Goal: Information Seeking & Learning: Learn about a topic

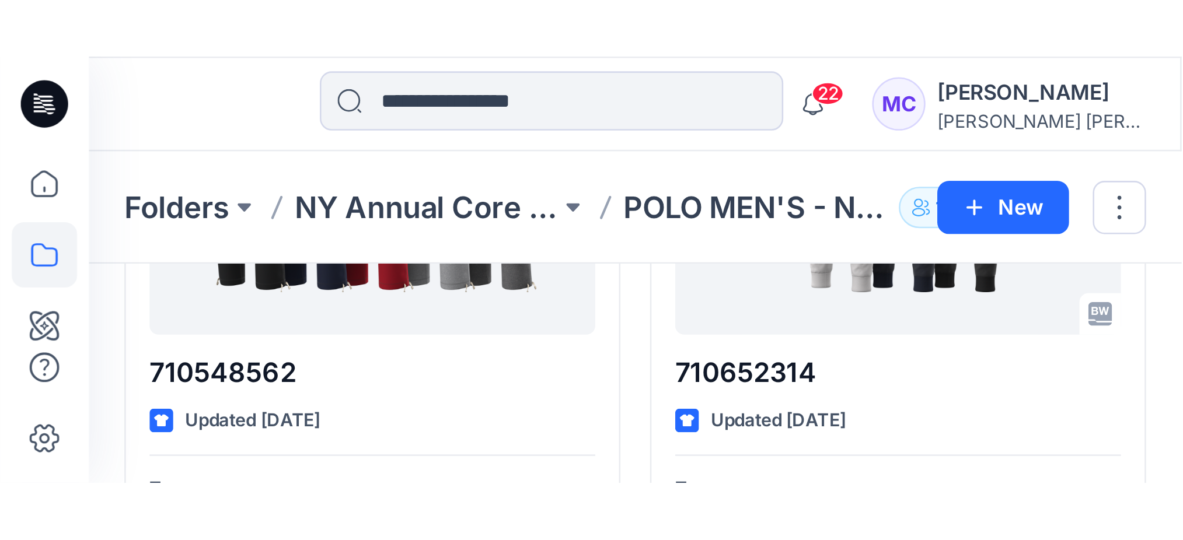
scroll to position [39, 0]
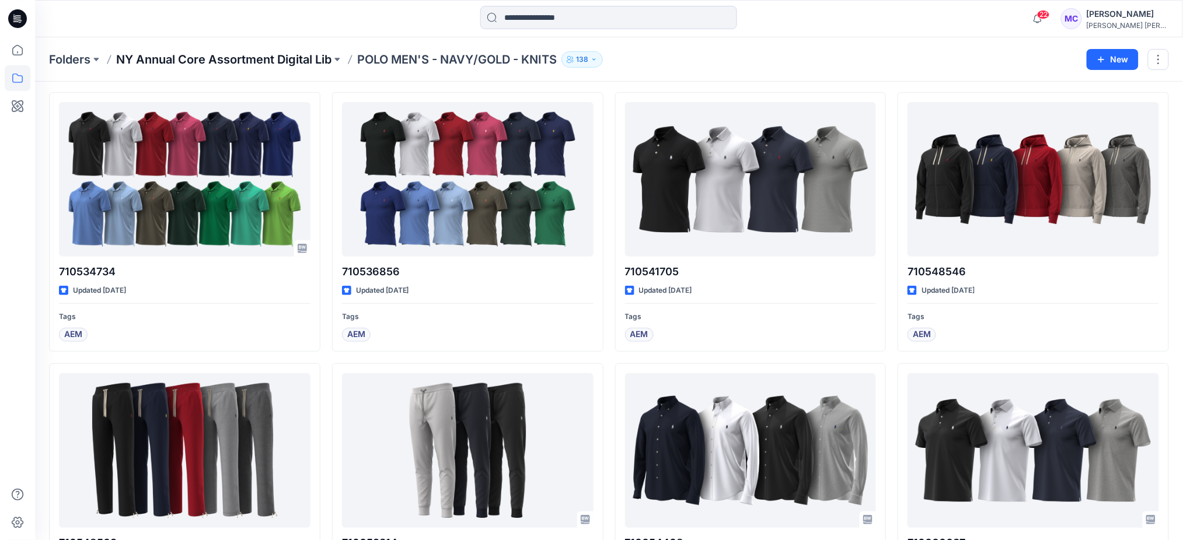
click at [300, 56] on p "NY Annual Core Assortment Digital Lib" at bounding box center [223, 59] width 215 height 16
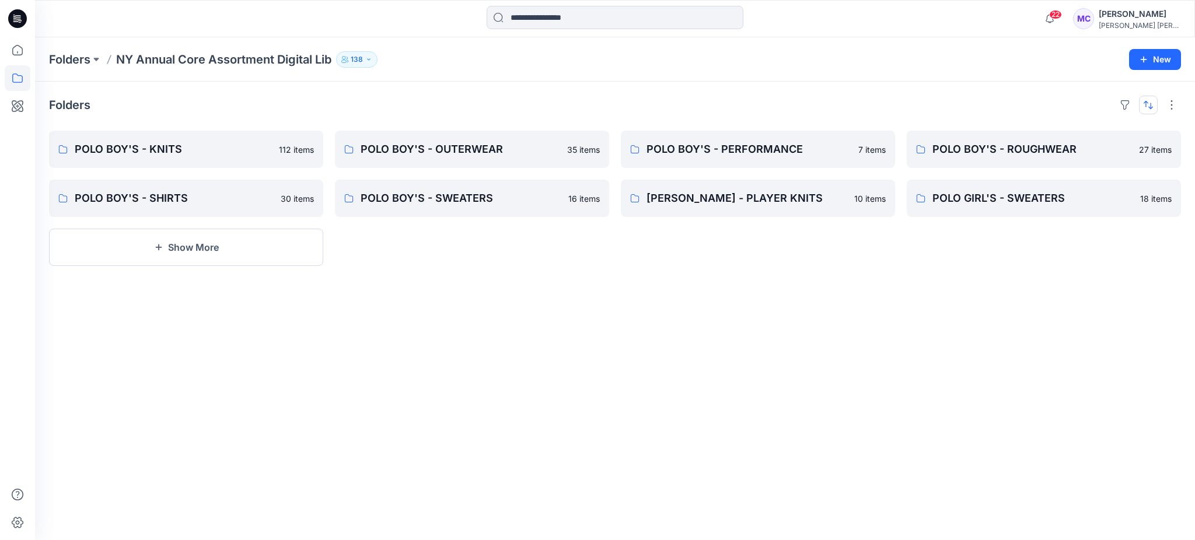
click at [465, 97] on button "button" at bounding box center [1148, 105] width 19 height 19
click at [465, 160] on p "A to Z" at bounding box center [1109, 161] width 74 height 12
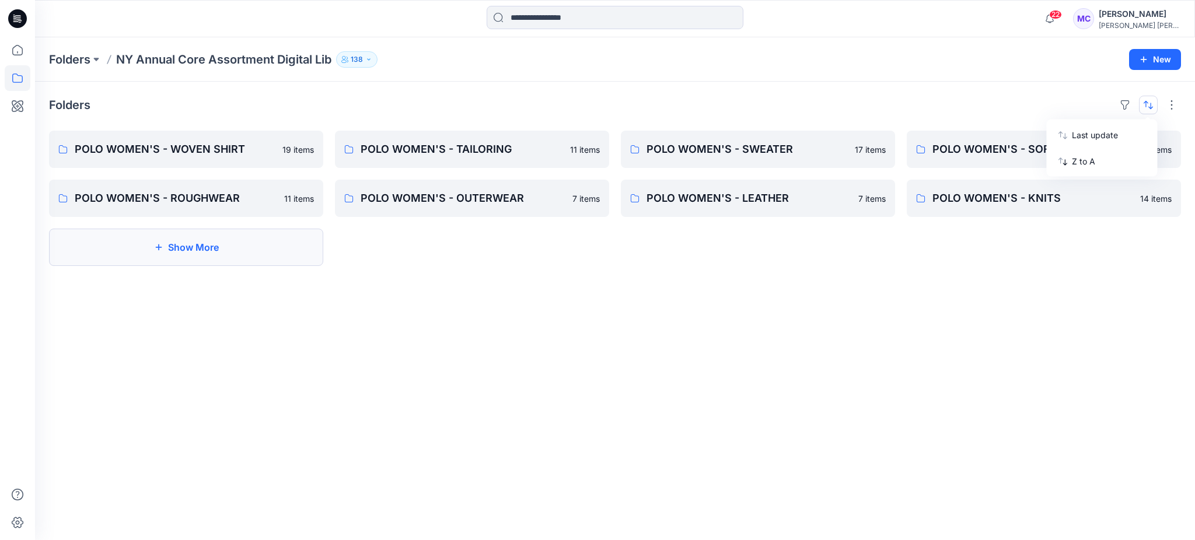
click at [118, 167] on button "Show More" at bounding box center [186, 247] width 274 height 37
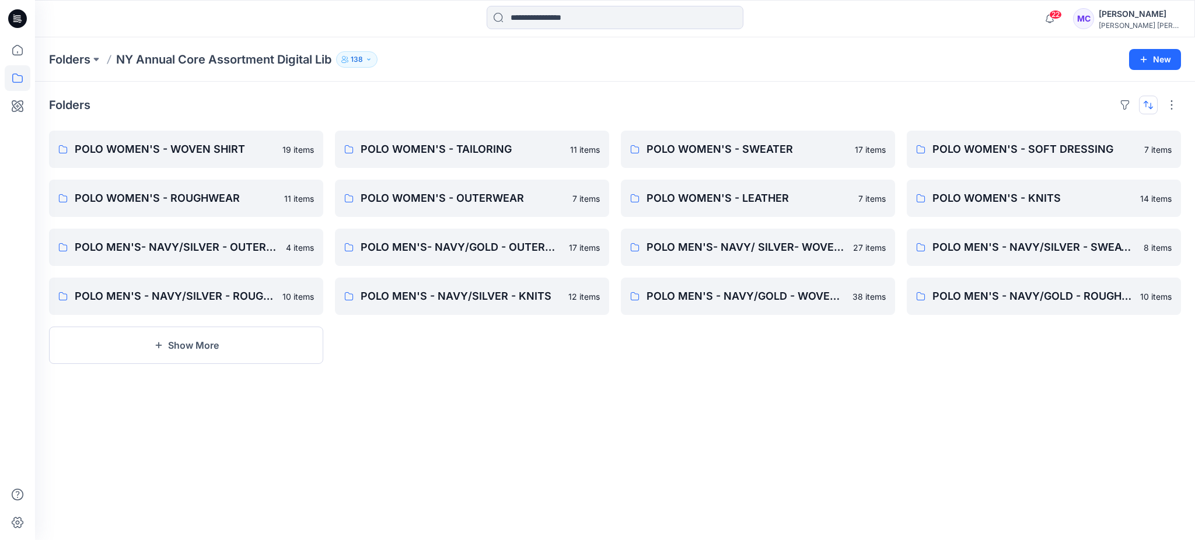
click at [465, 103] on button "button" at bounding box center [1148, 105] width 19 height 19
click at [465, 162] on p "Z to A" at bounding box center [1109, 161] width 74 height 12
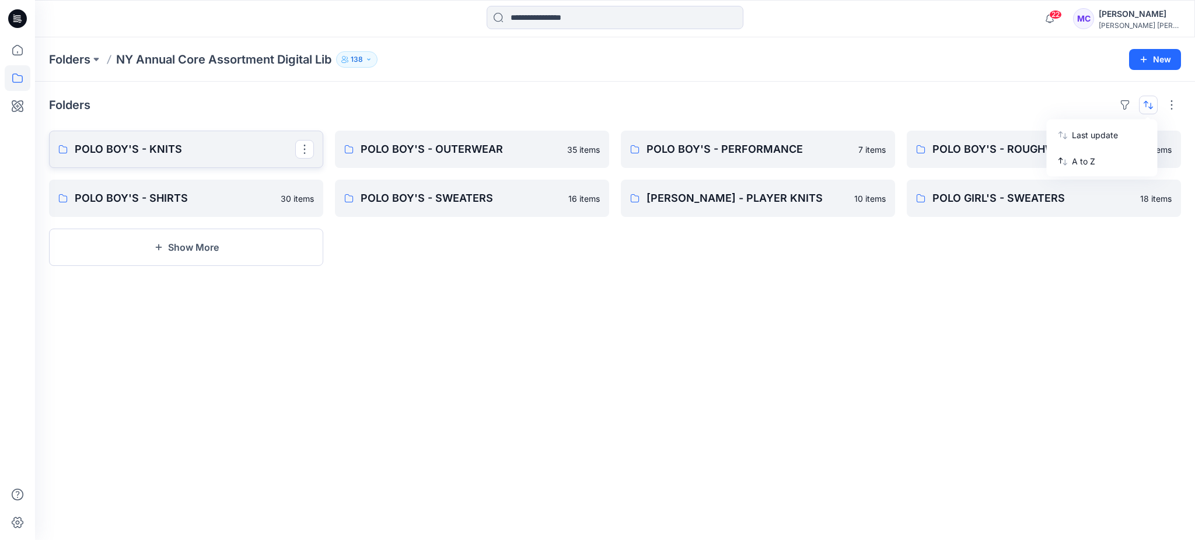
click at [174, 153] on p "POLO BOY'S - KNITS" at bounding box center [185, 149] width 221 height 16
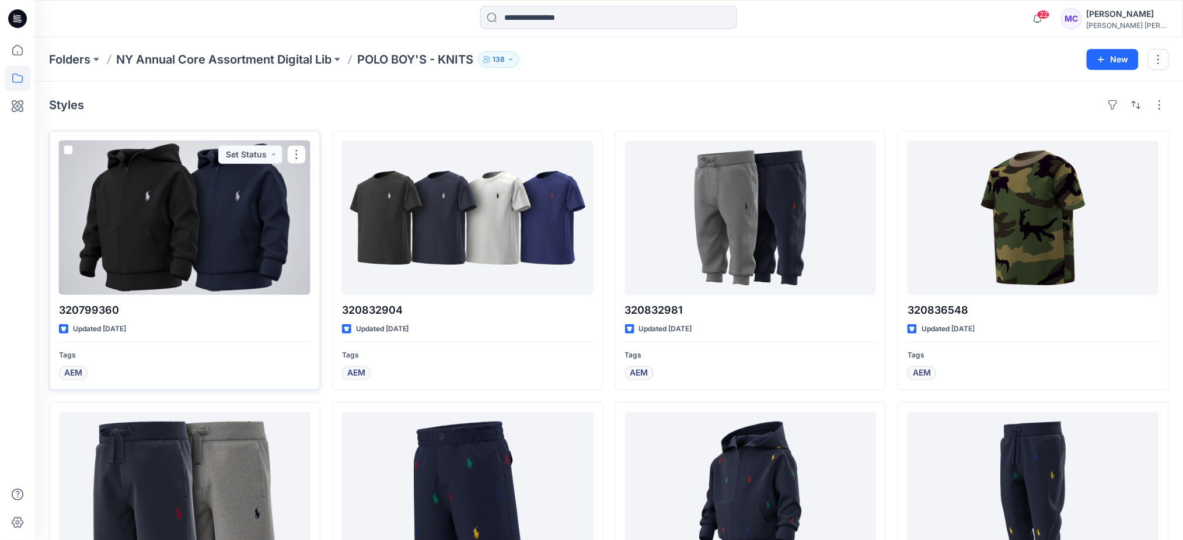
click at [75, 167] on p "320799360" at bounding box center [184, 310] width 251 height 16
click at [111, 167] on p "320799360" at bounding box center [184, 310] width 251 height 16
click at [174, 167] on div at bounding box center [184, 218] width 251 height 155
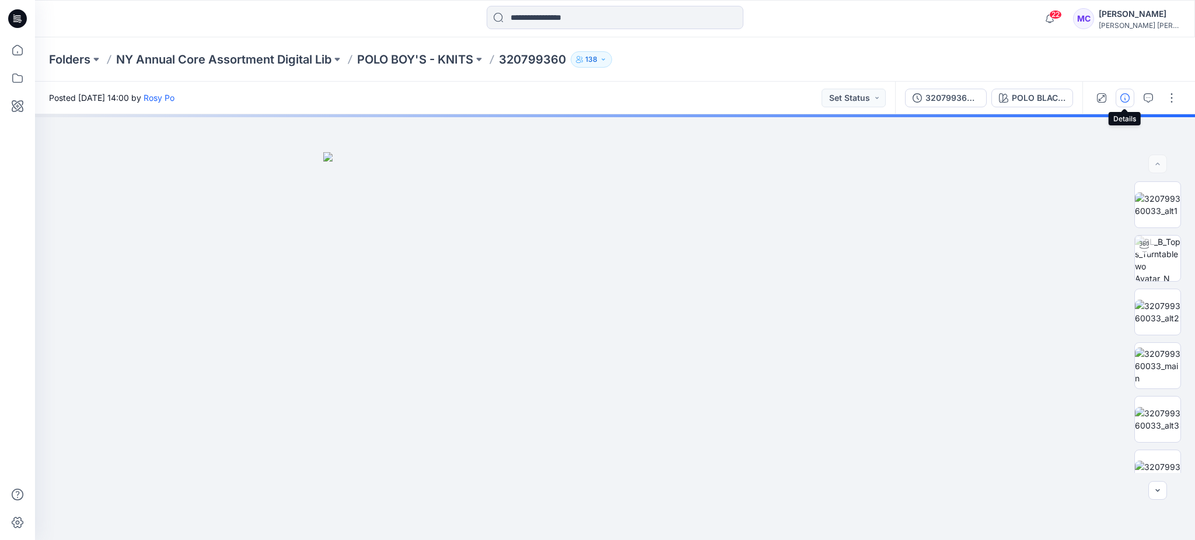
click at [465, 100] on icon "button" at bounding box center [1124, 97] width 9 height 9
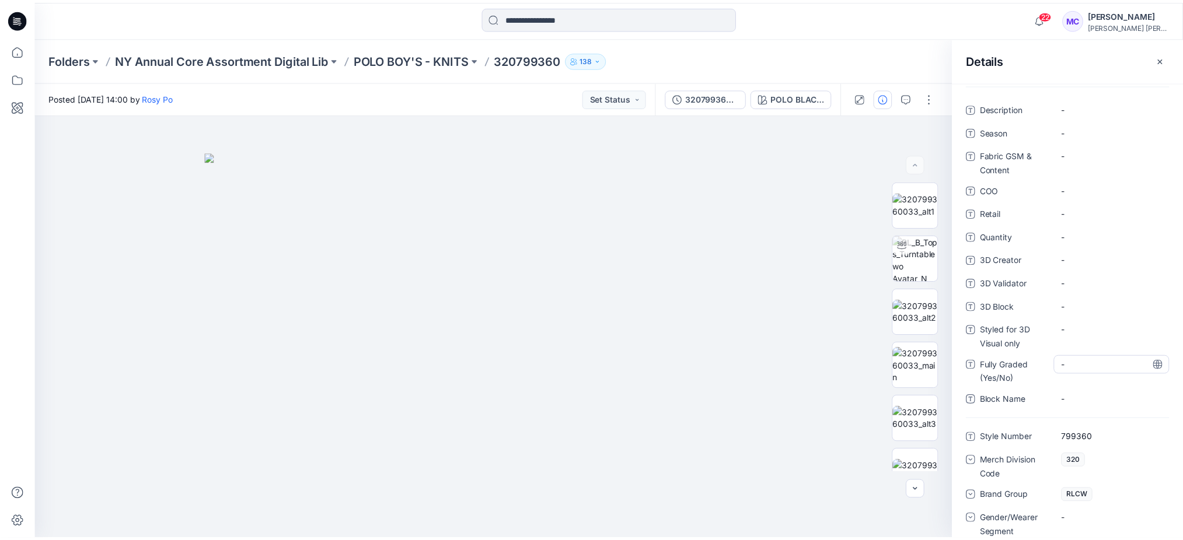
scroll to position [155, 0]
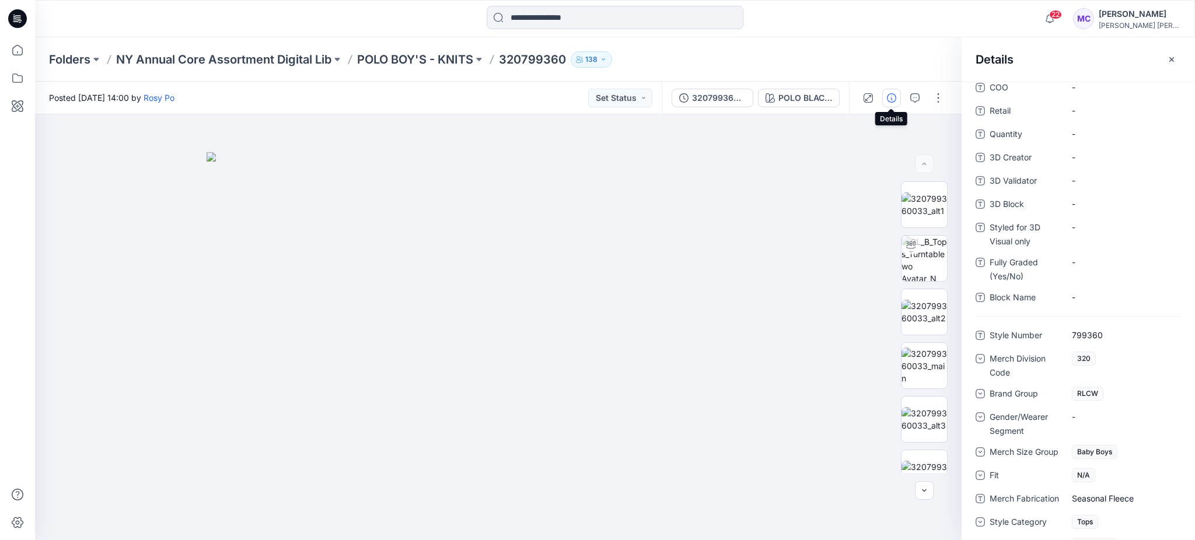
click at [465, 101] on icon "button" at bounding box center [891, 97] width 9 height 9
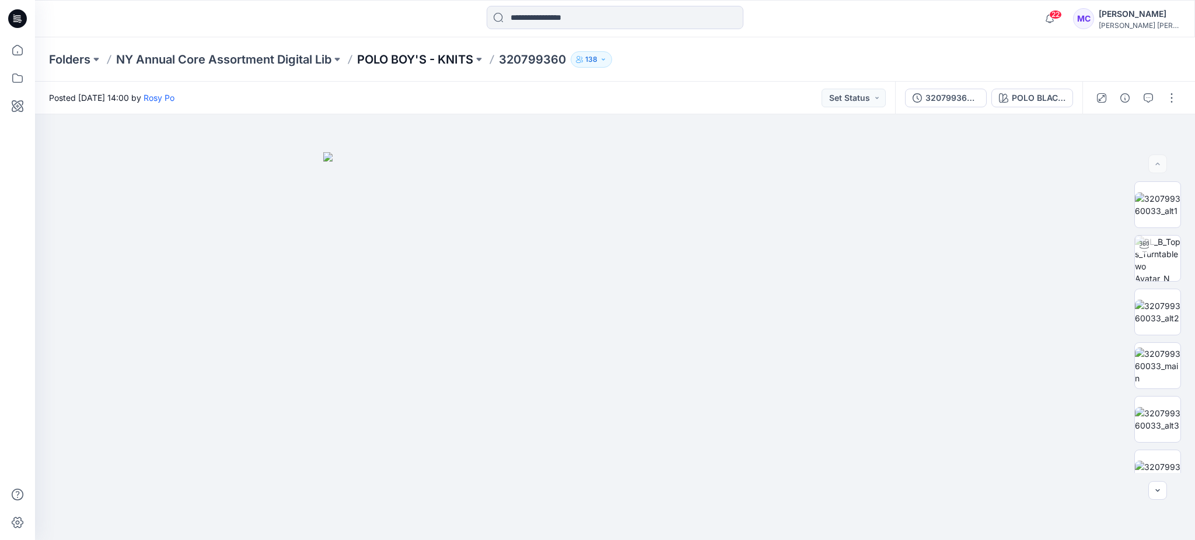
click at [443, 55] on p "POLO BOY'S - KNITS" at bounding box center [415, 59] width 116 height 16
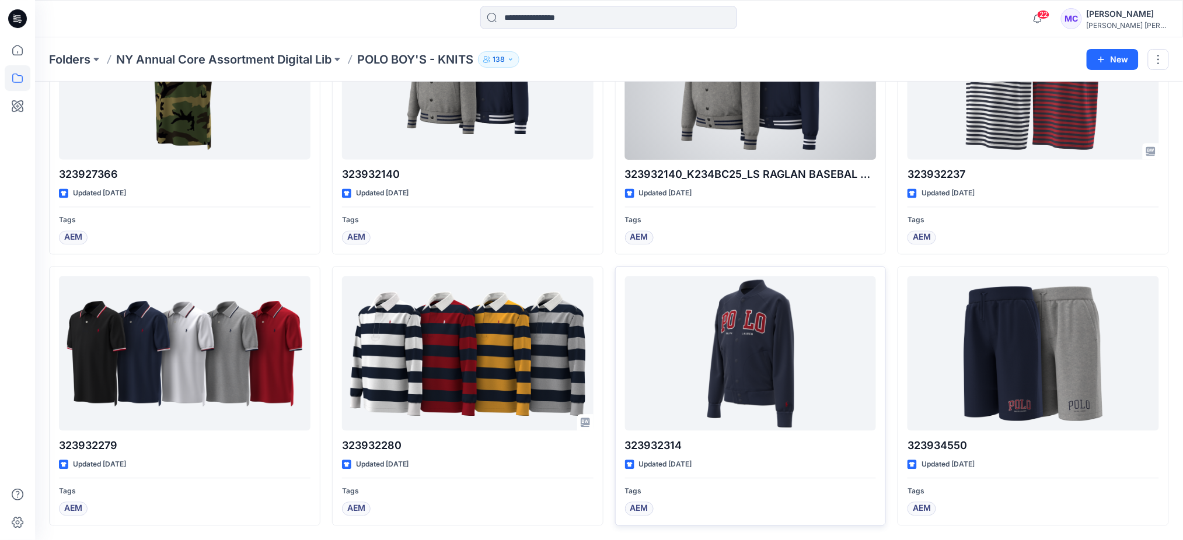
scroll to position [7193, 0]
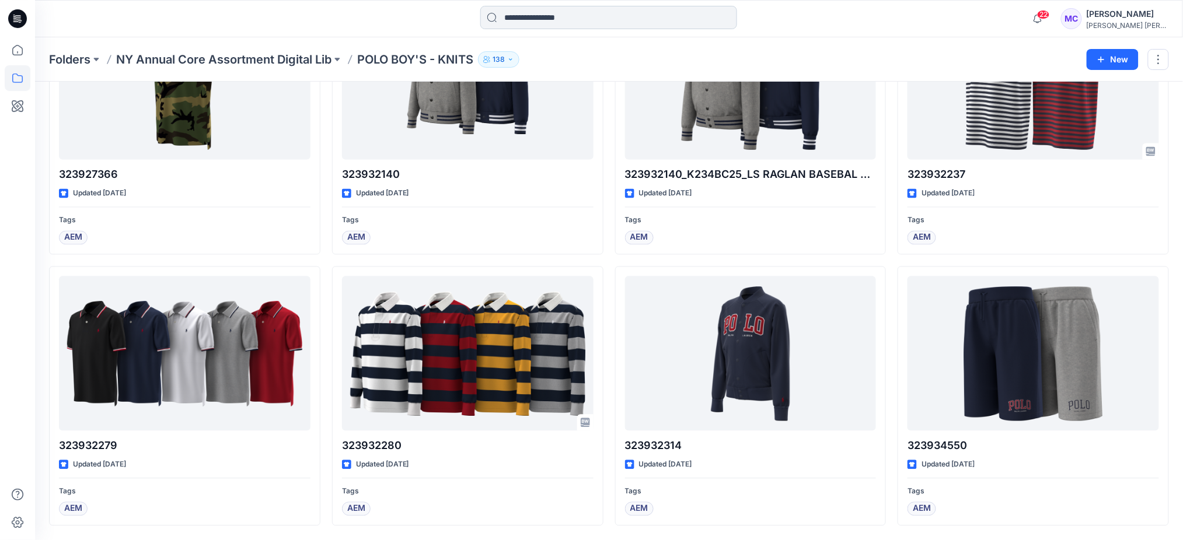
click at [465, 15] on input at bounding box center [608, 17] width 257 height 23
paste input "*********"
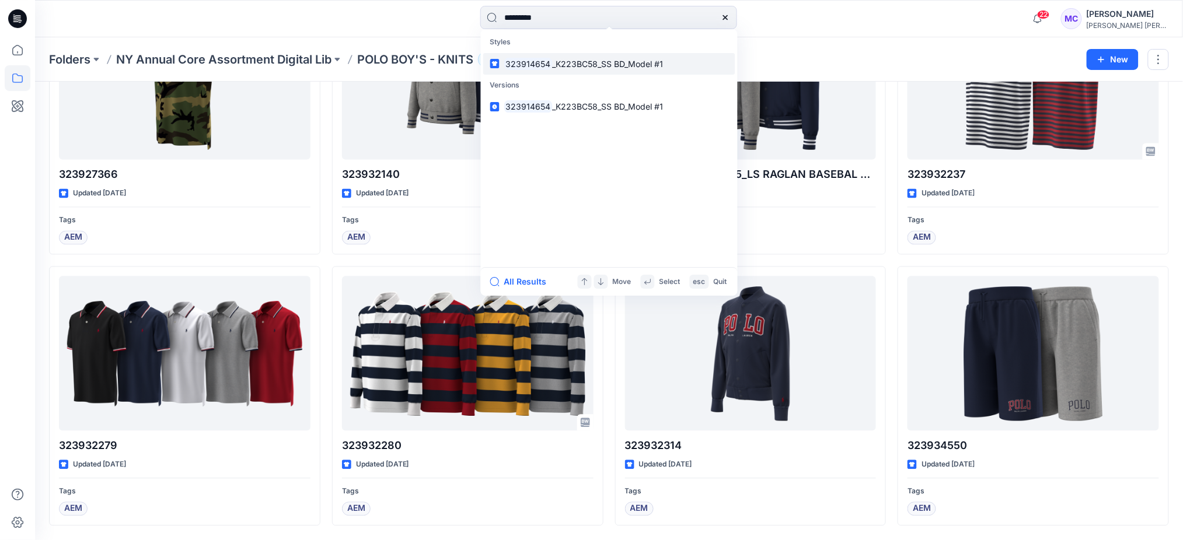
type input "*********"
click at [465, 61] on span "_K223BC58_SS BD_Model #1" at bounding box center [607, 64] width 111 height 10
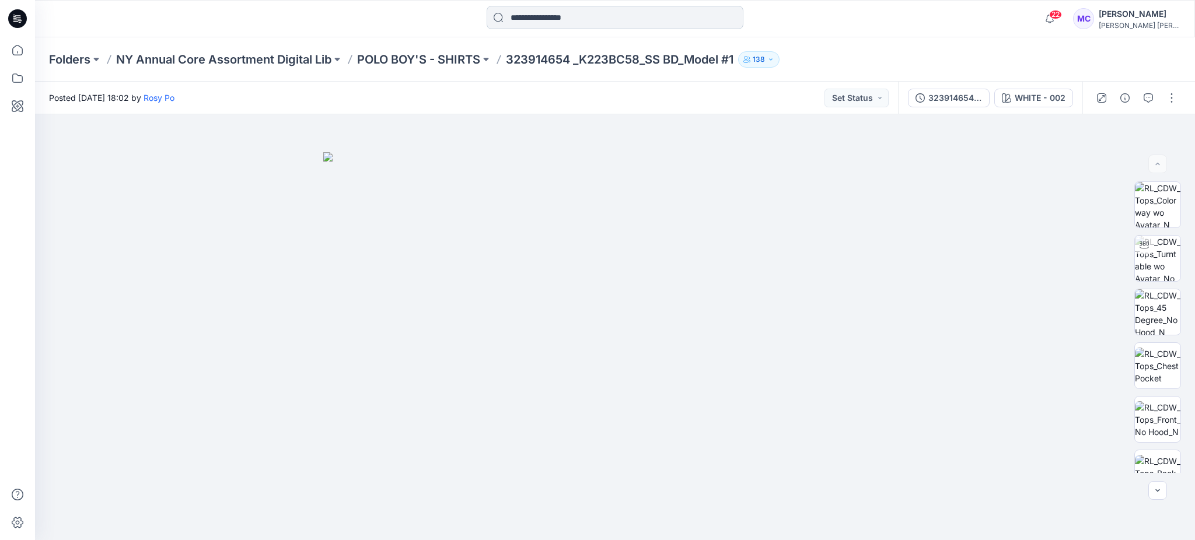
click at [465, 12] on input at bounding box center [615, 17] width 257 height 23
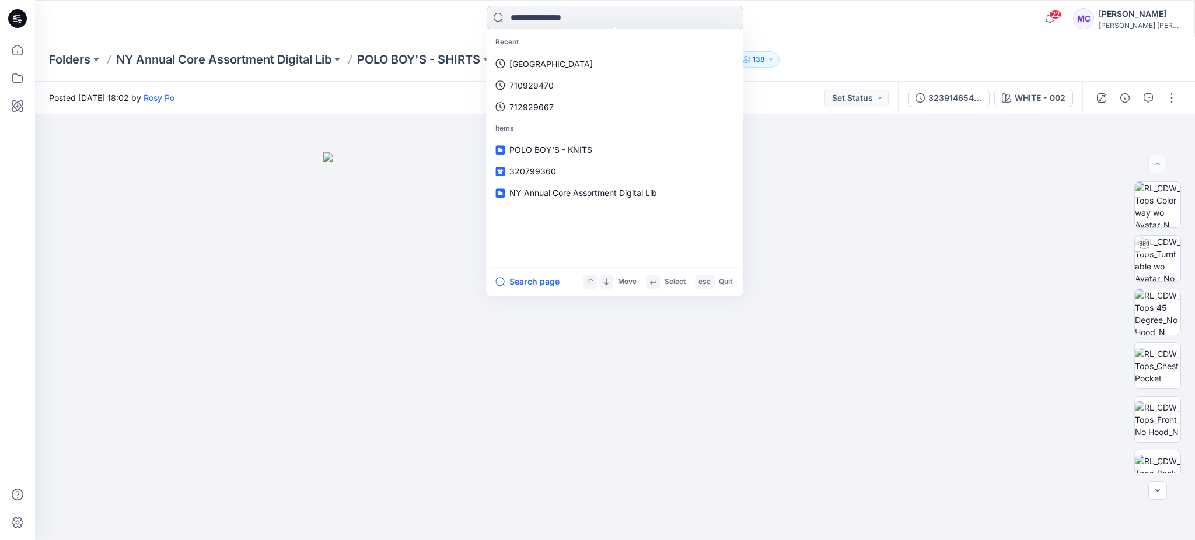
paste input "*********"
type input "*********"
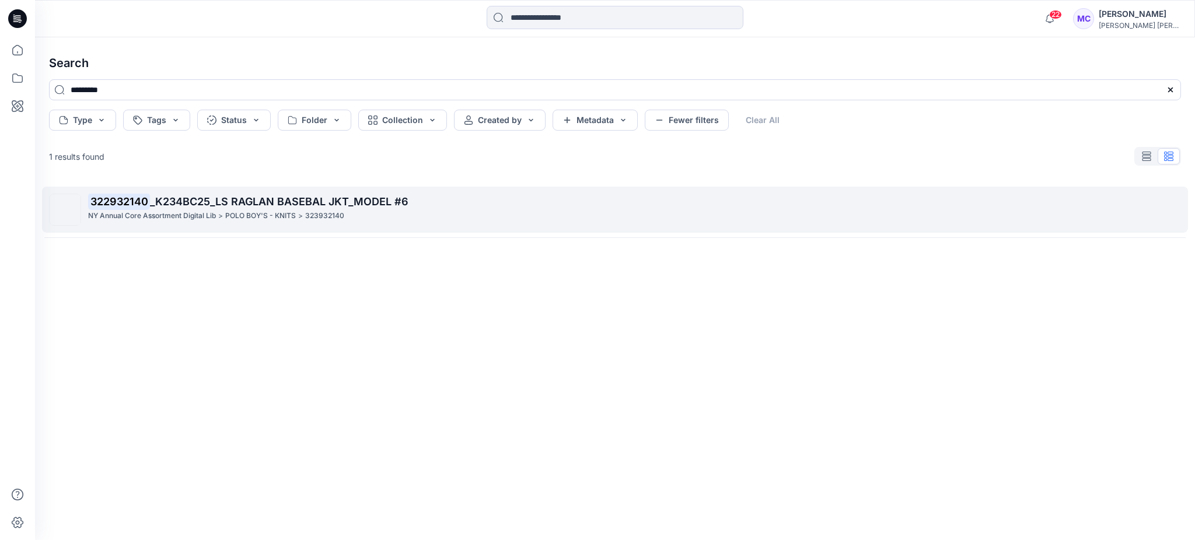
click at [355, 167] on span "_K234BC25_LS RAGLAN BASEBAL JKT_MODEL #6" at bounding box center [279, 201] width 258 height 12
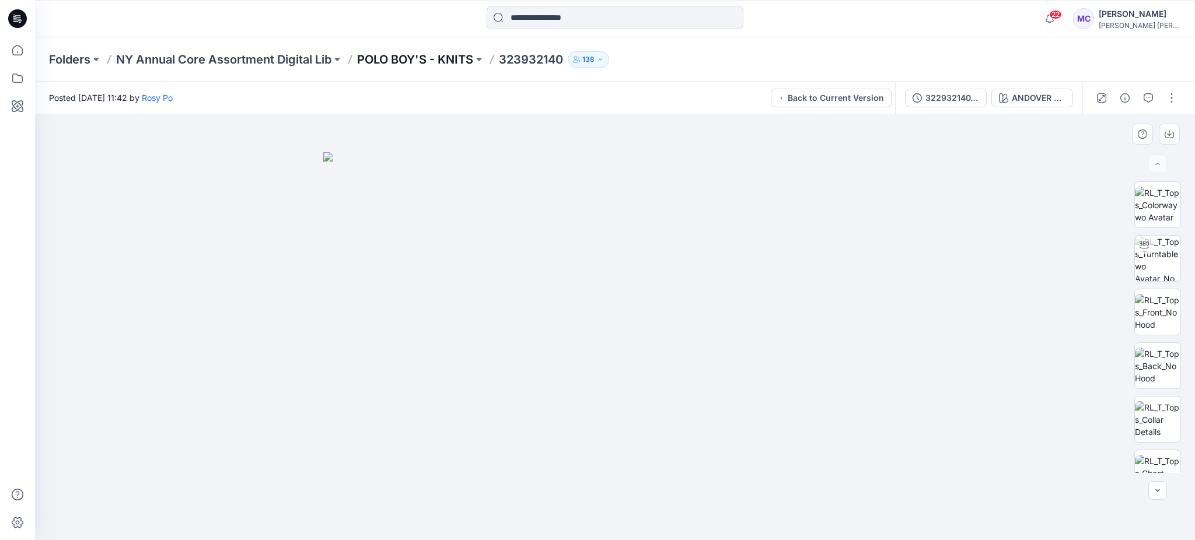
click at [435, 66] on p "POLO BOY'S - KNITS" at bounding box center [415, 59] width 116 height 16
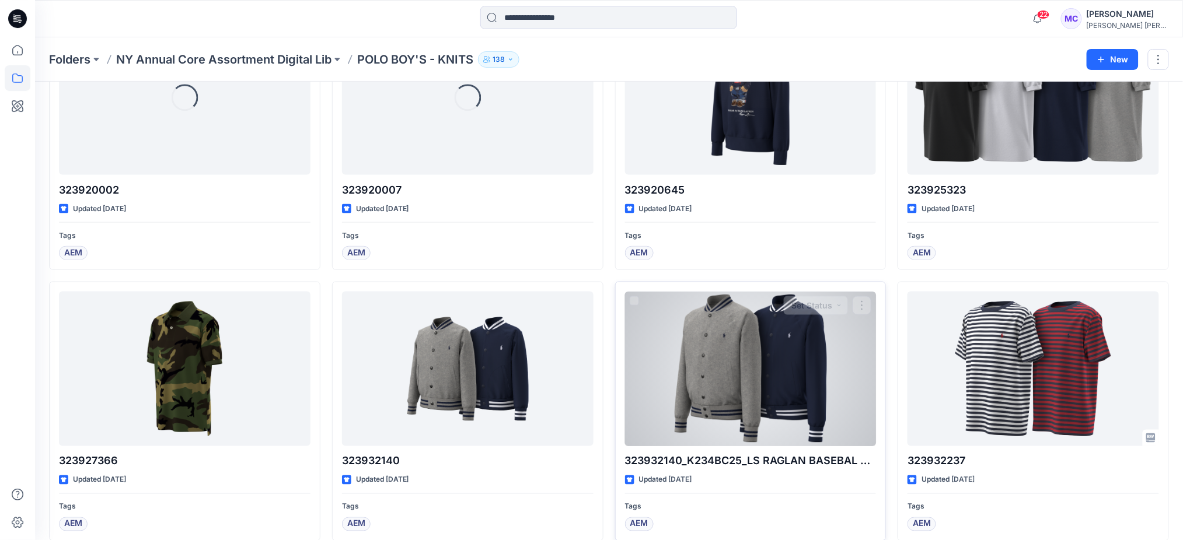
scroll to position [6963, 0]
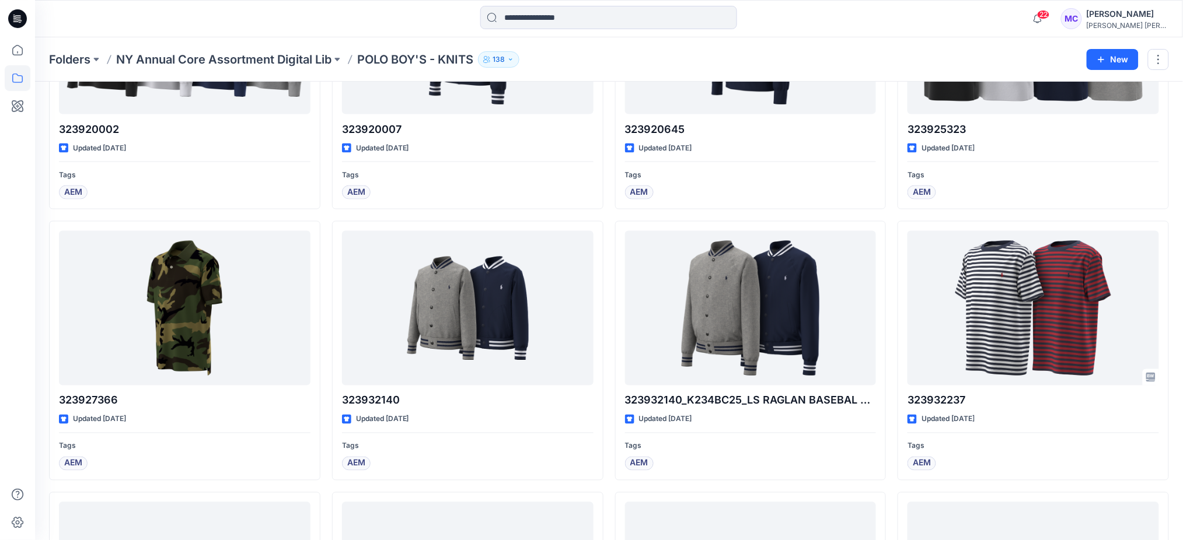
click at [303, 60] on p "NY Annual Core Assortment Digital Lib" at bounding box center [223, 59] width 215 height 16
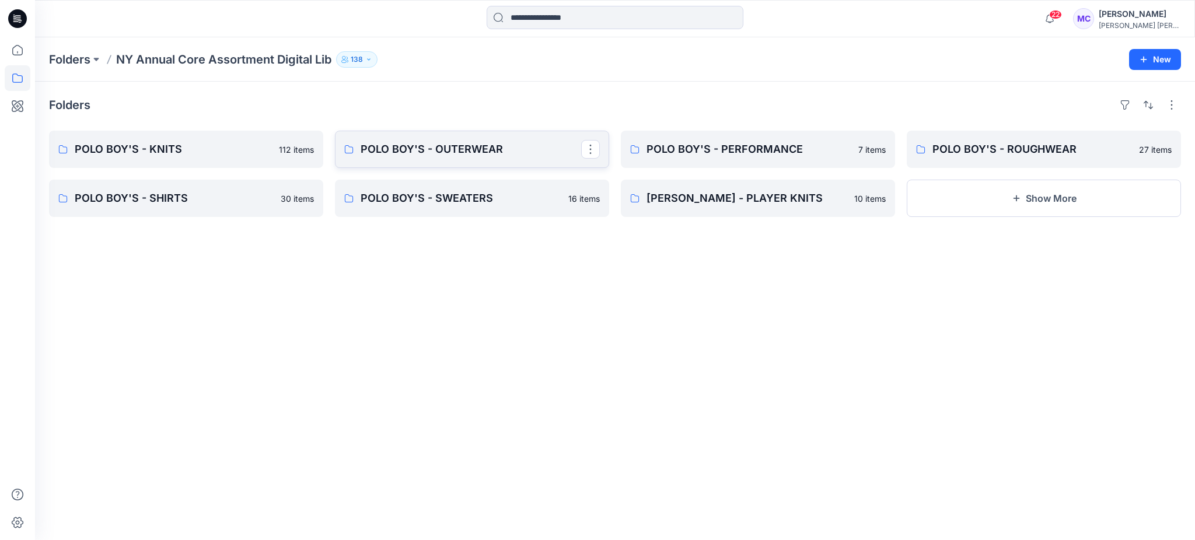
click at [448, 142] on p "POLO BOY'S - OUTERWEAR" at bounding box center [471, 149] width 221 height 16
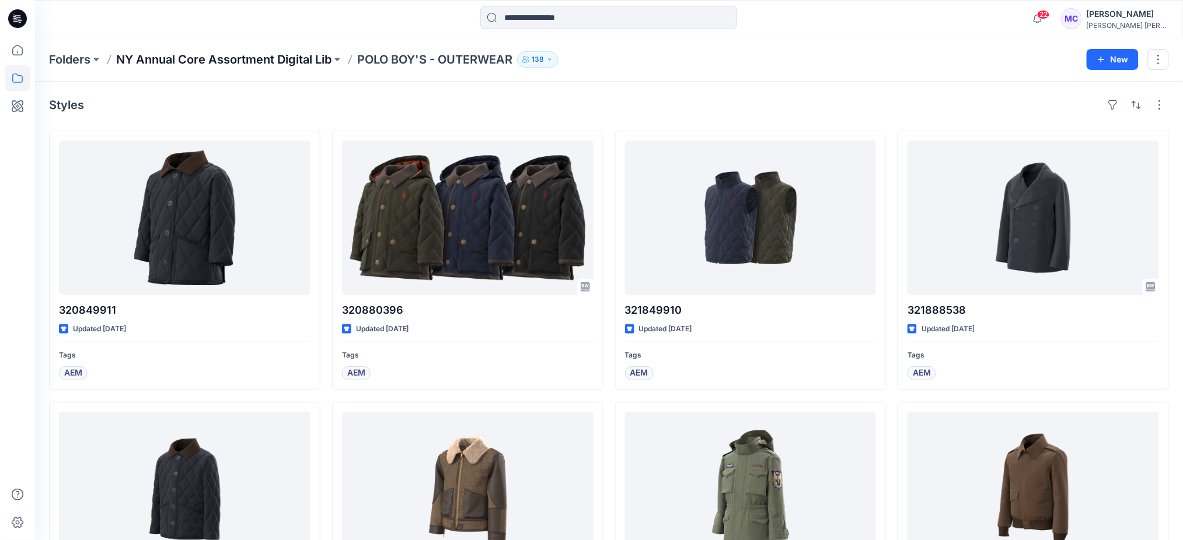
click at [314, 60] on p "NY Annual Core Assortment Digital Lib" at bounding box center [223, 59] width 215 height 16
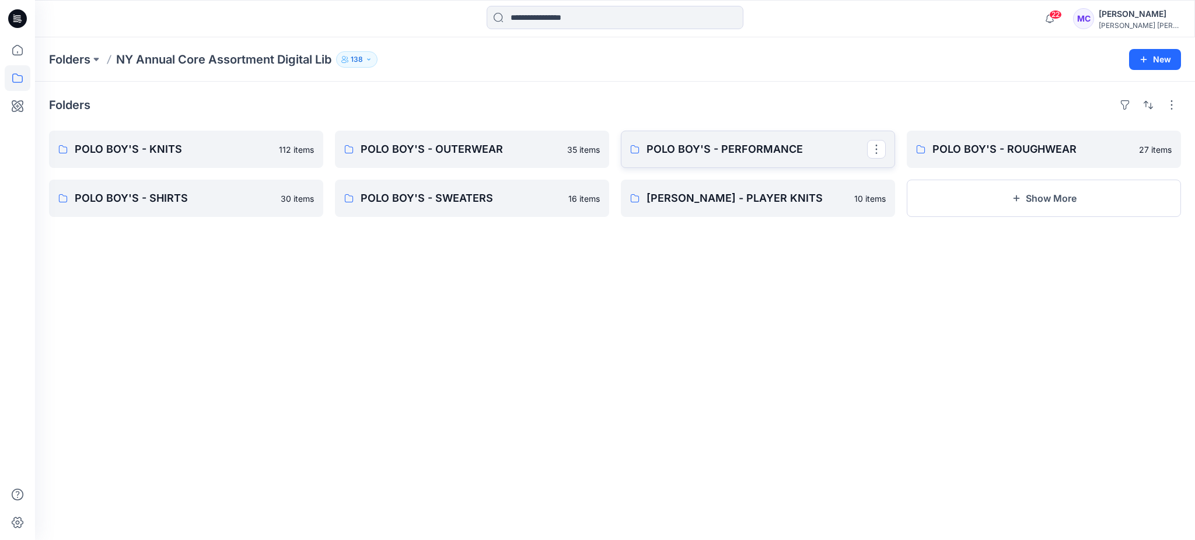
click at [465, 150] on p "POLO BOY'S - PERFORMANCE" at bounding box center [756, 149] width 221 height 16
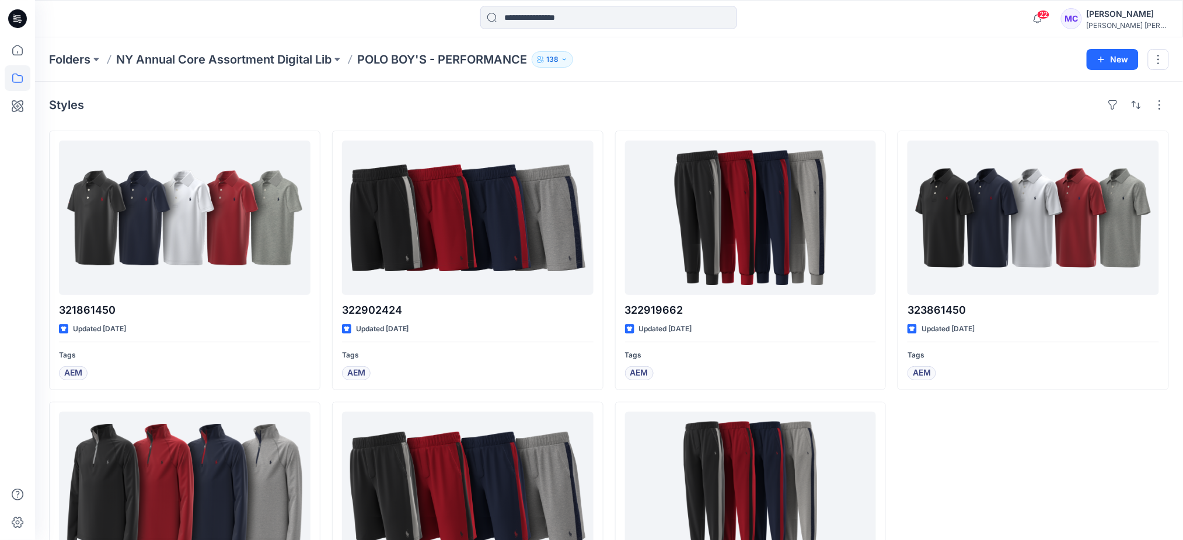
click at [297, 59] on p "NY Annual Core Assortment Digital Lib" at bounding box center [223, 59] width 215 height 16
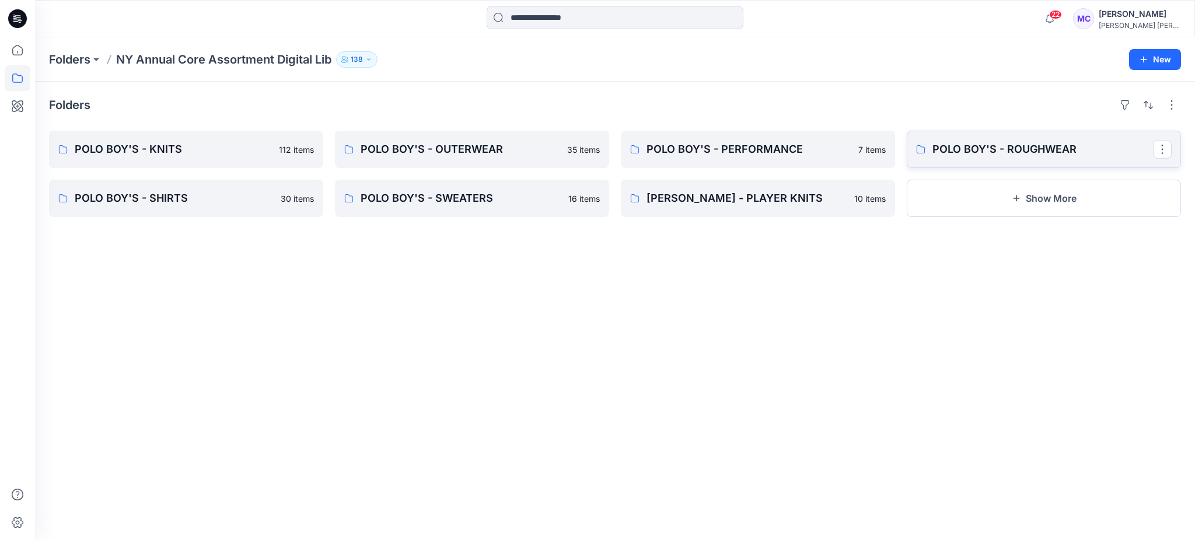
click at [465, 145] on p "POLO BOY'S - ROUGHWEAR" at bounding box center [1042, 149] width 221 height 16
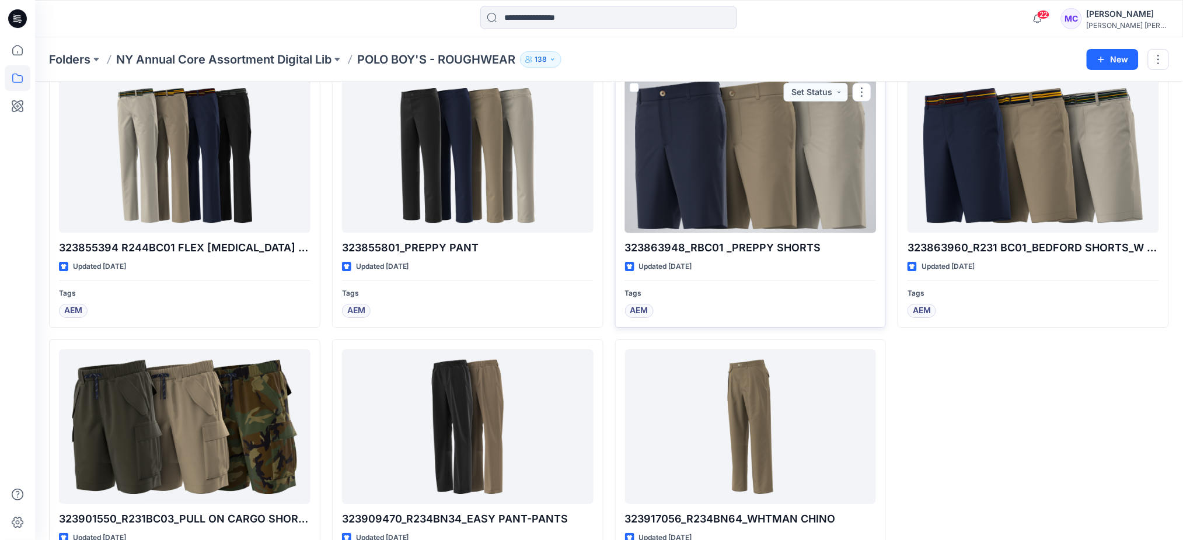
scroll to position [1492, 0]
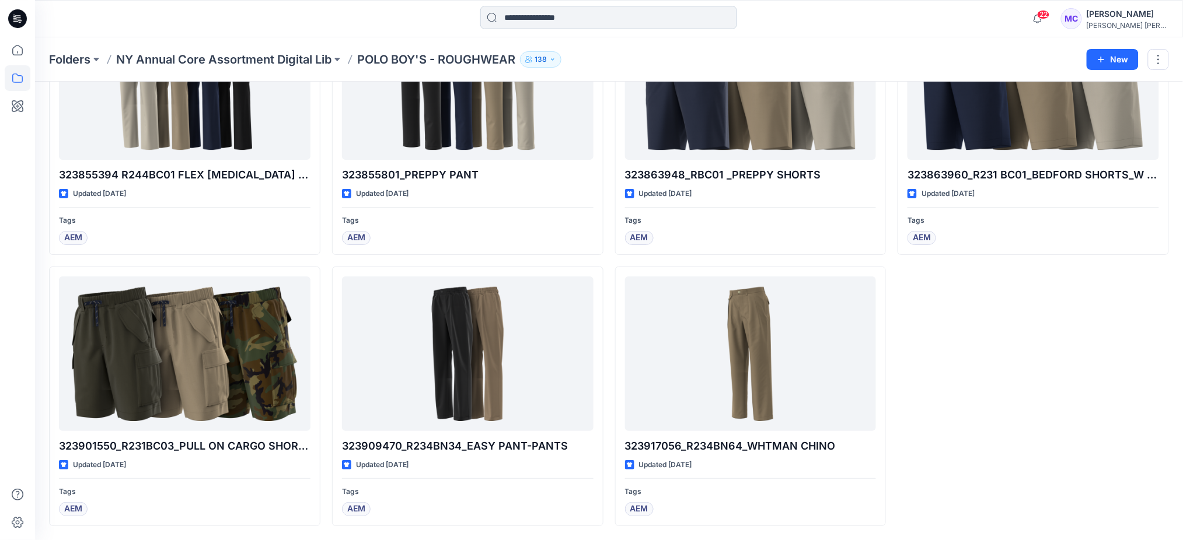
click at [465, 18] on input at bounding box center [608, 17] width 257 height 23
paste input "**********"
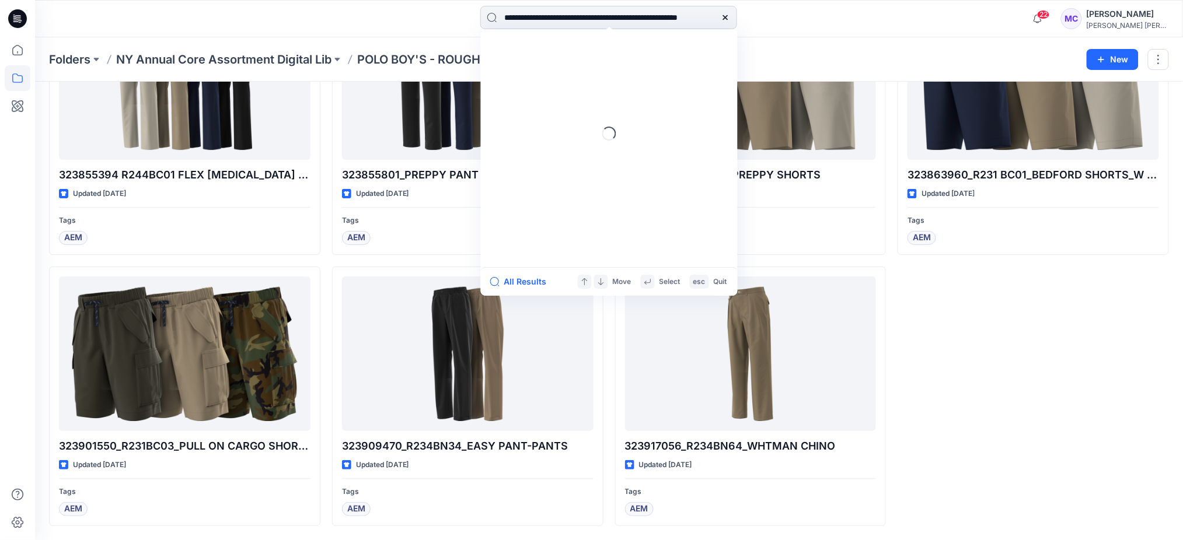
scroll to position [0, 71]
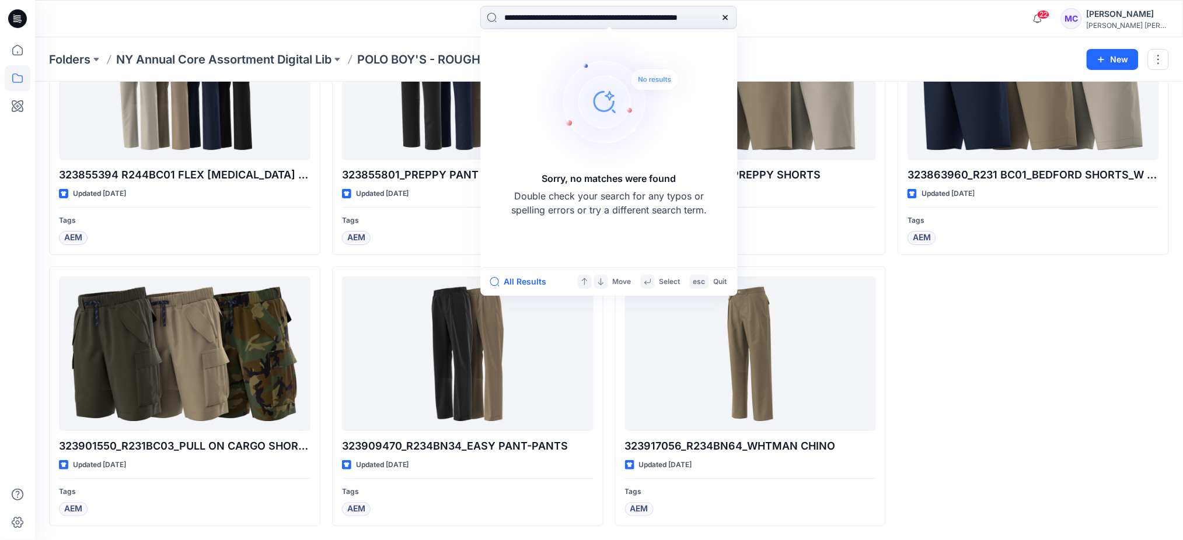
type input "**********"
click at [465, 16] on icon at bounding box center [724, 17] width 9 height 9
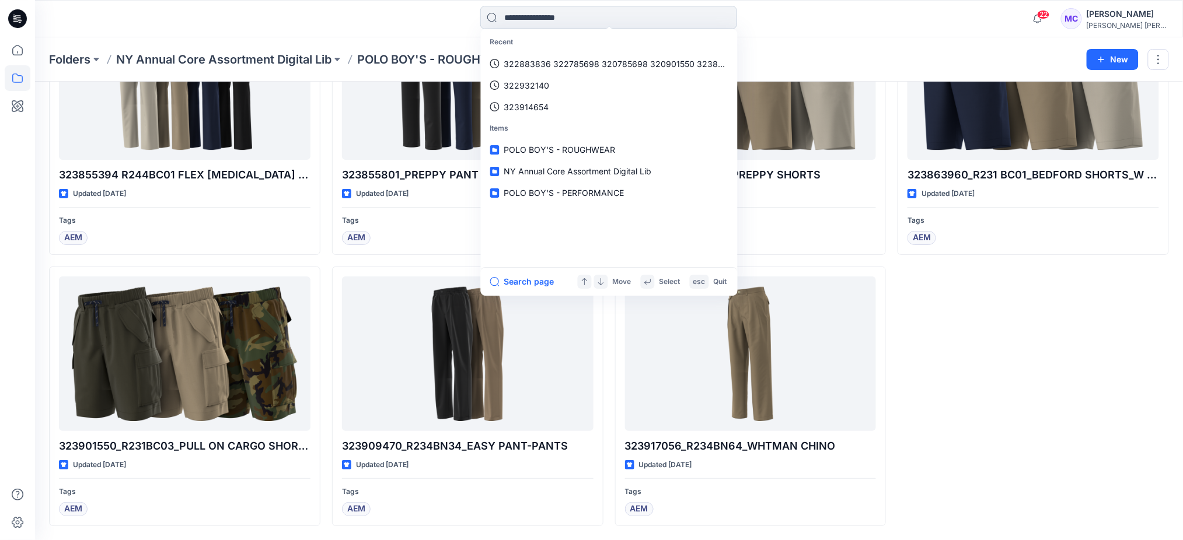
click at [465, 17] on input at bounding box center [608, 17] width 257 height 23
paste input "*********"
type input "*********"
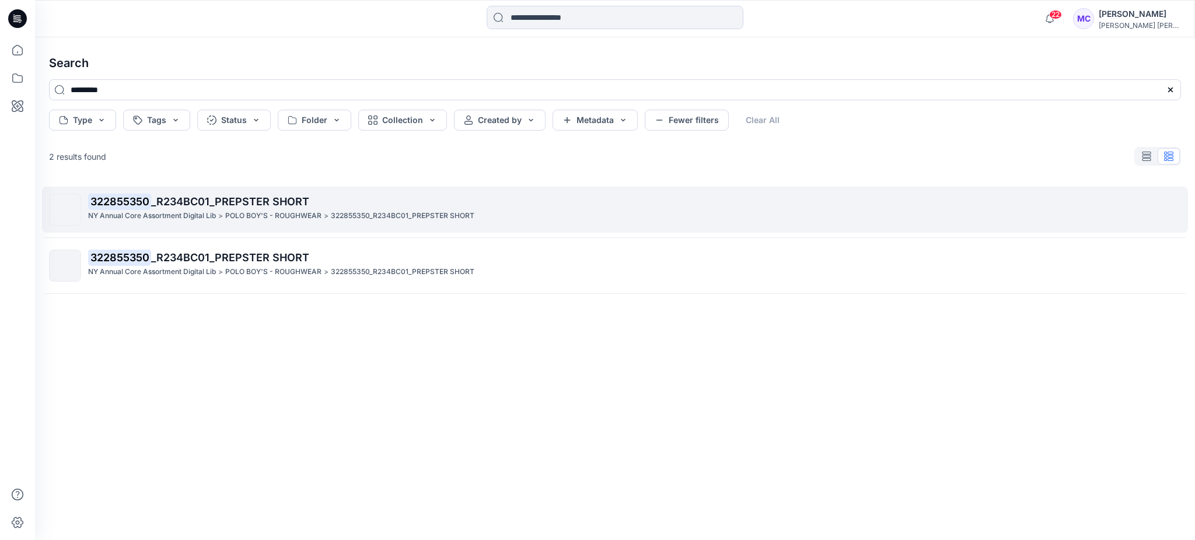
click at [235, 167] on span "_R234BC01_PREPSTER SHORT" at bounding box center [230, 201] width 158 height 12
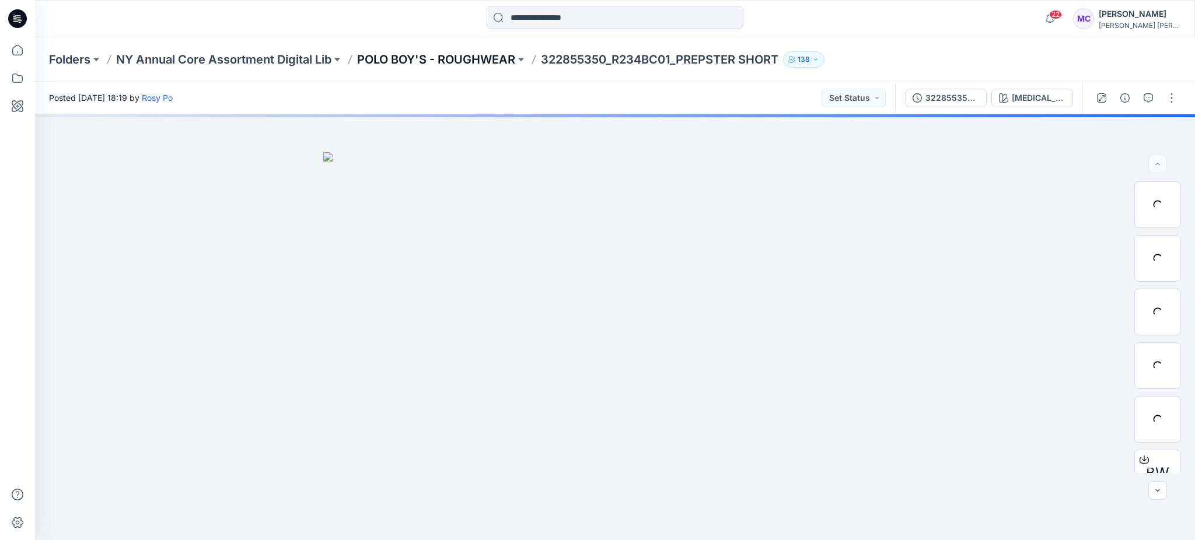
click at [442, 60] on p "POLO BOY'S - ROUGHWEAR" at bounding box center [436, 59] width 158 height 16
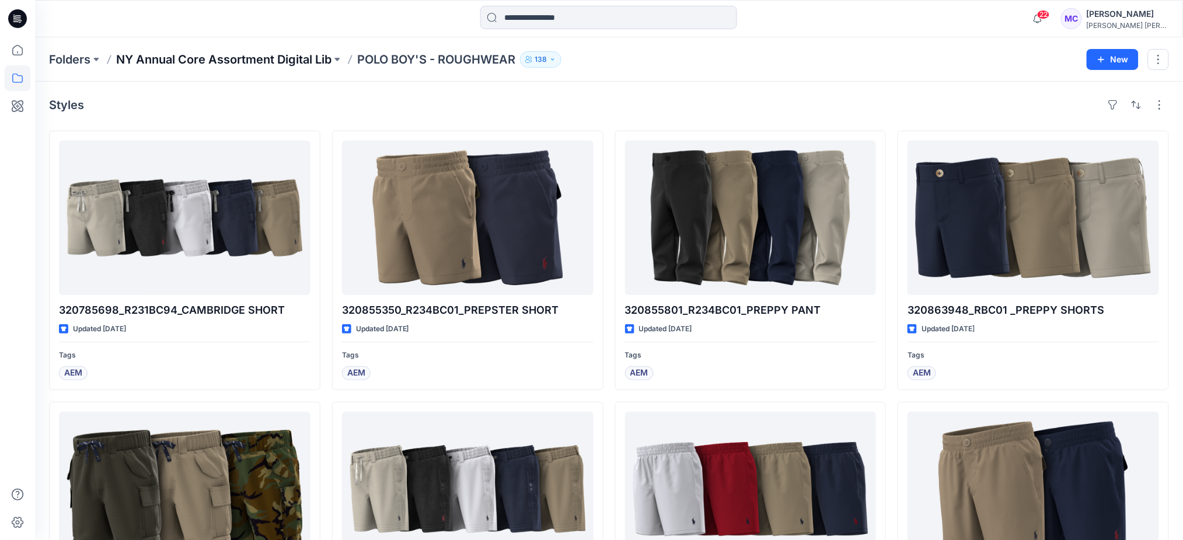
click at [209, 55] on p "NY Annual Core Assortment Digital Lib" at bounding box center [223, 59] width 215 height 16
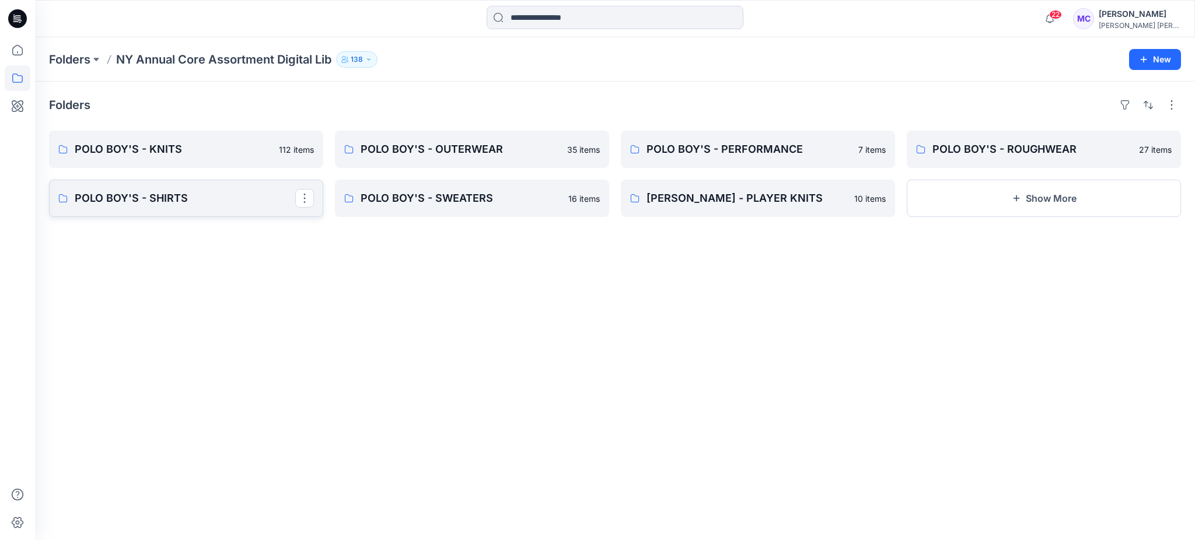
click at [215, 167] on p "POLO BOY'S - SHIRTS" at bounding box center [185, 198] width 221 height 16
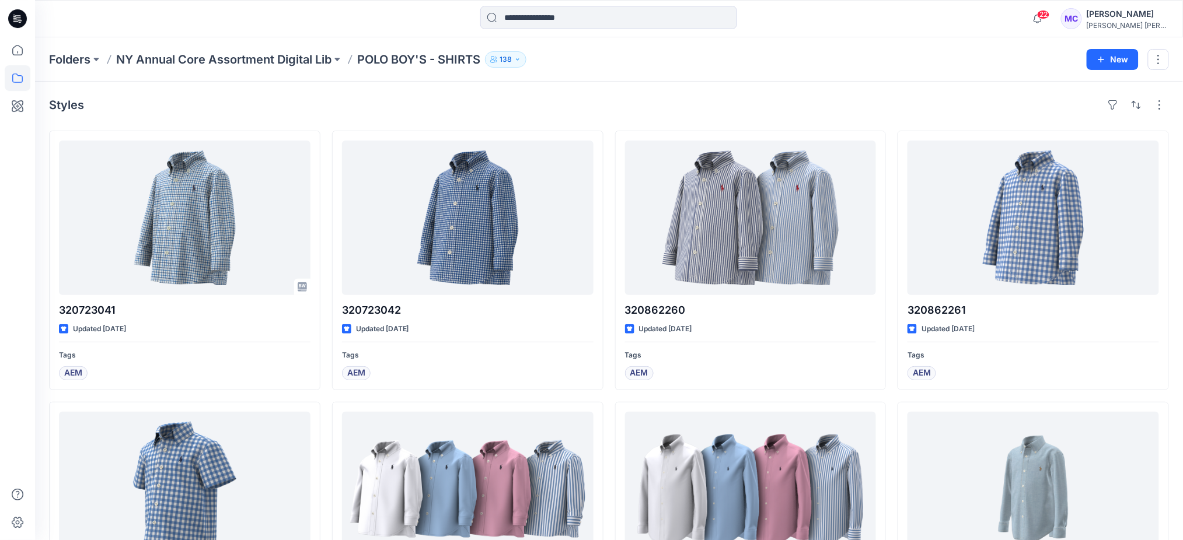
click at [465, 85] on div "Styles 320723041 Updated [DATE] Tags AEM 320865260 Updated [DATE] Tags AEM 3227…" at bounding box center [609, 535] width 1148 height 907
click at [465, 87] on div "Styles 320723041 Updated [DATE] Tags AEM 320865260 Updated [DATE] Tags AEM 3227…" at bounding box center [609, 535] width 1148 height 907
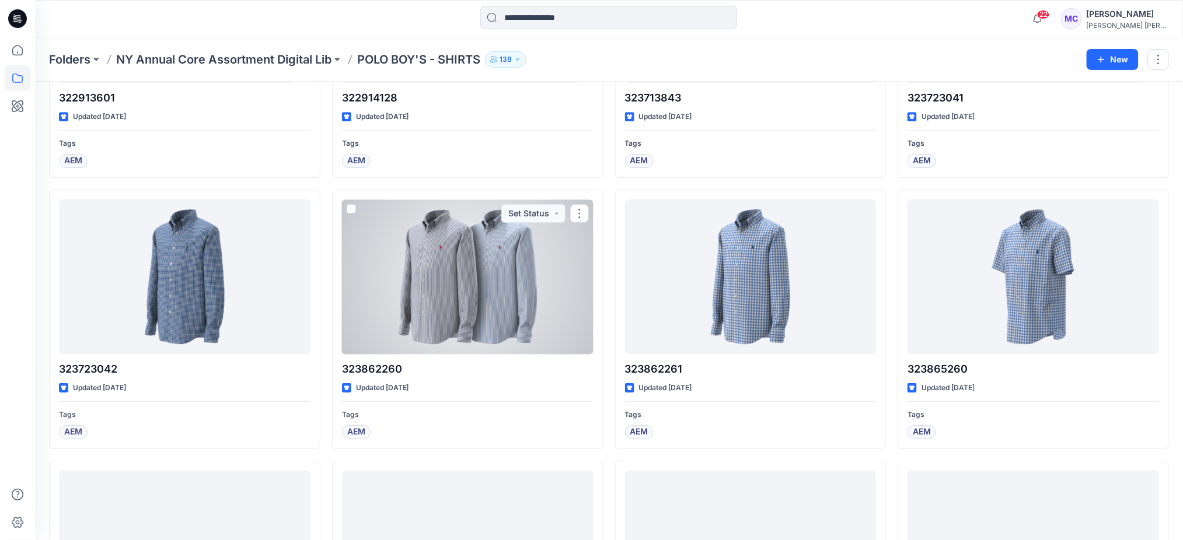
scroll to position [831, 0]
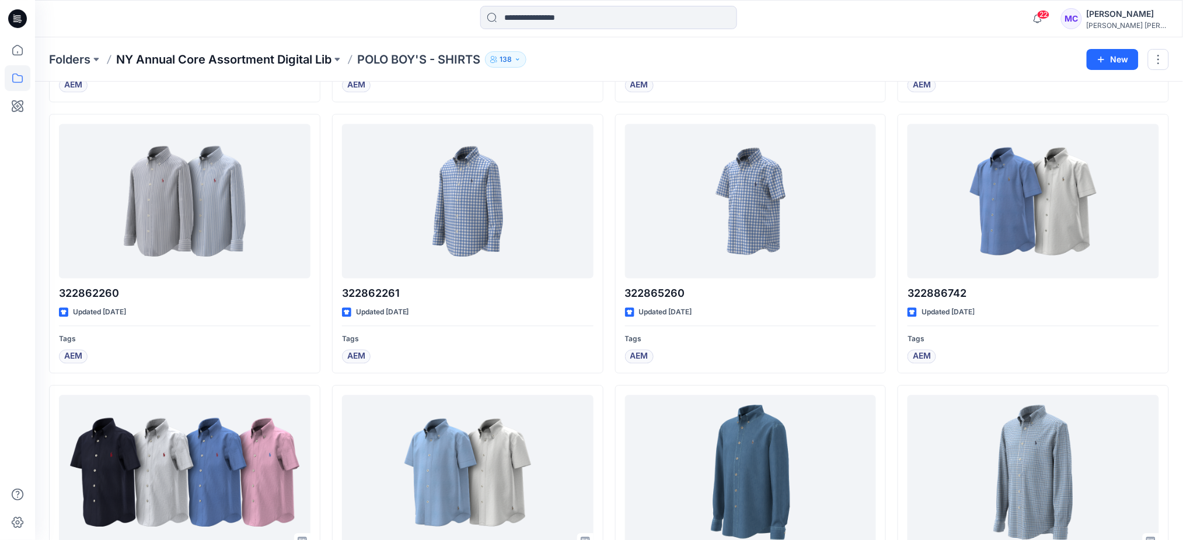
click at [285, 59] on p "NY Annual Core Assortment Digital Lib" at bounding box center [223, 59] width 215 height 16
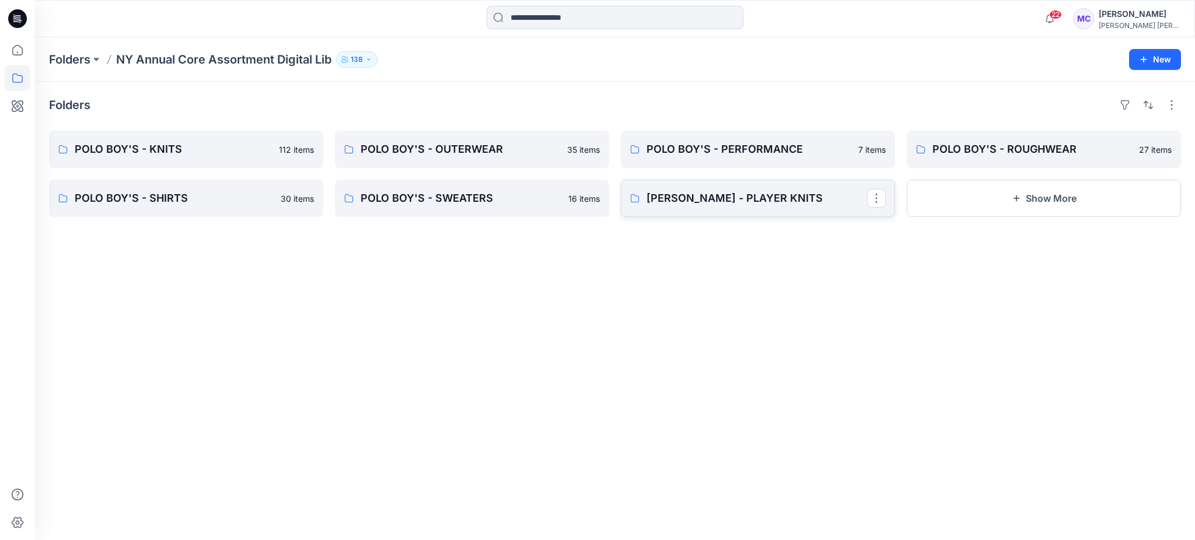
click at [465, 167] on p "[PERSON_NAME] - PLAYER KNITS" at bounding box center [756, 198] width 221 height 16
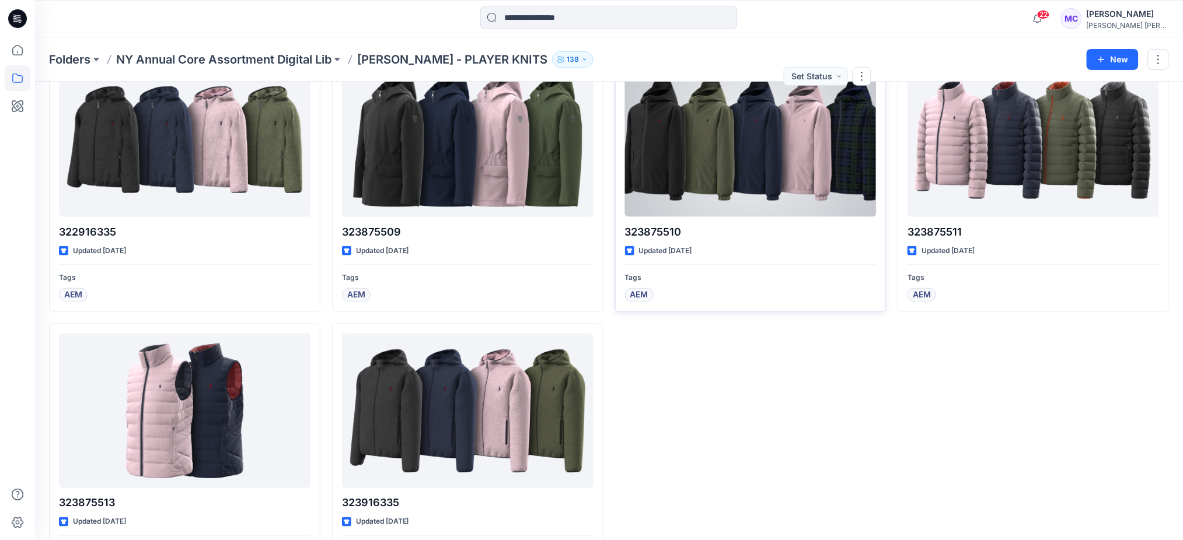
scroll to position [389, 0]
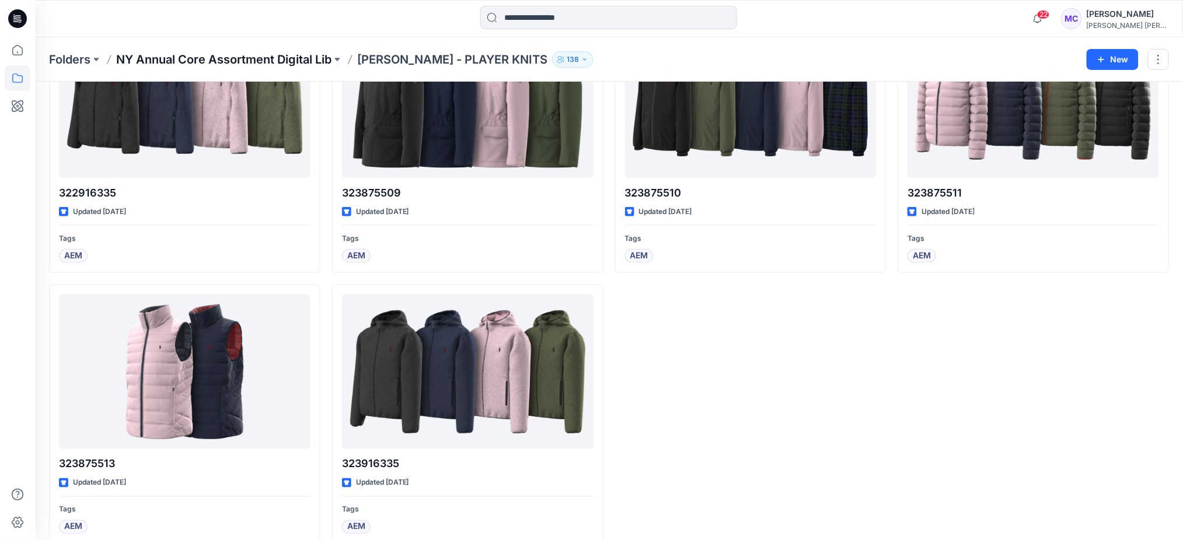
click at [279, 58] on p "NY Annual Core Assortment Digital Lib" at bounding box center [223, 59] width 215 height 16
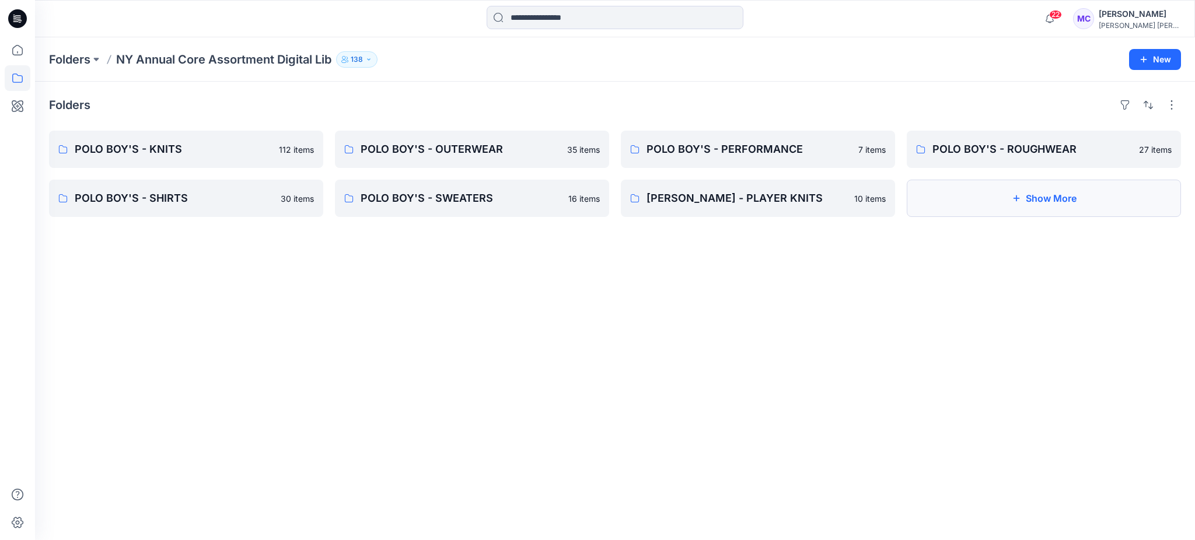
click at [465, 167] on button "Show More" at bounding box center [1044, 198] width 274 height 37
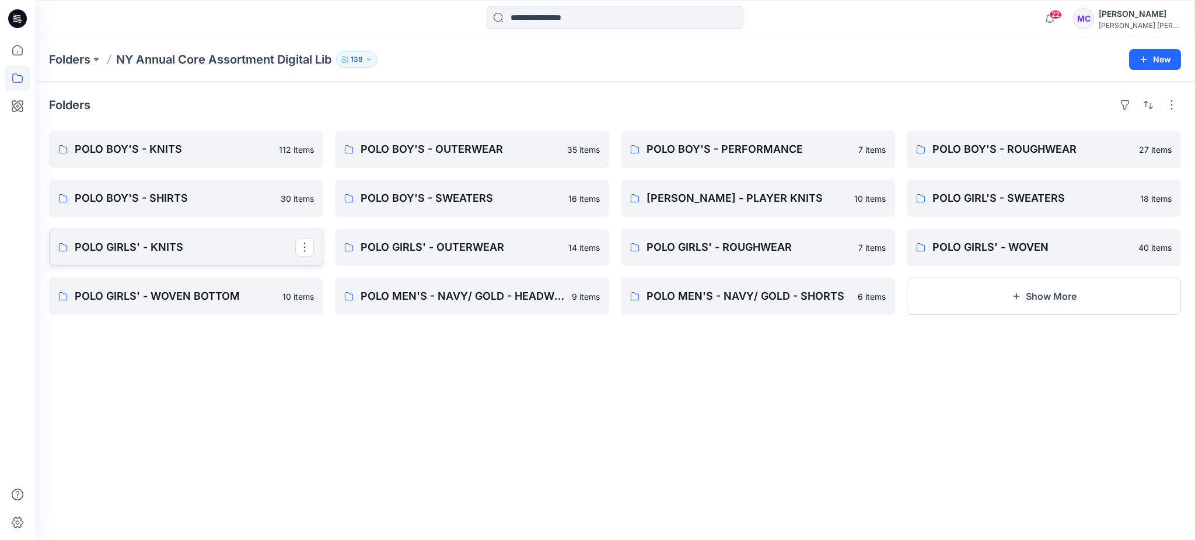
click at [181, 167] on p "POLO GIRLS' - KNITS" at bounding box center [185, 247] width 221 height 16
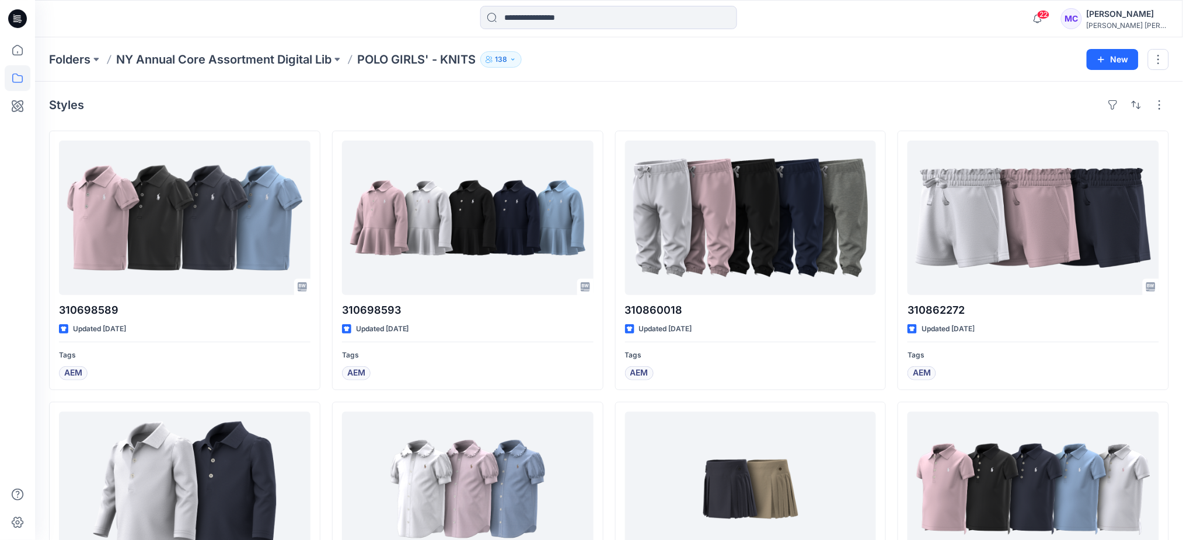
click at [465, 97] on div "Styles" at bounding box center [609, 105] width 1120 height 19
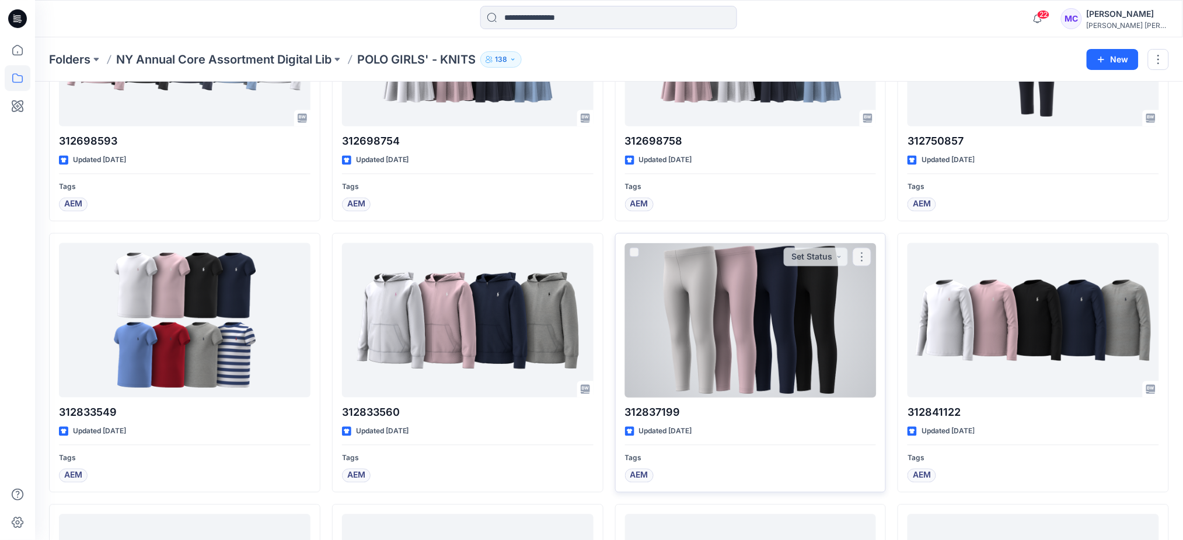
scroll to position [760, 0]
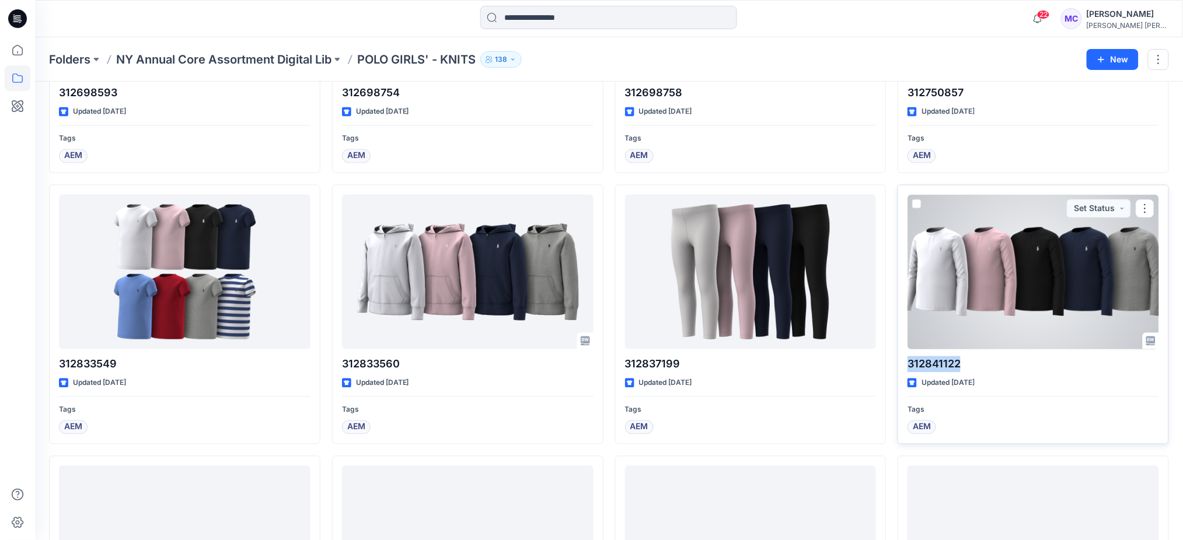
drag, startPoint x: 971, startPoint y: 363, endPoint x: 909, endPoint y: 365, distance: 62.4
click at [465, 167] on p "312841122" at bounding box center [1032, 364] width 251 height 16
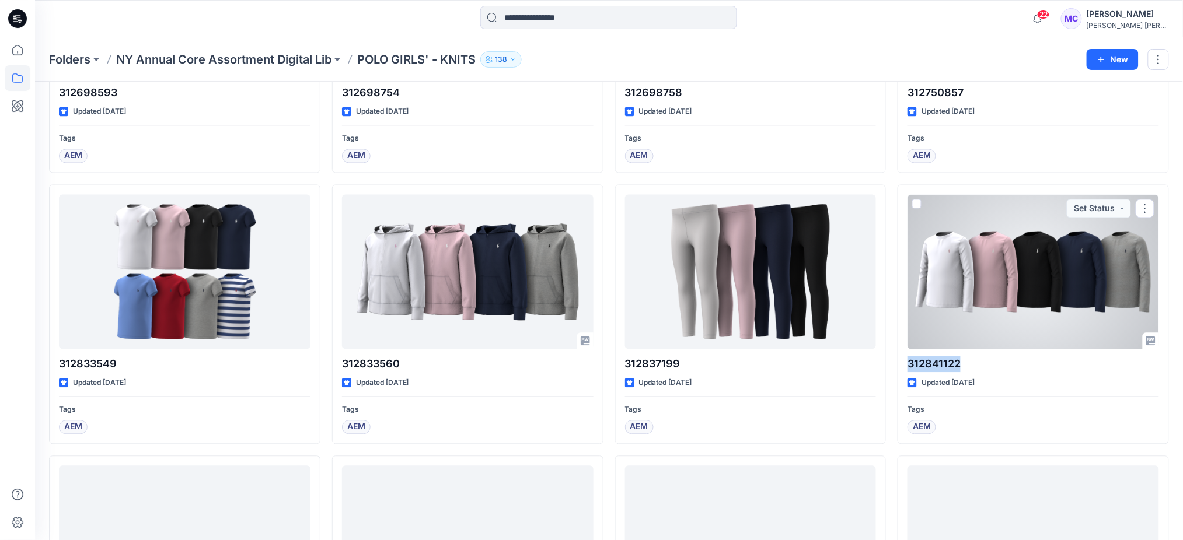
copy p "312841122"
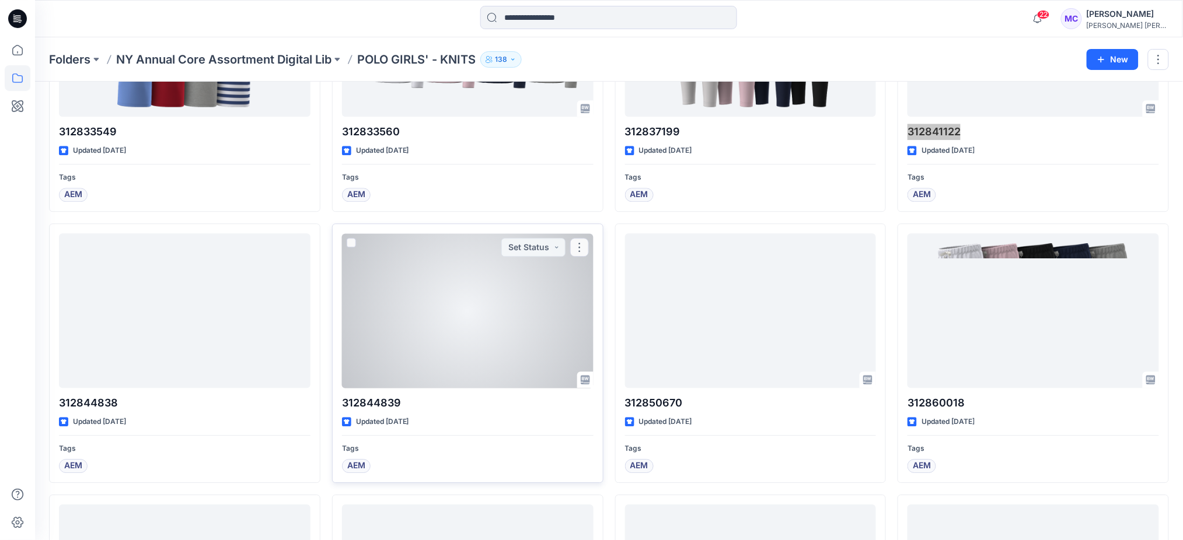
scroll to position [993, 0]
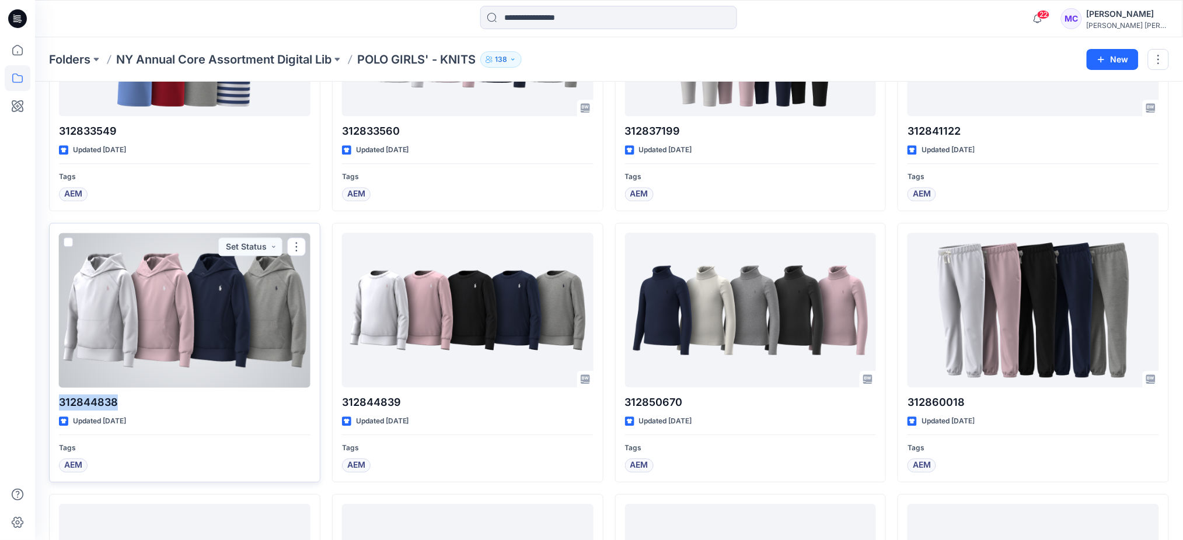
drag, startPoint x: 120, startPoint y: 401, endPoint x: 60, endPoint y: 406, distance: 60.9
click at [60, 167] on p "312844838" at bounding box center [184, 402] width 251 height 16
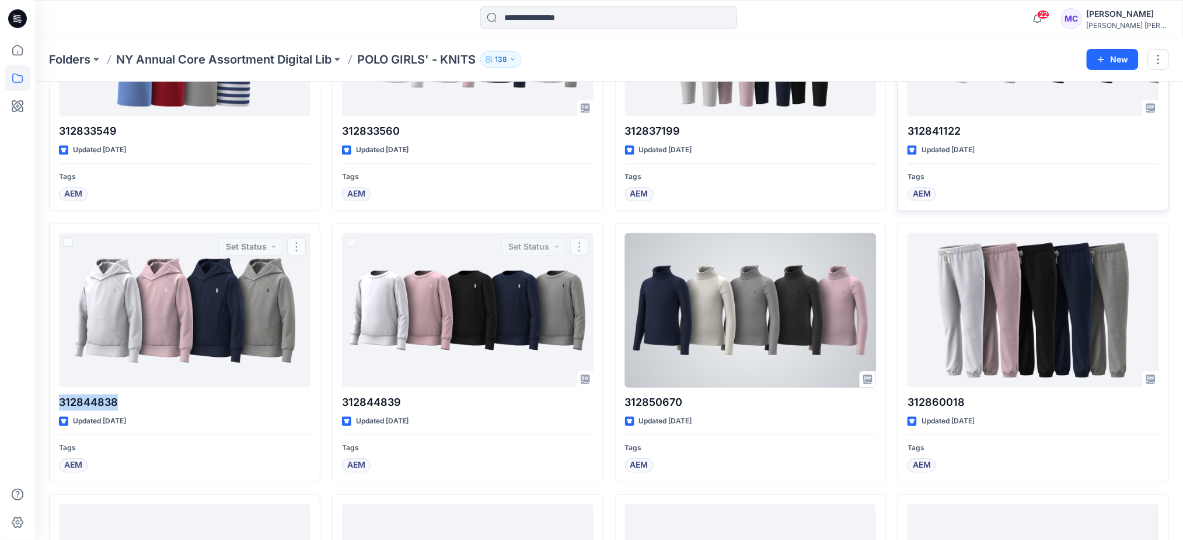
copy p "312844838"
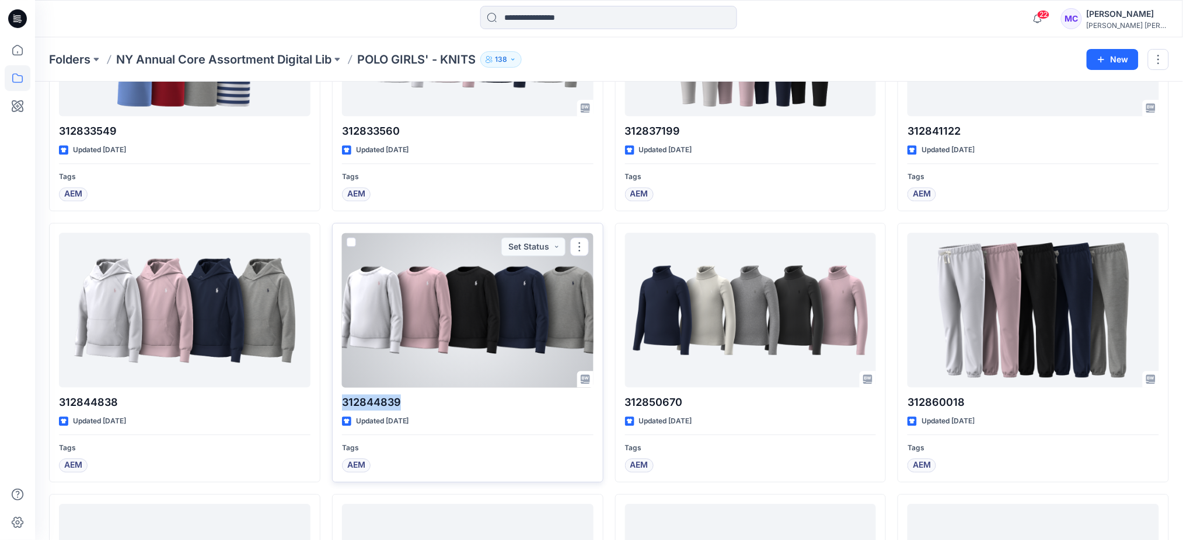
drag, startPoint x: 415, startPoint y: 408, endPoint x: 343, endPoint y: 407, distance: 72.4
click at [343, 167] on p "312844839" at bounding box center [467, 402] width 251 height 16
copy p "312844839"
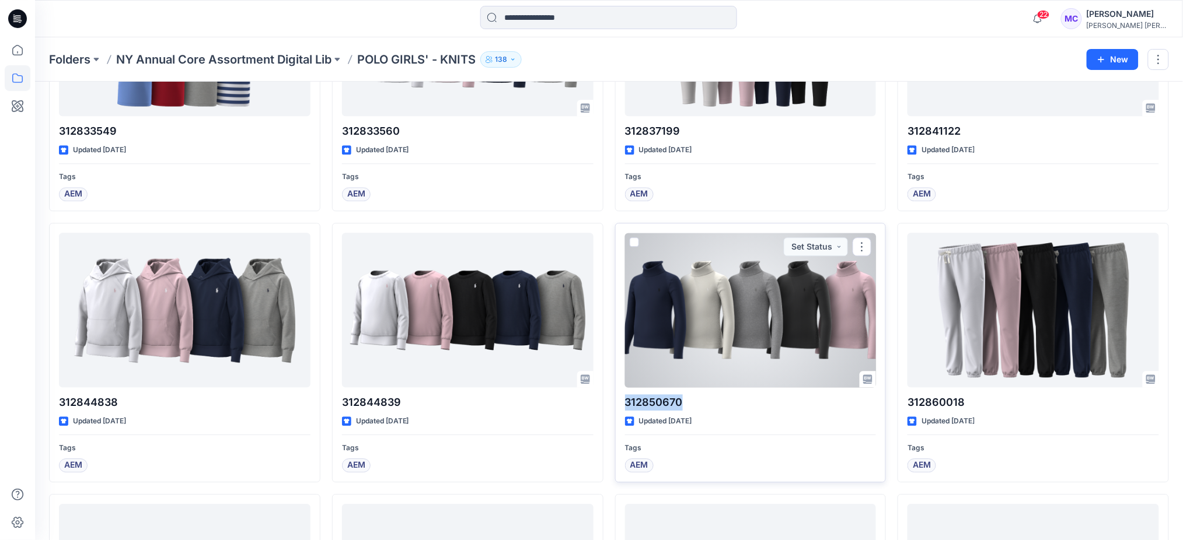
drag, startPoint x: 664, startPoint y: 401, endPoint x: 624, endPoint y: 400, distance: 40.9
click at [465, 167] on div "312850670 Updated [DATE] Tags AEM Set Status" at bounding box center [750, 353] width 271 height 260
copy p "312850670"
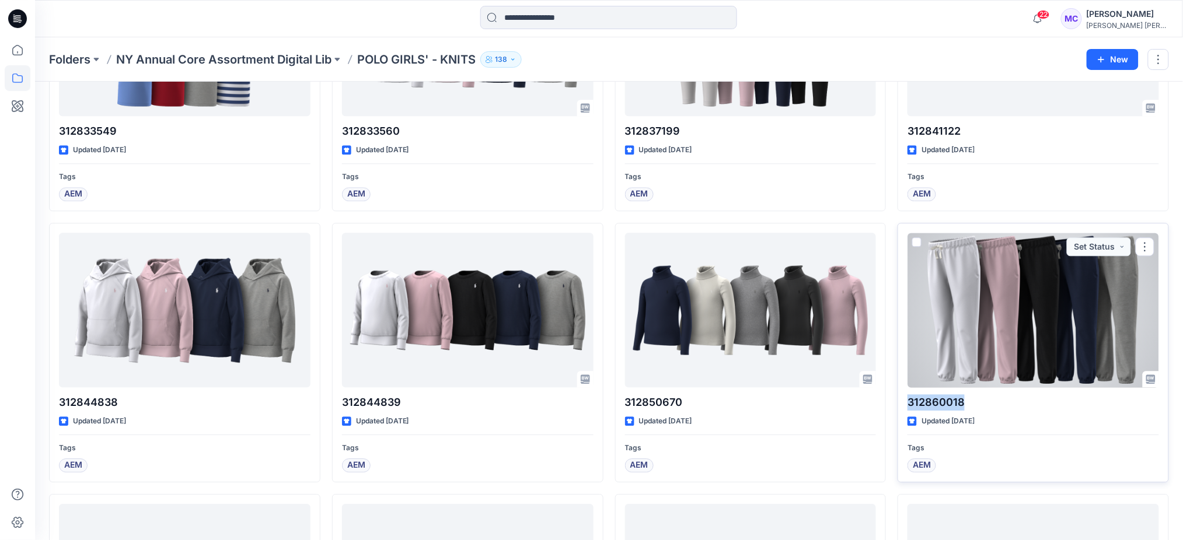
drag, startPoint x: 973, startPoint y: 404, endPoint x: 904, endPoint y: 405, distance: 68.8
click at [465, 167] on div "312860018 Updated [DATE] Tags AEM Set Status" at bounding box center [1032, 353] width 271 height 260
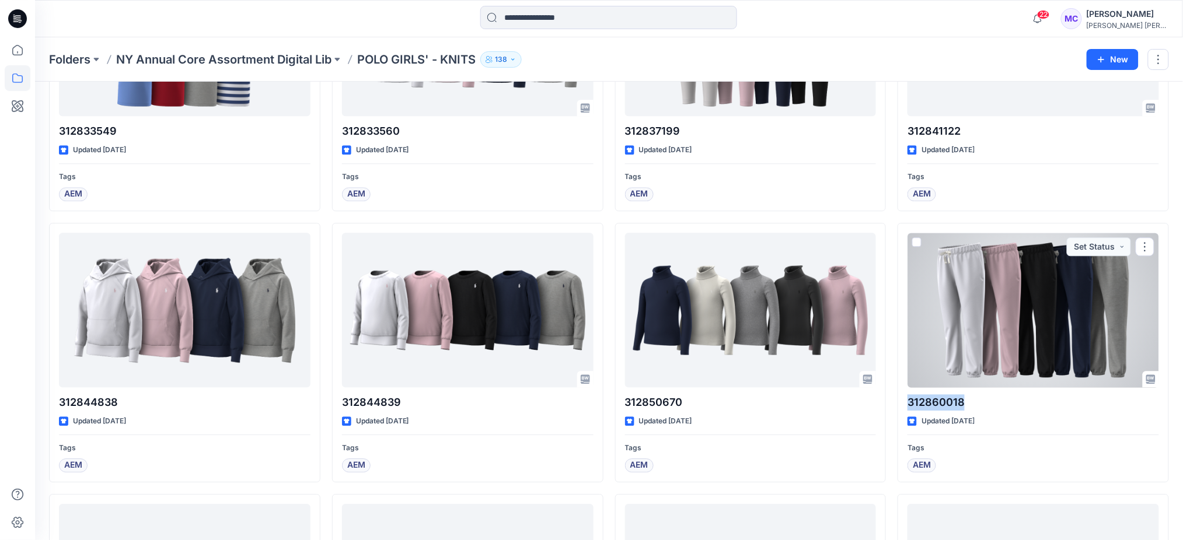
copy p "312860018"
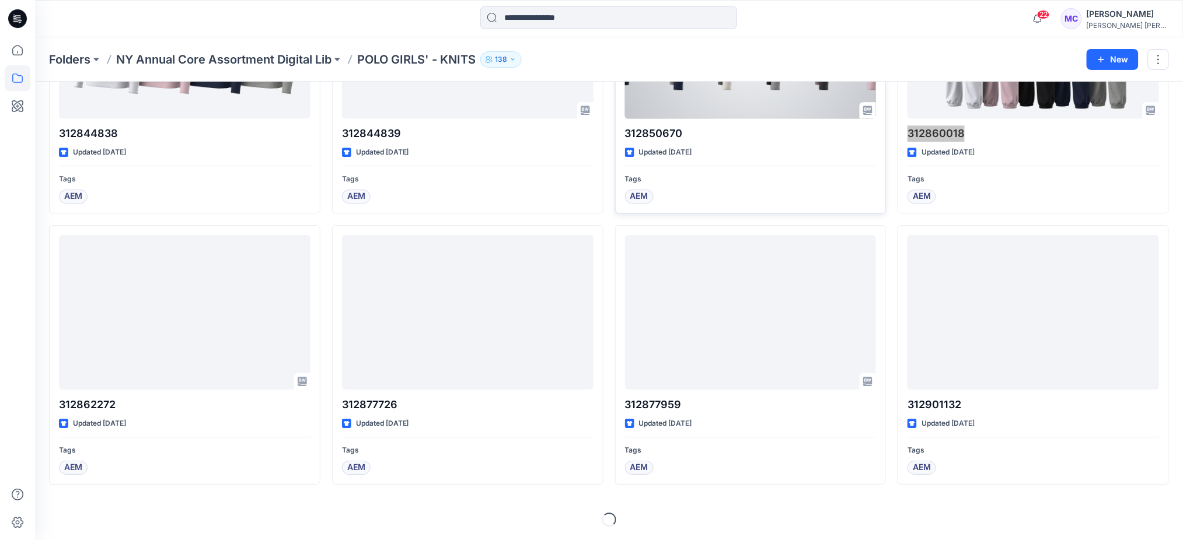
scroll to position [1263, 0]
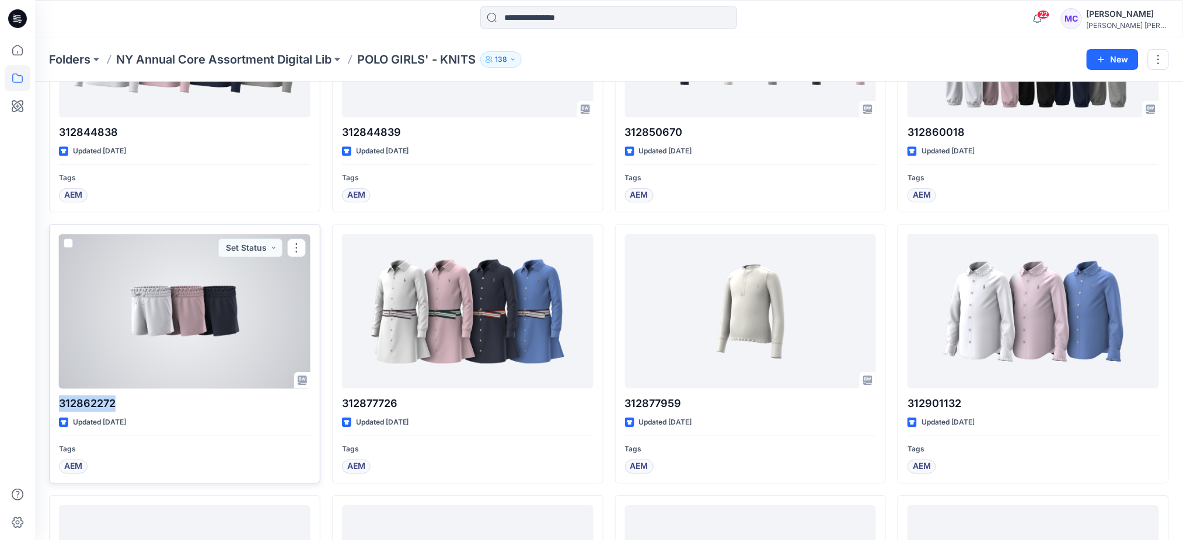
drag, startPoint x: 124, startPoint y: 405, endPoint x: 60, endPoint y: 406, distance: 63.6
click at [60, 167] on p "312862272" at bounding box center [184, 404] width 251 height 16
copy p "312862272"
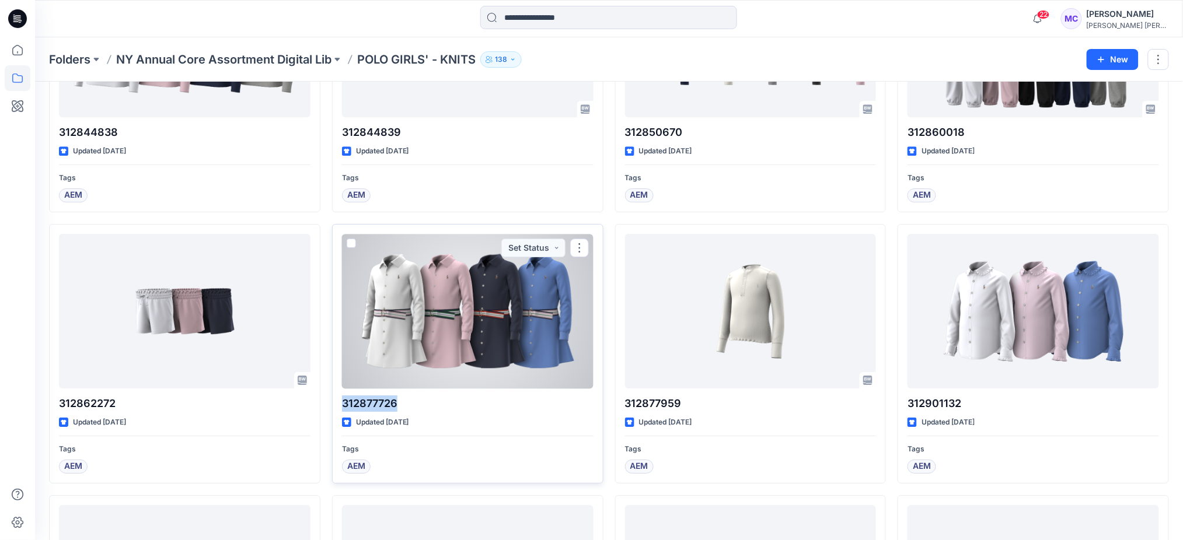
drag, startPoint x: 410, startPoint y: 405, endPoint x: 341, endPoint y: 403, distance: 68.3
click at [342, 167] on p "312877726" at bounding box center [467, 404] width 251 height 16
copy p "312877726"
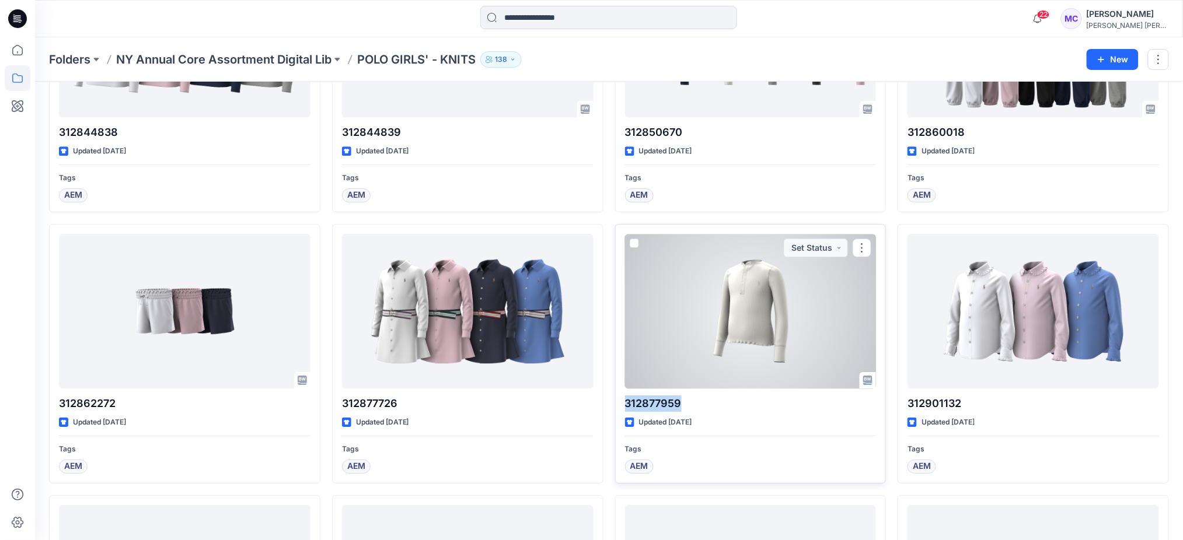
drag, startPoint x: 684, startPoint y: 404, endPoint x: 627, endPoint y: 410, distance: 58.0
click at [465, 167] on p "312877959" at bounding box center [750, 404] width 251 height 16
copy p "312877959"
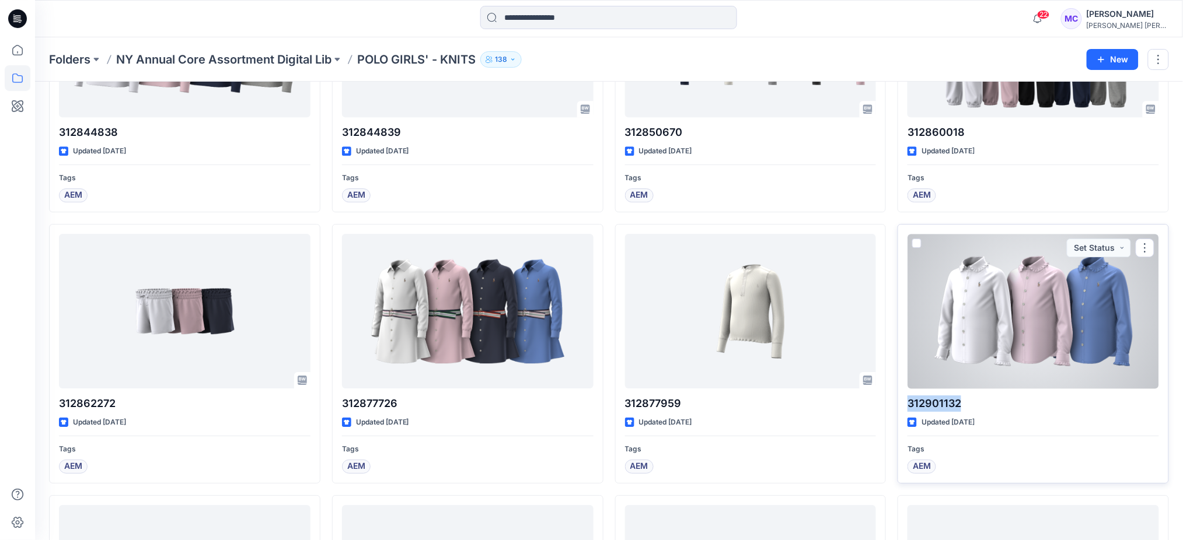
drag, startPoint x: 965, startPoint y: 405, endPoint x: 904, endPoint y: 411, distance: 61.5
click at [465, 167] on div "312901132 Updated [DATE] Tags AEM Set Status" at bounding box center [1032, 354] width 271 height 260
copy p "312901132"
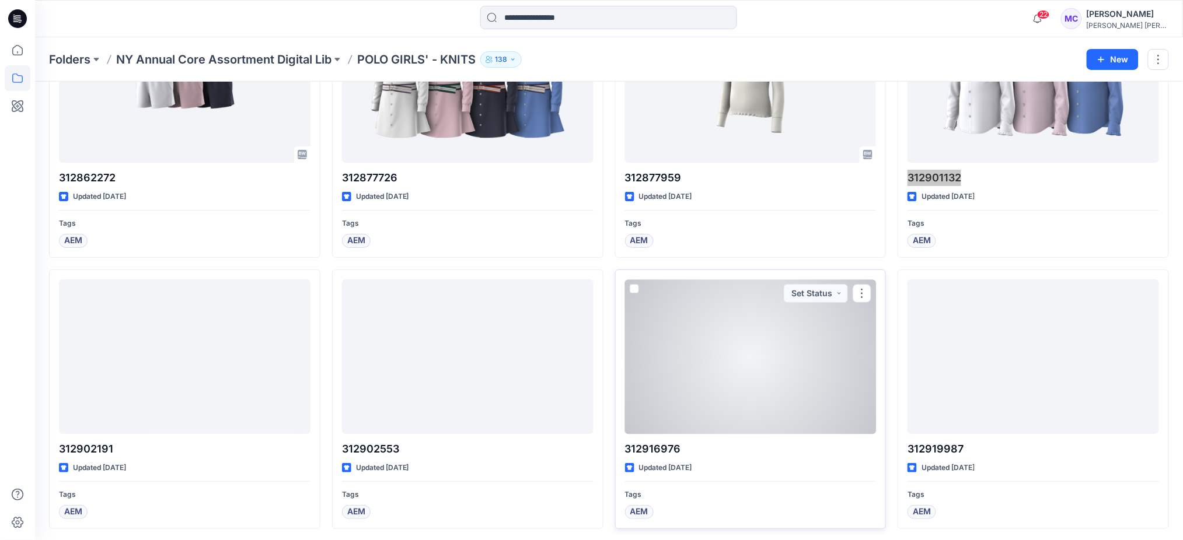
scroll to position [1574, 0]
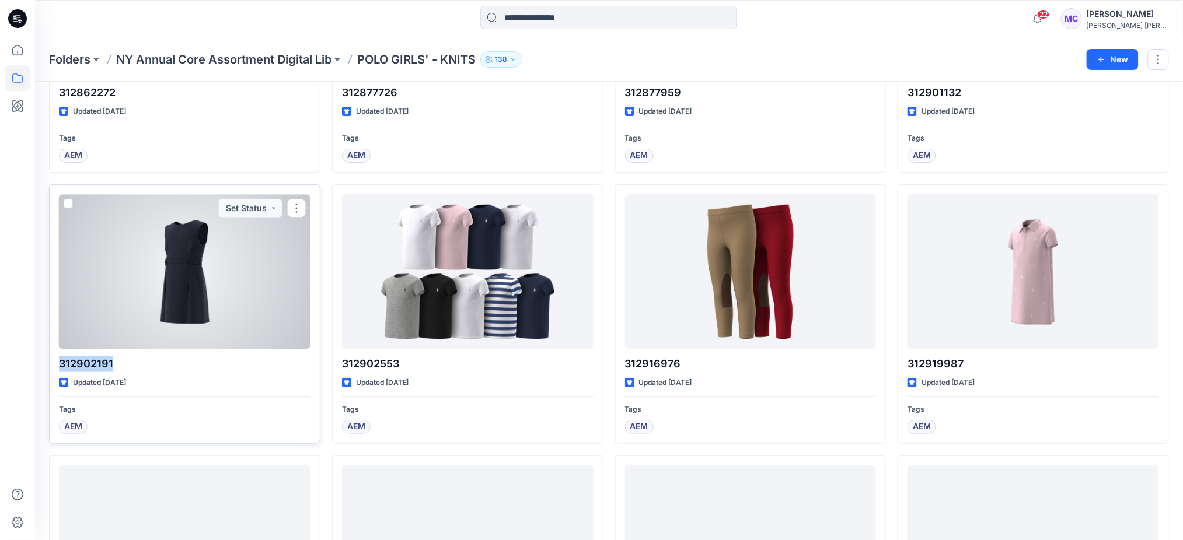
drag, startPoint x: 122, startPoint y: 366, endPoint x: 60, endPoint y: 369, distance: 61.9
click at [60, 167] on p "312902191" at bounding box center [184, 364] width 251 height 16
copy p "312902191"
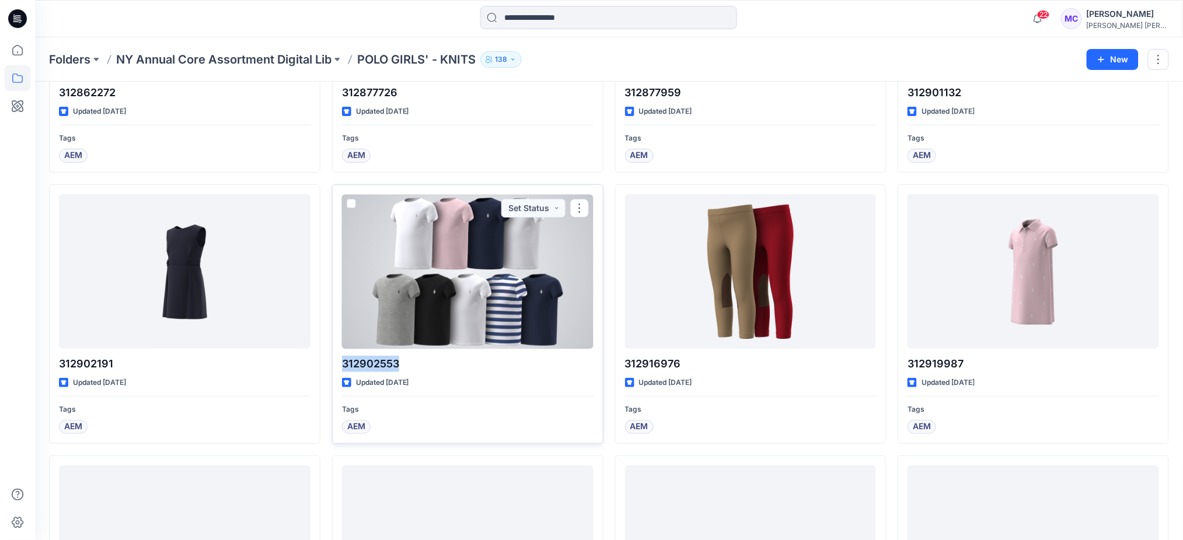
drag, startPoint x: 409, startPoint y: 363, endPoint x: 342, endPoint y: 370, distance: 66.9
click at [342, 167] on p "312902553" at bounding box center [467, 364] width 251 height 16
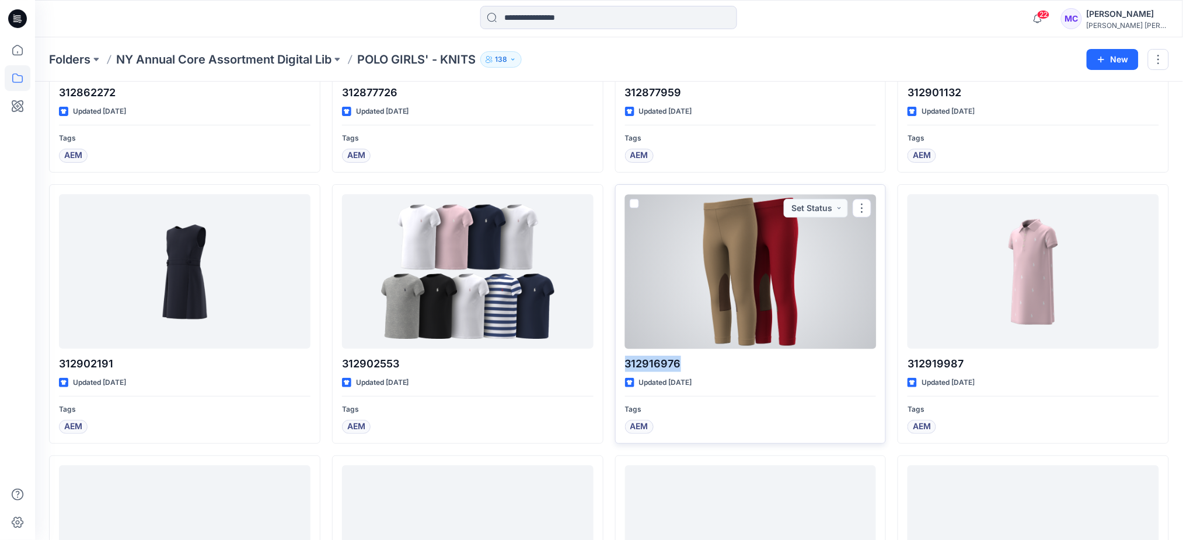
drag, startPoint x: 701, startPoint y: 362, endPoint x: 620, endPoint y: 361, distance: 81.1
click at [465, 167] on div "312916976 Updated [DATE] Tags AEM Set Status" at bounding box center [750, 314] width 271 height 260
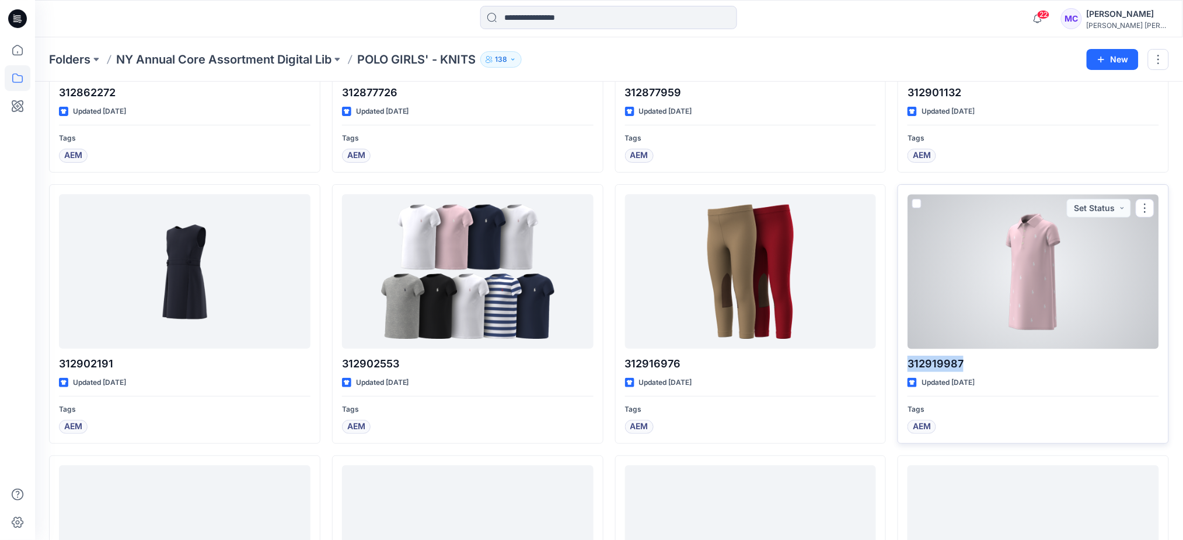
drag, startPoint x: 950, startPoint y: 368, endPoint x: 915, endPoint y: 341, distance: 44.1
click at [465, 167] on div "312919987 Updated [DATE] Tags AEM Set Status" at bounding box center [1032, 314] width 271 height 260
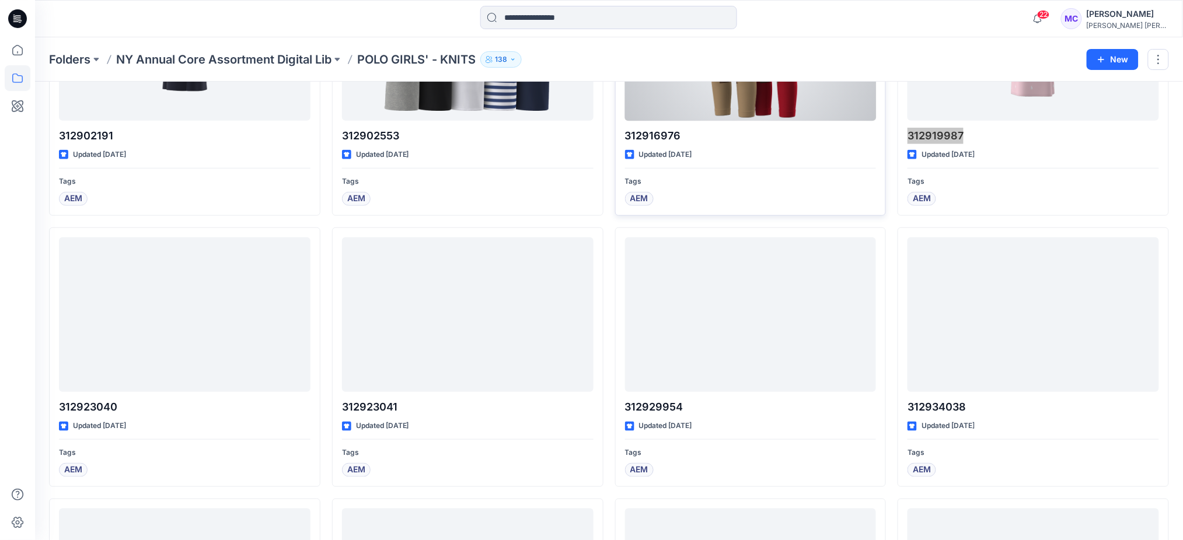
scroll to position [1885, 0]
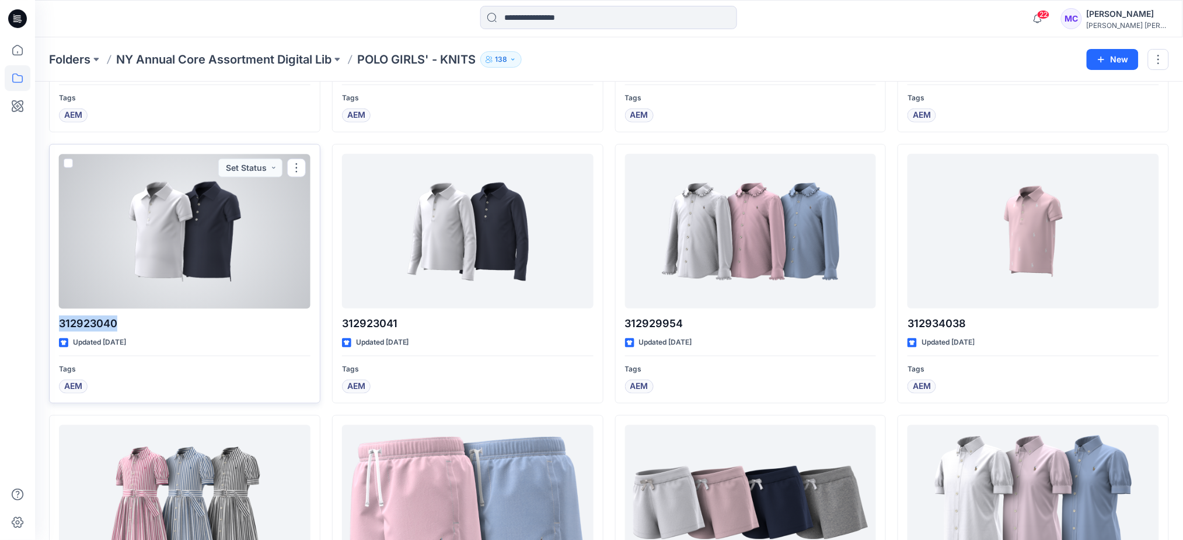
drag, startPoint x: 128, startPoint y: 327, endPoint x: 58, endPoint y: 327, distance: 70.0
click at [58, 167] on div "312923040 Updated [DATE] Tags AEM Set Status" at bounding box center [184, 274] width 271 height 260
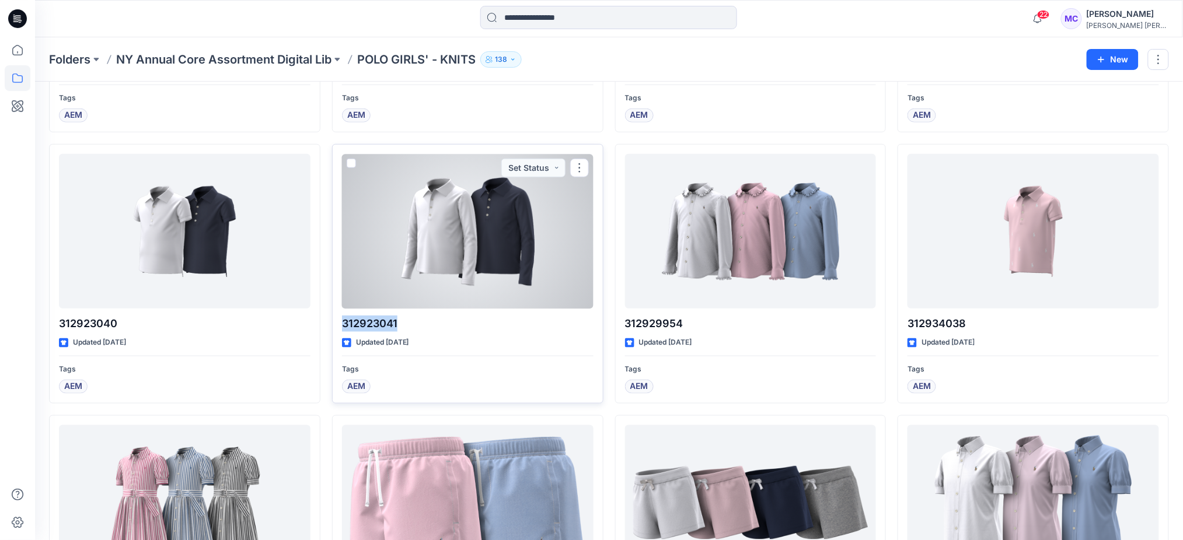
drag, startPoint x: 407, startPoint y: 327, endPoint x: 411, endPoint y: 306, distance: 22.1
click at [342, 167] on p "312923041" at bounding box center [467, 324] width 251 height 16
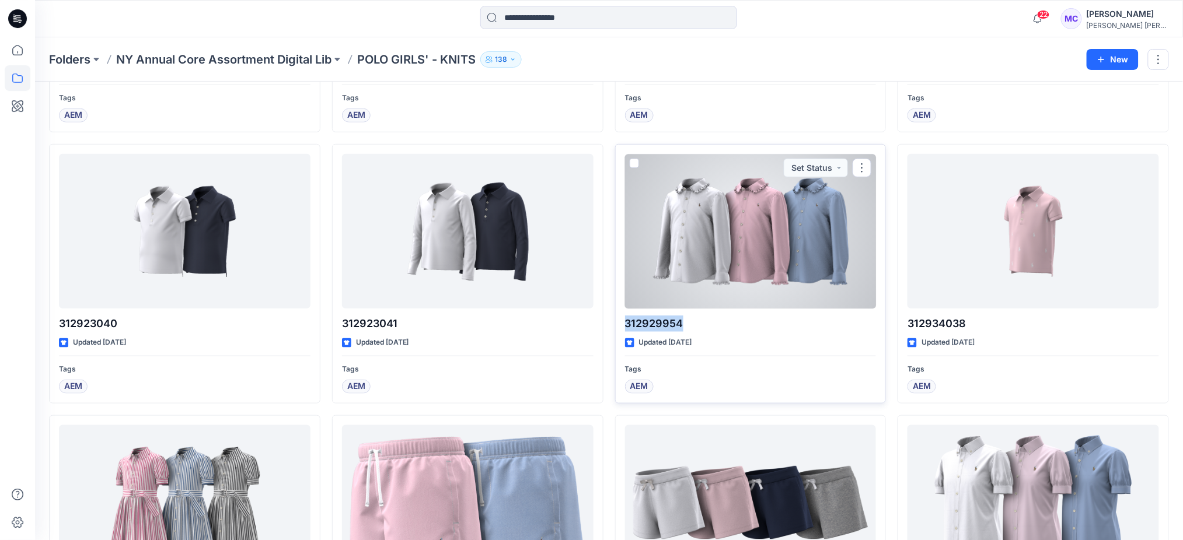
drag, startPoint x: 702, startPoint y: 325, endPoint x: 762, endPoint y: 273, distance: 79.4
click at [465, 167] on p "312929954" at bounding box center [750, 324] width 251 height 16
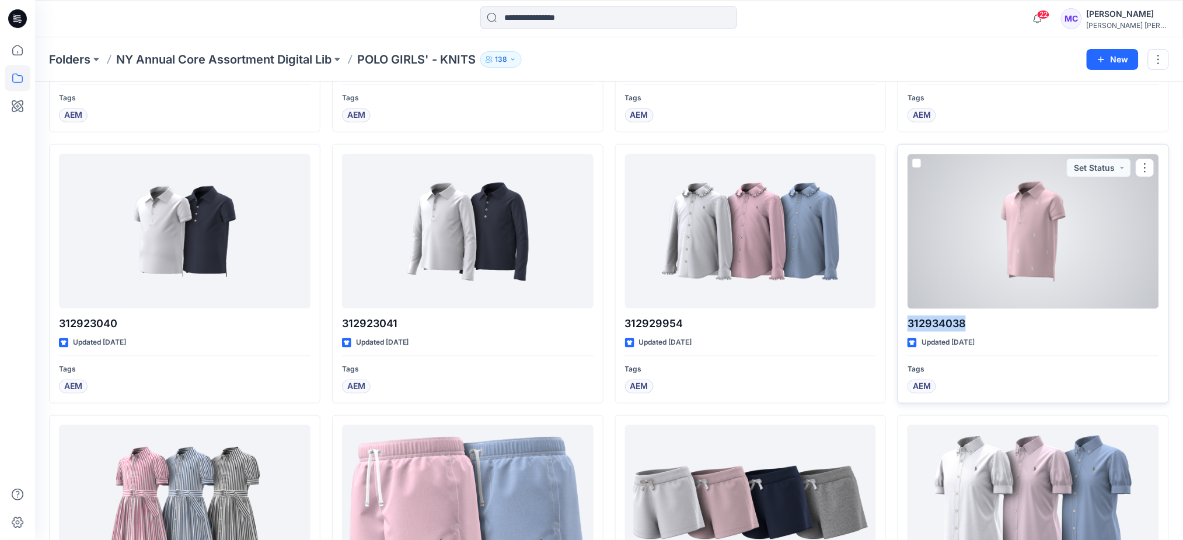
drag, startPoint x: 977, startPoint y: 320, endPoint x: 904, endPoint y: 323, distance: 72.4
click at [465, 167] on div "312934038 Updated [DATE] Tags AEM Set Status" at bounding box center [1032, 274] width 271 height 260
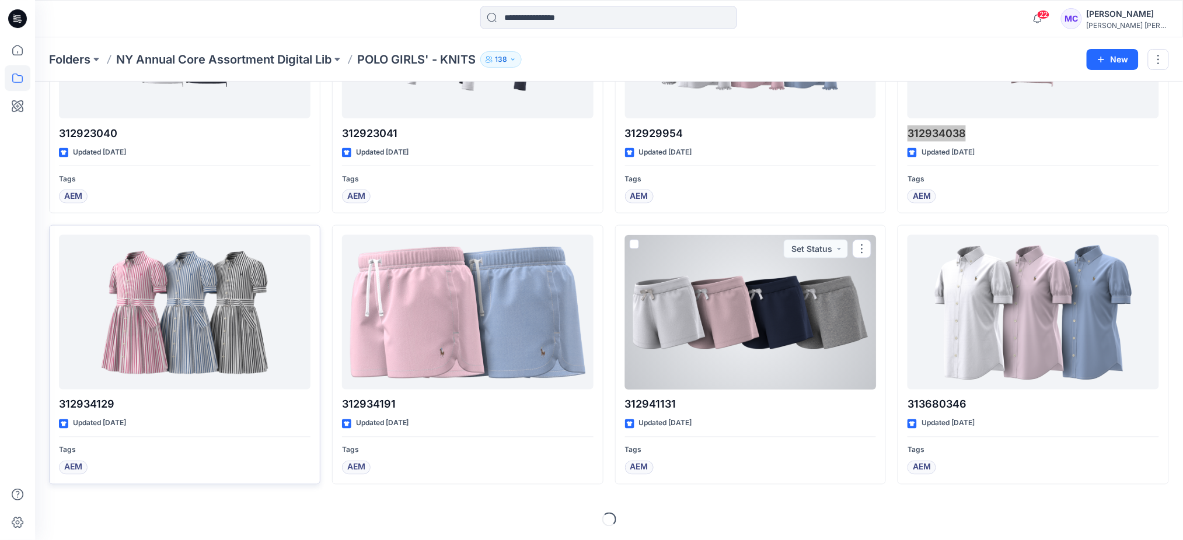
scroll to position [2077, 0]
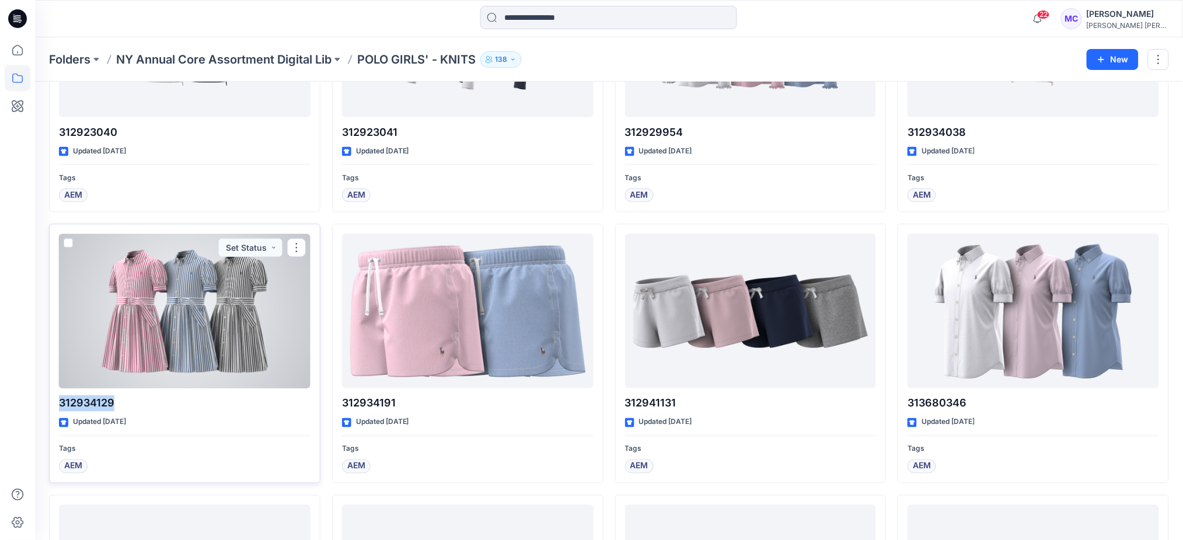
drag, startPoint x: 120, startPoint y: 406, endPoint x: 58, endPoint y: 408, distance: 61.3
click at [59, 167] on p "312934129" at bounding box center [184, 404] width 251 height 16
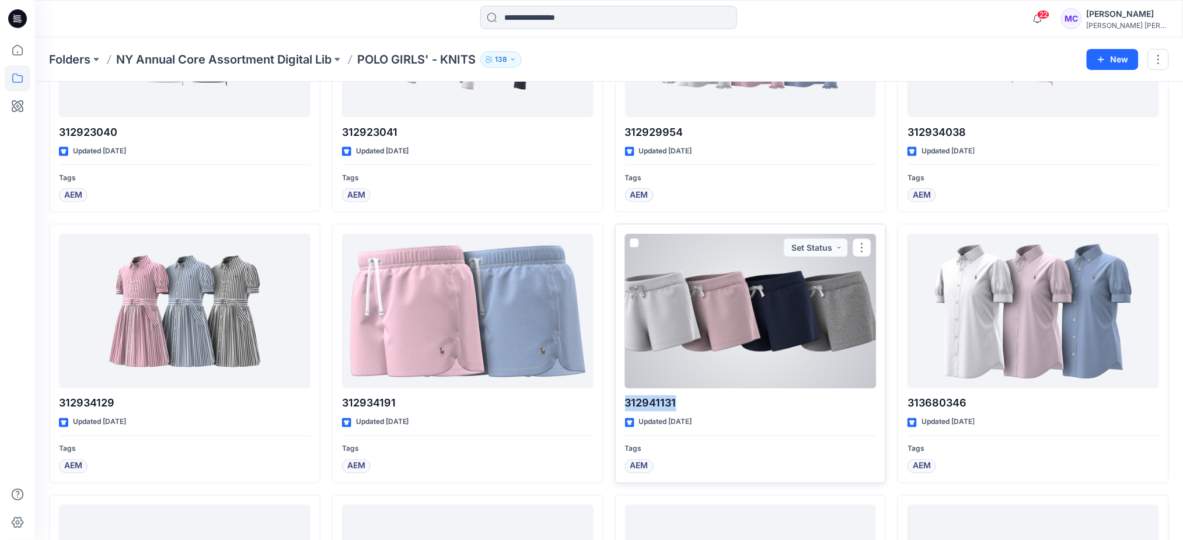
drag, startPoint x: 686, startPoint y: 402, endPoint x: 742, endPoint y: 352, distance: 75.2
click at [465, 167] on p "312941131" at bounding box center [750, 404] width 251 height 16
click at [465, 167] on div at bounding box center [750, 311] width 251 height 155
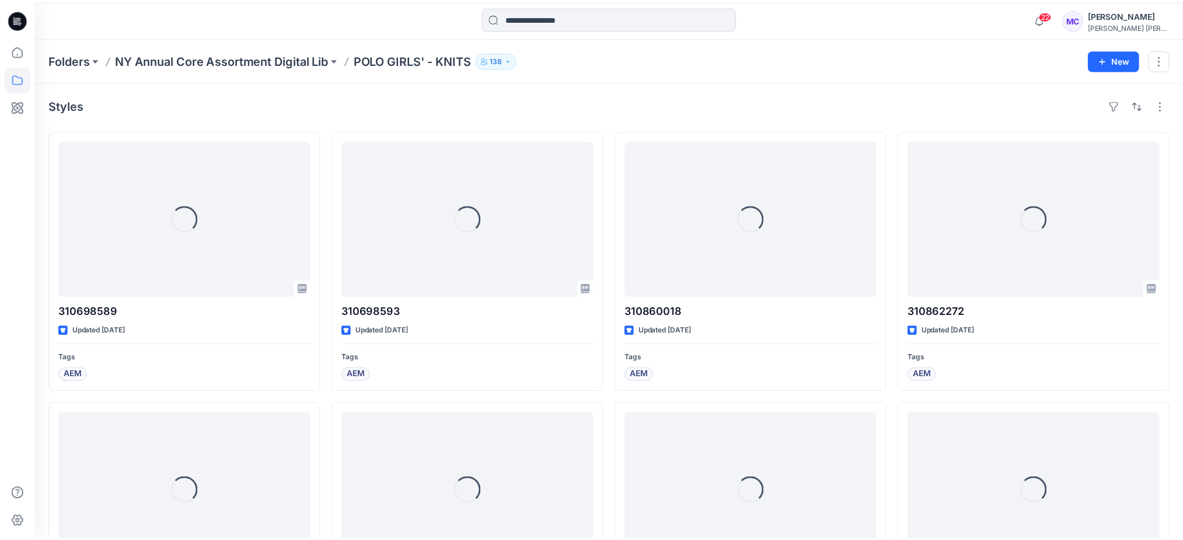
scroll to position [2077, 0]
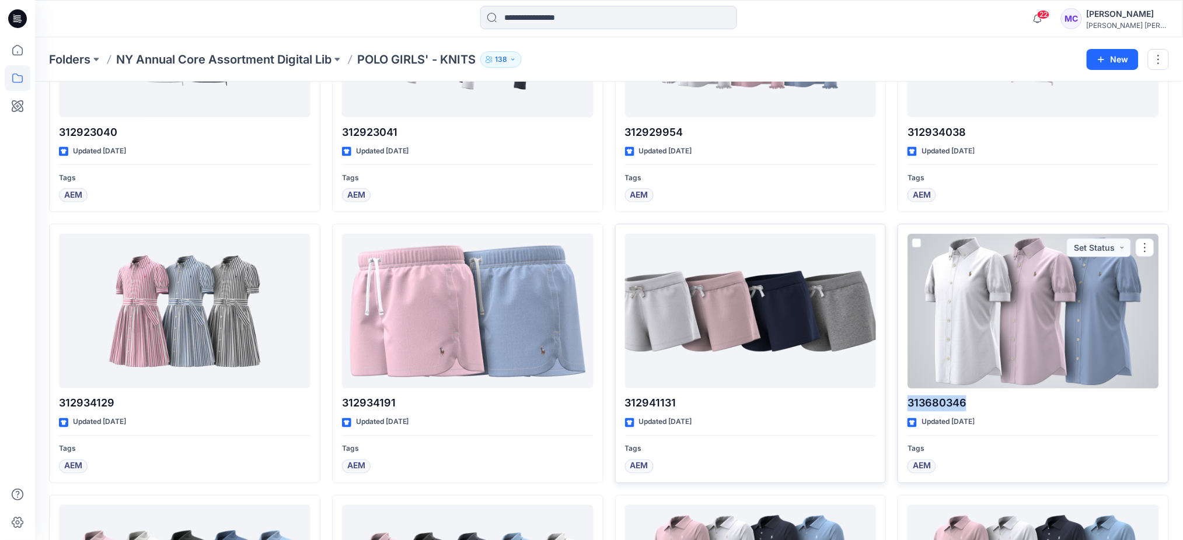
drag, startPoint x: 970, startPoint y: 408, endPoint x: 905, endPoint y: 412, distance: 64.3
click at [465, 167] on div "313680346 Updated [DATE] Tags AEM Set Status" at bounding box center [1032, 354] width 271 height 260
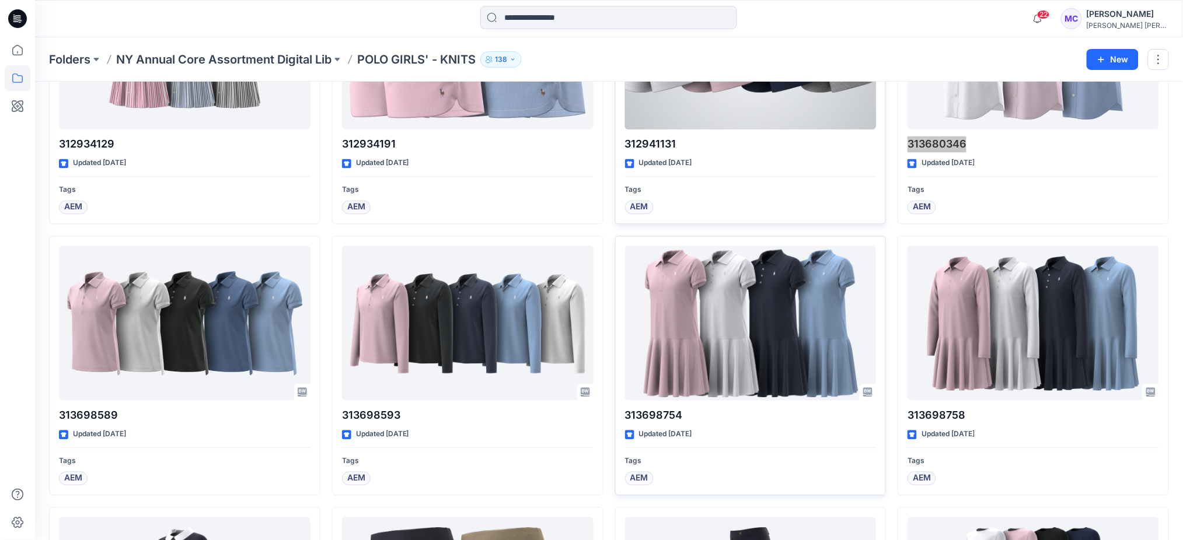
scroll to position [2388, 0]
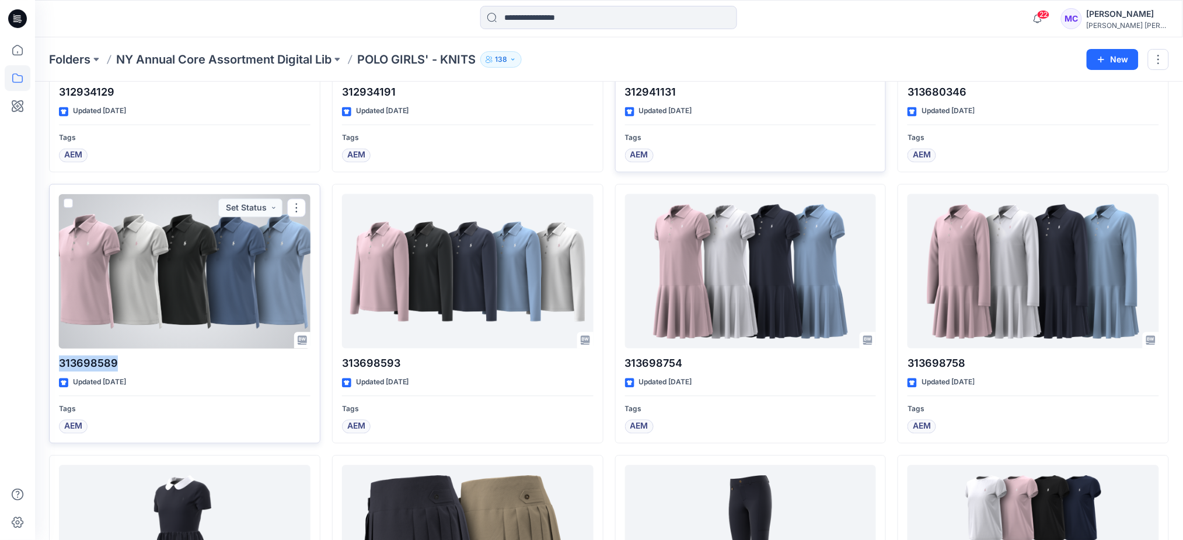
drag, startPoint x: 122, startPoint y: 367, endPoint x: 59, endPoint y: 372, distance: 63.2
click at [59, 167] on p "313698589" at bounding box center [184, 364] width 251 height 16
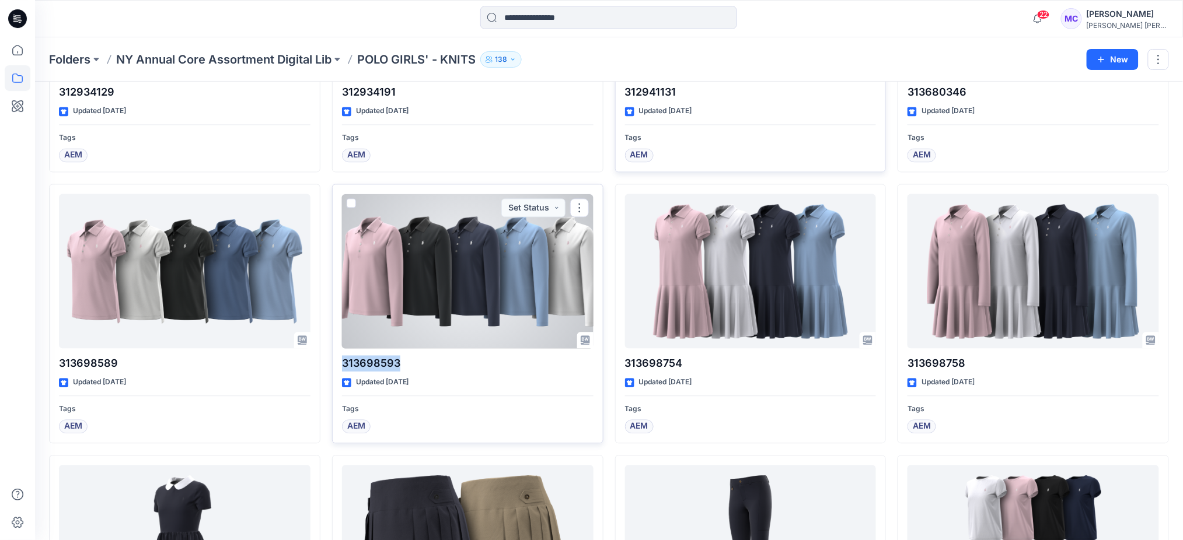
drag, startPoint x: 412, startPoint y: 367, endPoint x: 341, endPoint y: 369, distance: 71.2
click at [341, 167] on div "313698593 Updated [DATE] Tags AEM Set Status" at bounding box center [467, 314] width 271 height 260
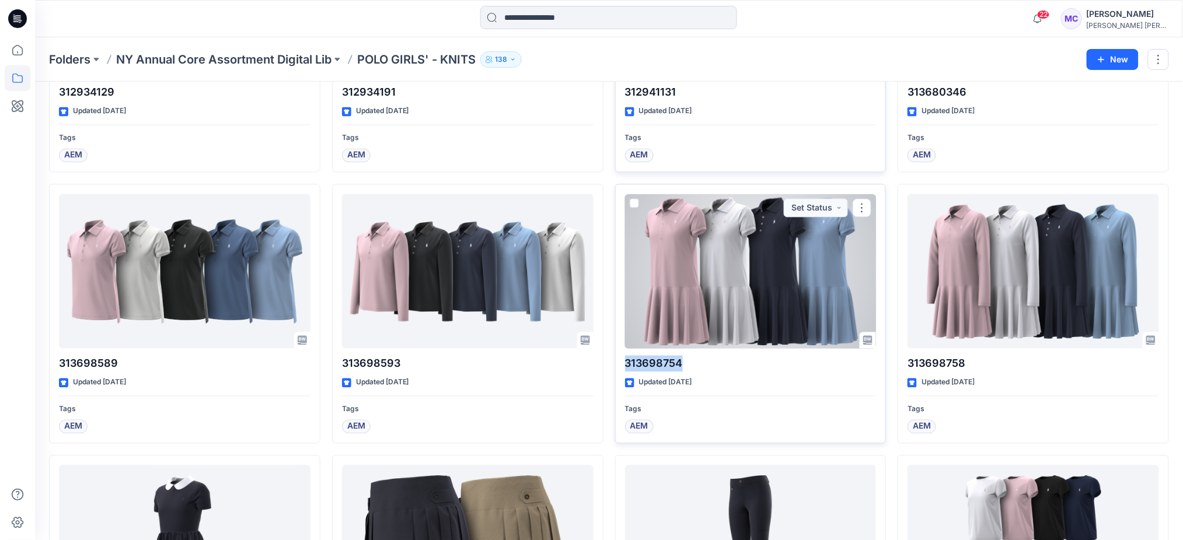
drag, startPoint x: 688, startPoint y: 368, endPoint x: 617, endPoint y: 364, distance: 70.7
click at [465, 167] on div "313698754 Updated [DATE] Tags AEM Set Status" at bounding box center [750, 314] width 271 height 260
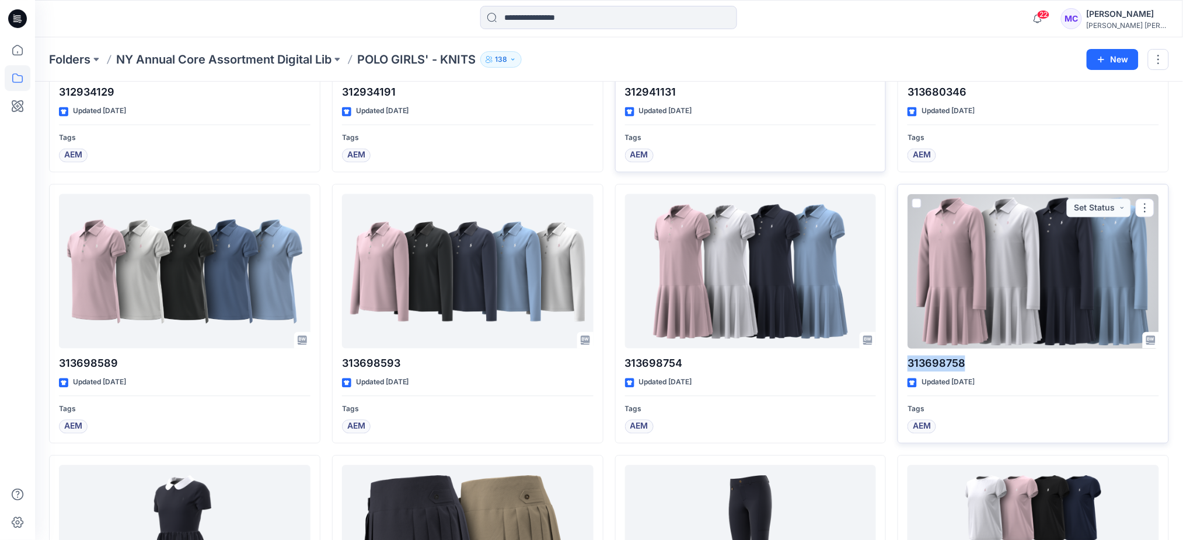
drag, startPoint x: 971, startPoint y: 367, endPoint x: 901, endPoint y: 368, distance: 69.4
click at [465, 167] on div "313698758 Updated [DATE] Tags AEM Set Status" at bounding box center [1032, 314] width 271 height 260
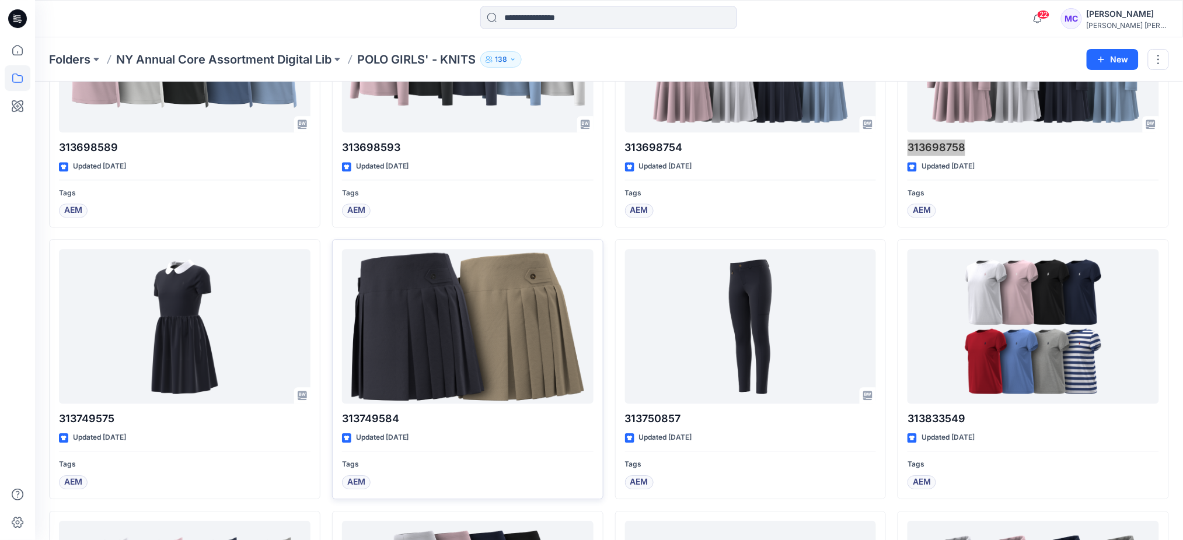
scroll to position [2621, 0]
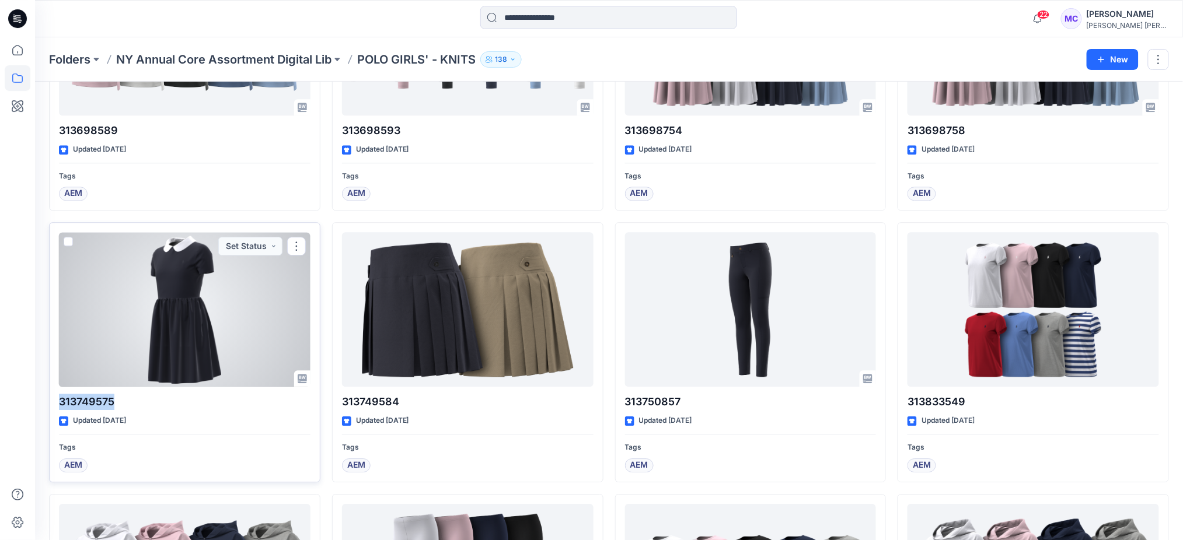
drag, startPoint x: 121, startPoint y: 398, endPoint x: 50, endPoint y: 400, distance: 71.2
click at [50, 167] on div "313749575 Updated [DATE] Tags AEM Set Status" at bounding box center [184, 352] width 271 height 260
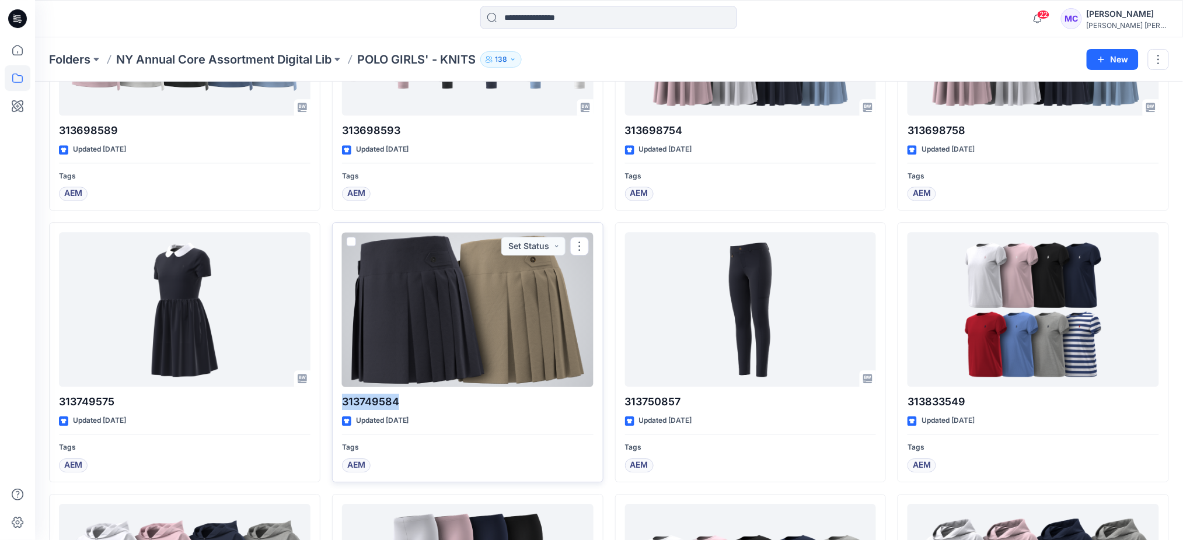
drag, startPoint x: 404, startPoint y: 399, endPoint x: 343, endPoint y: 398, distance: 61.3
click at [340, 167] on div "313749584 Updated [DATE] Tags AEM Set Status" at bounding box center [467, 352] width 271 height 260
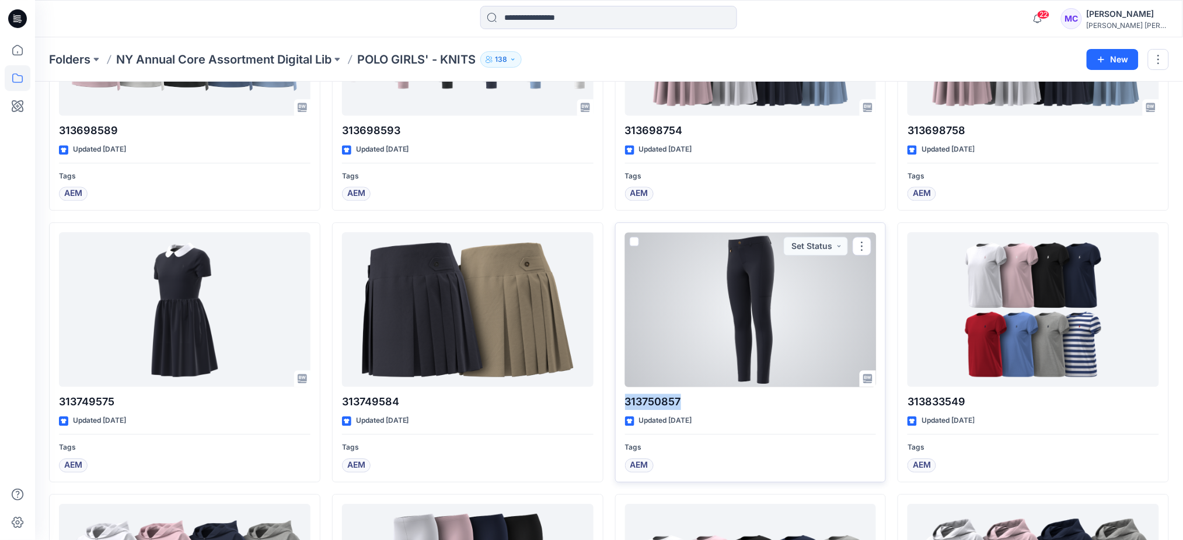
drag, startPoint x: 695, startPoint y: 404, endPoint x: 627, endPoint y: 400, distance: 69.0
click at [465, 167] on p "313750857" at bounding box center [750, 402] width 251 height 16
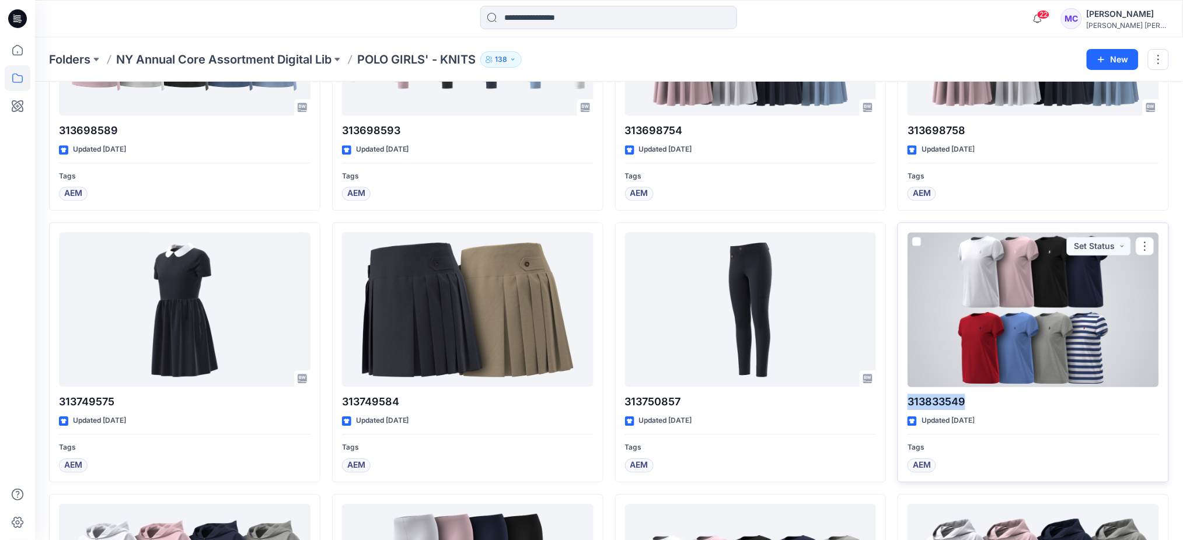
drag, startPoint x: 970, startPoint y: 407, endPoint x: 913, endPoint y: 376, distance: 64.8
click at [465, 167] on p "313833549" at bounding box center [1032, 402] width 251 height 16
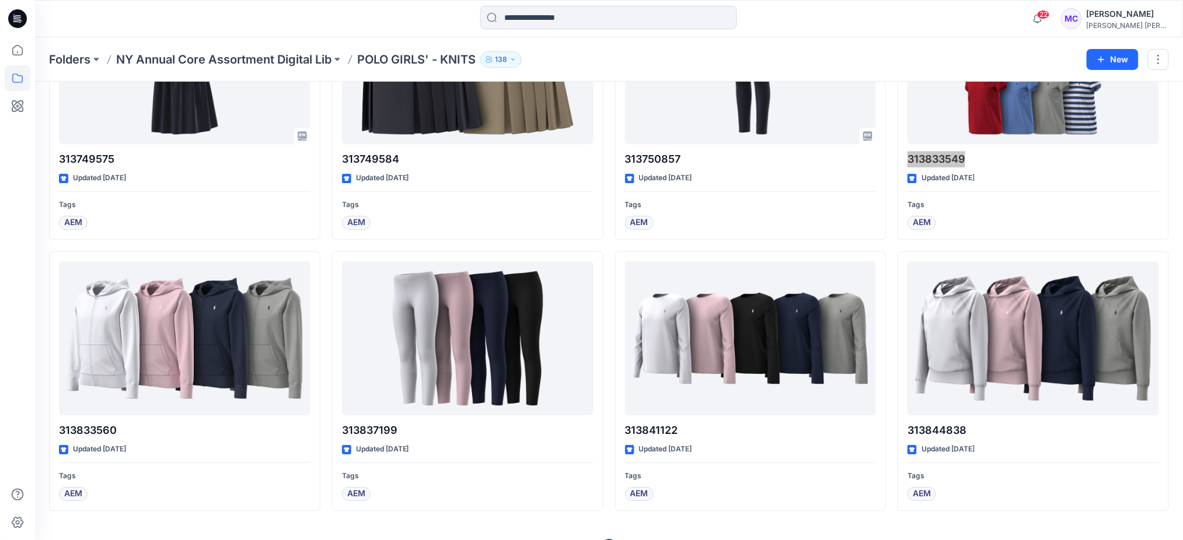
scroll to position [2891, 0]
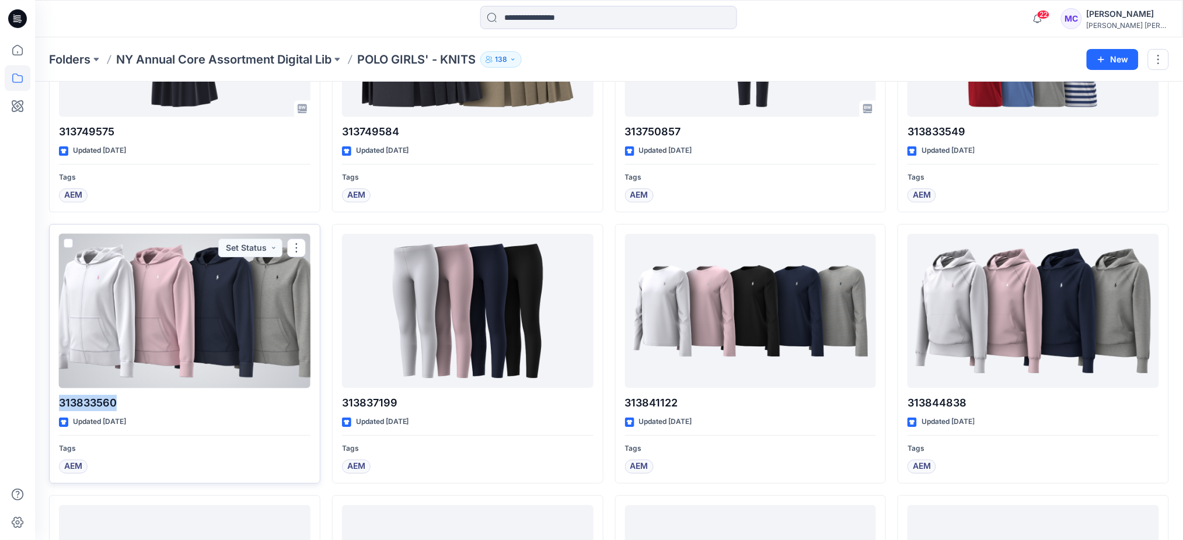
drag, startPoint x: 125, startPoint y: 405, endPoint x: 51, endPoint y: 404, distance: 74.1
click at [51, 167] on div "313833560 Updated [DATE] Tags AEM Set Status" at bounding box center [184, 354] width 271 height 260
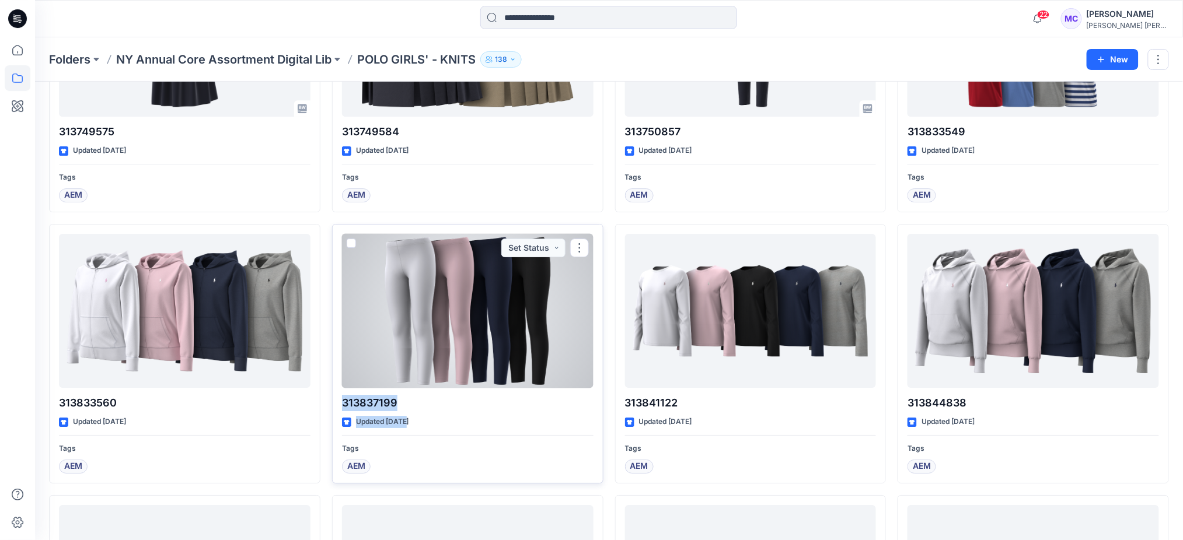
drag, startPoint x: 407, startPoint y: 414, endPoint x: 349, endPoint y: 411, distance: 57.8
click at [342, 167] on div "313837199 Updated [DATE] Tags AEM Set Status" at bounding box center [467, 354] width 271 height 260
click at [415, 167] on p "313837199" at bounding box center [467, 403] width 251 height 16
drag, startPoint x: 423, startPoint y: 405, endPoint x: 370, endPoint y: 380, distance: 58.5
click at [336, 167] on div "313837199 Updated [DATE] Tags AEM Set Status" at bounding box center [467, 354] width 271 height 260
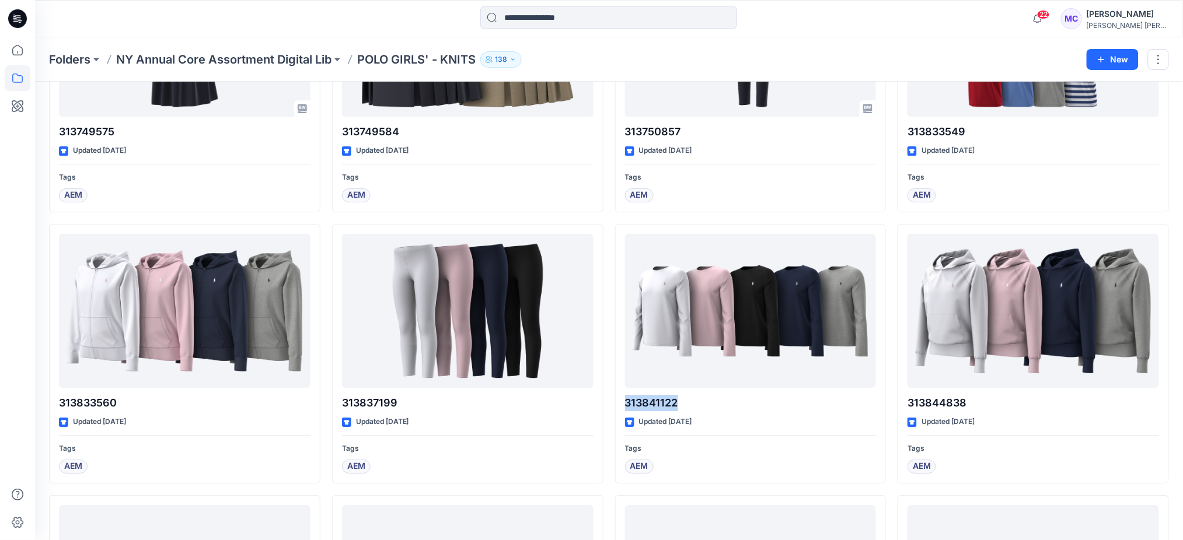
drag, startPoint x: 680, startPoint y: 408, endPoint x: 614, endPoint y: 405, distance: 66.5
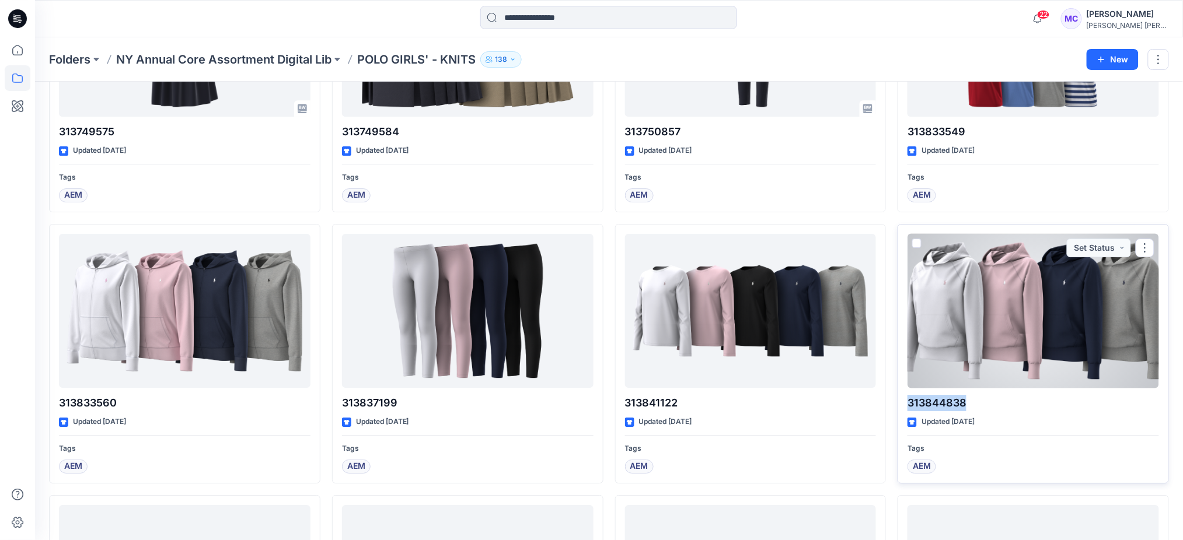
drag, startPoint x: 973, startPoint y: 406, endPoint x: 907, endPoint y: 406, distance: 65.9
click at [465, 167] on p "313844838" at bounding box center [1032, 403] width 251 height 16
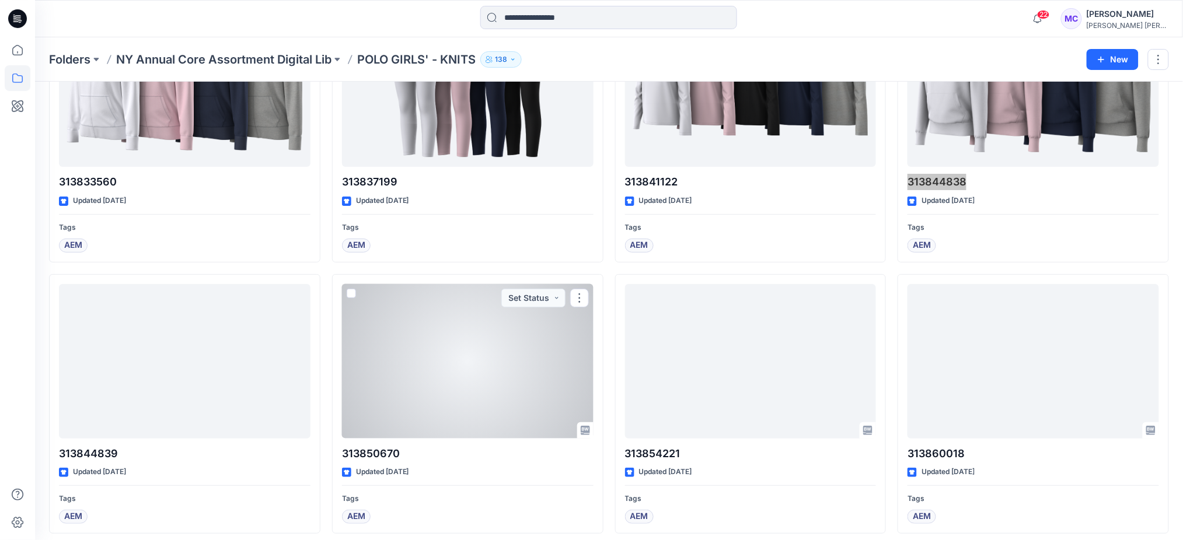
scroll to position [3125, 0]
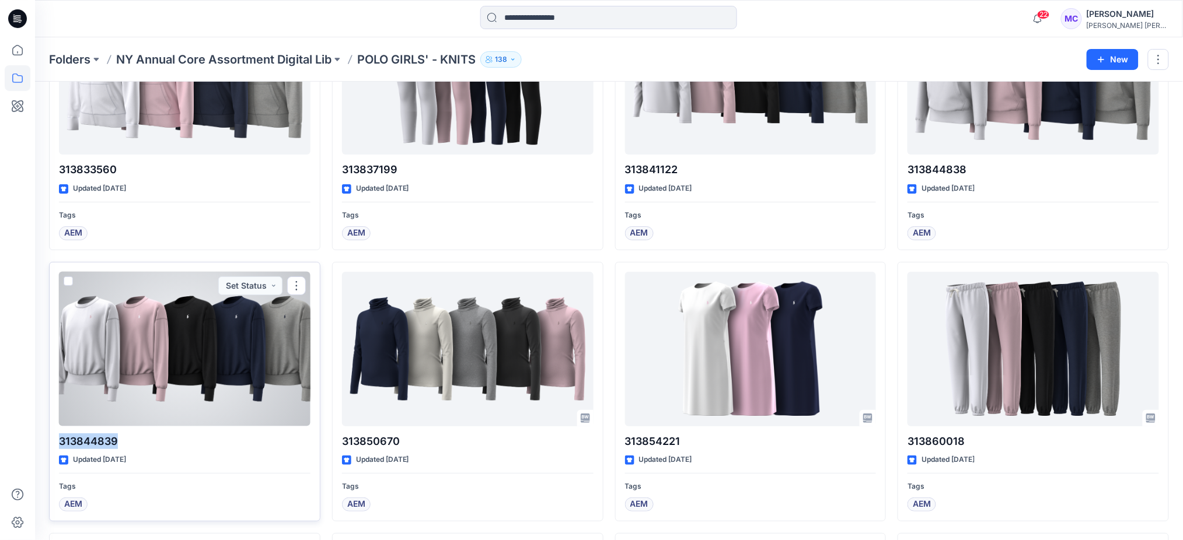
drag, startPoint x: 123, startPoint y: 445, endPoint x: 60, endPoint y: 442, distance: 62.5
click at [61, 167] on p "313844839" at bounding box center [184, 441] width 251 height 16
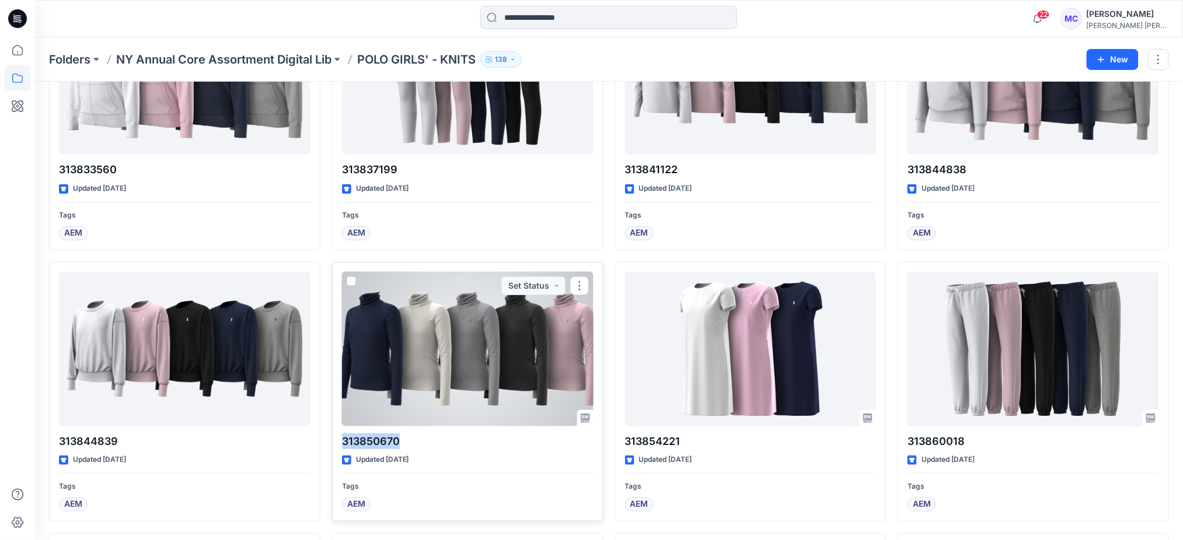
drag, startPoint x: 399, startPoint y: 433, endPoint x: 342, endPoint y: 446, distance: 57.9
click at [342, 167] on div "313850670 Updated [DATE] Tags AEM Set Status" at bounding box center [467, 392] width 271 height 260
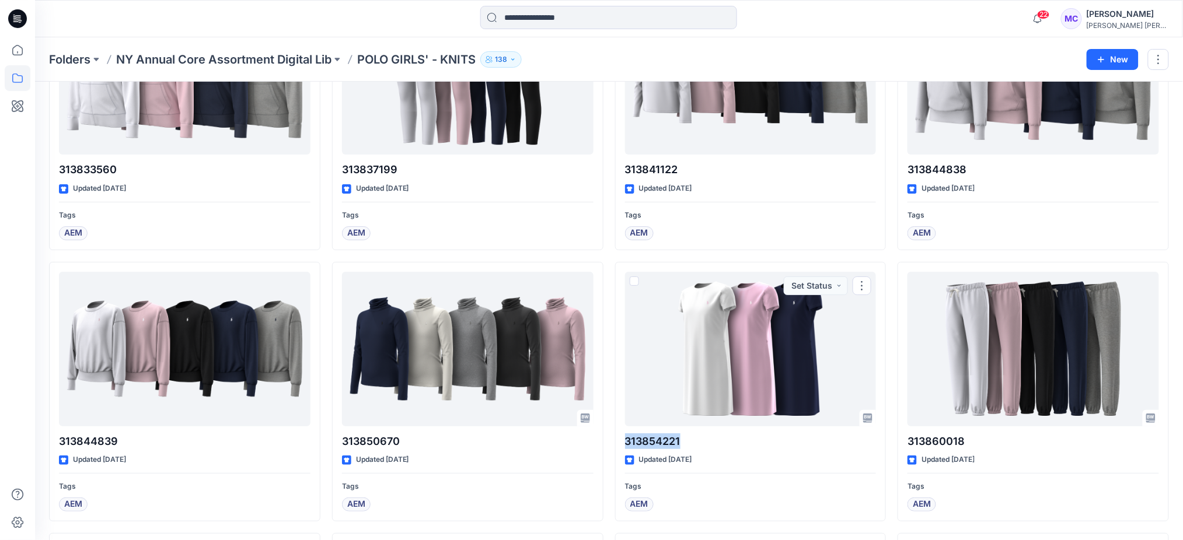
drag, startPoint x: 695, startPoint y: 445, endPoint x: 610, endPoint y: 442, distance: 85.8
drag, startPoint x: 967, startPoint y: 442, endPoint x: 894, endPoint y: 445, distance: 73.0
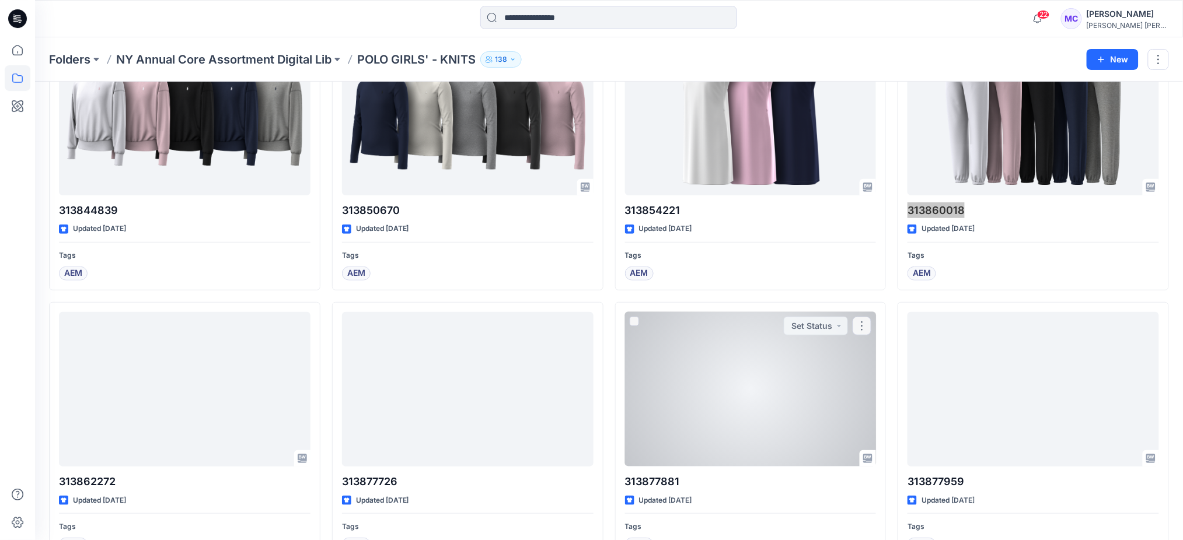
scroll to position [3358, 0]
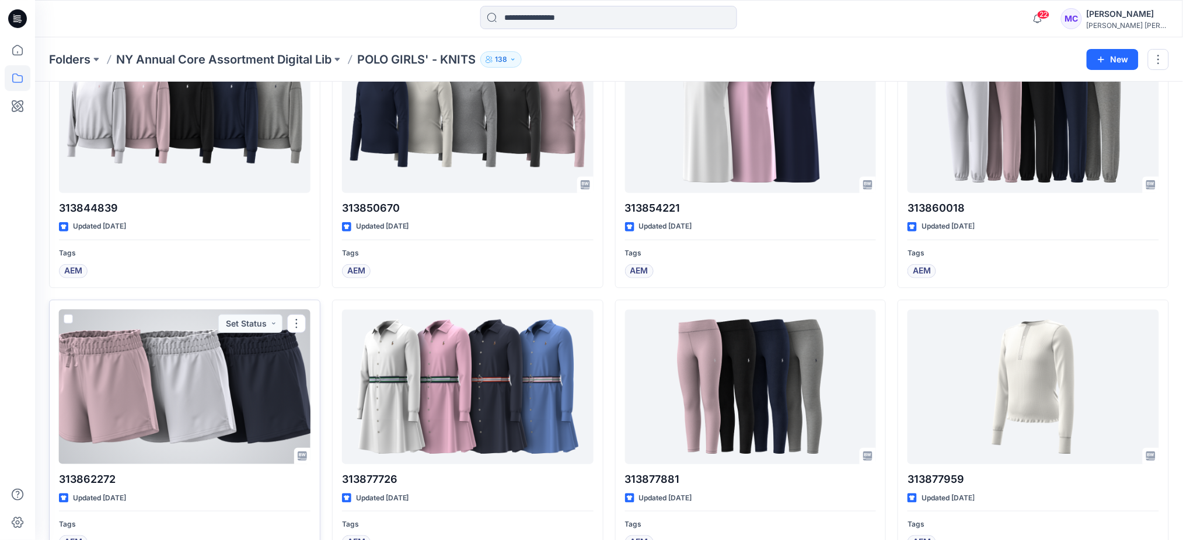
drag, startPoint x: 127, startPoint y: 489, endPoint x: 71, endPoint y: 483, distance: 56.9
click at [71, 167] on div "313862272 Updated [DATE] Tags AEM Set Status" at bounding box center [184, 430] width 271 height 260
drag, startPoint x: 114, startPoint y: 482, endPoint x: 54, endPoint y: 481, distance: 60.1
click at [54, 167] on div "313862272 Updated [DATE] Tags AEM Set Status" at bounding box center [184, 430] width 271 height 260
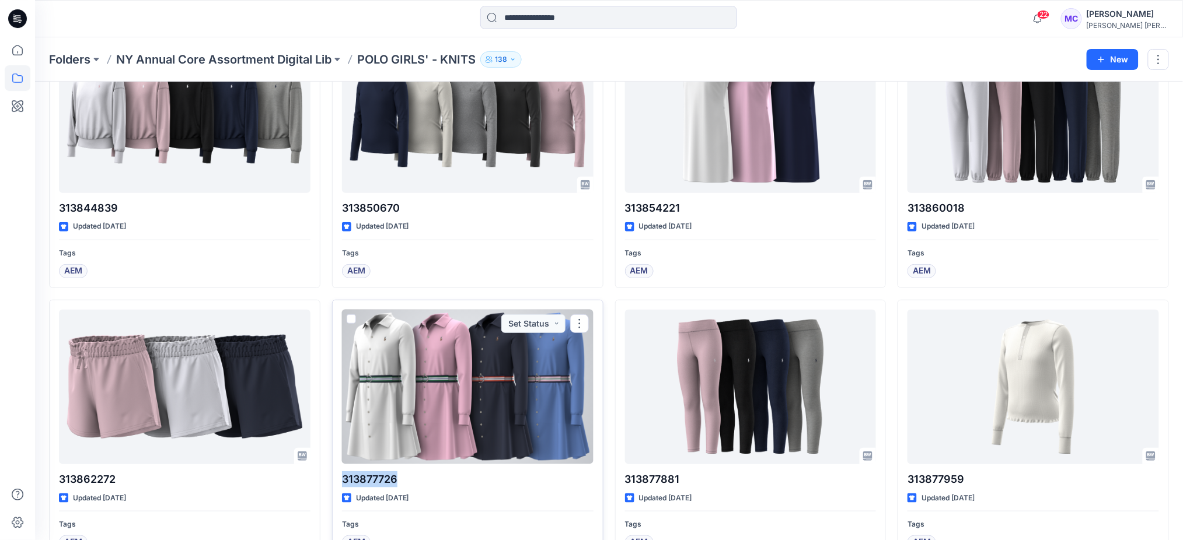
drag, startPoint x: 414, startPoint y: 480, endPoint x: 340, endPoint y: 481, distance: 74.1
click at [340, 167] on div "313877726 Updated [DATE] Tags AEM Set Status" at bounding box center [467, 430] width 271 height 260
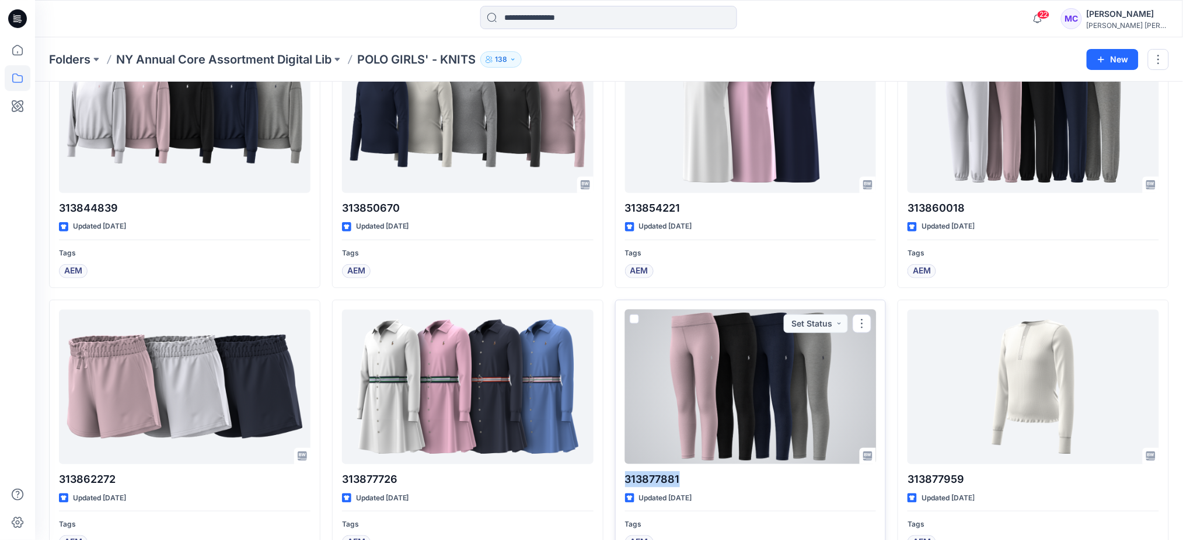
drag, startPoint x: 682, startPoint y: 474, endPoint x: 621, endPoint y: 479, distance: 60.9
click at [465, 167] on div "313877881 Updated [DATE] Tags AEM Set Status" at bounding box center [750, 430] width 271 height 260
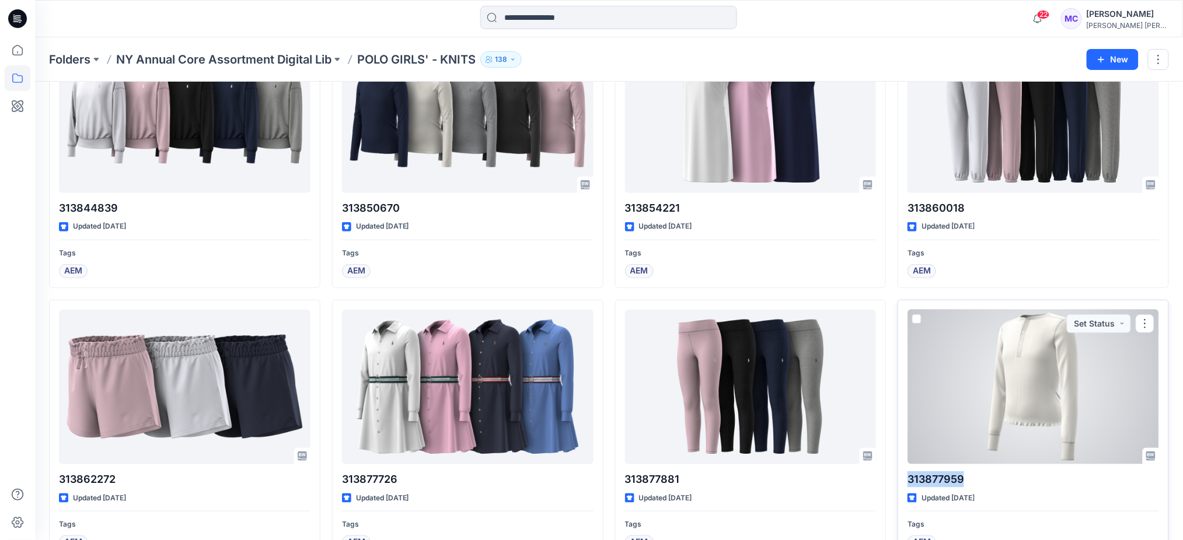
drag, startPoint x: 972, startPoint y: 485, endPoint x: 929, endPoint y: 408, distance: 88.6
click at [465, 167] on div "313877959 Updated [DATE] Tags AEM Set Status" at bounding box center [1032, 430] width 271 height 260
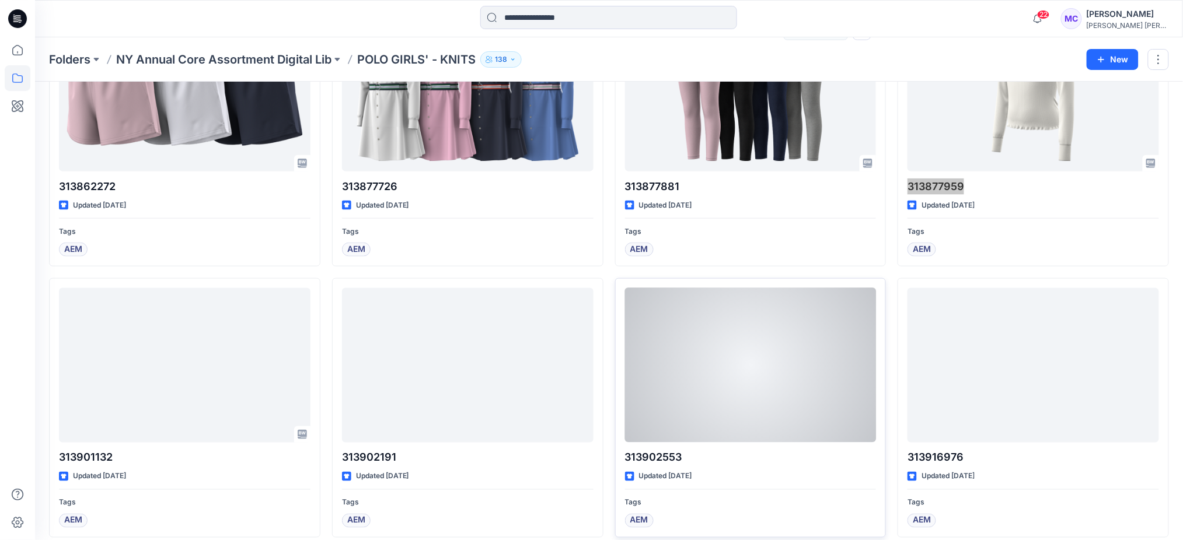
scroll to position [3669, 0]
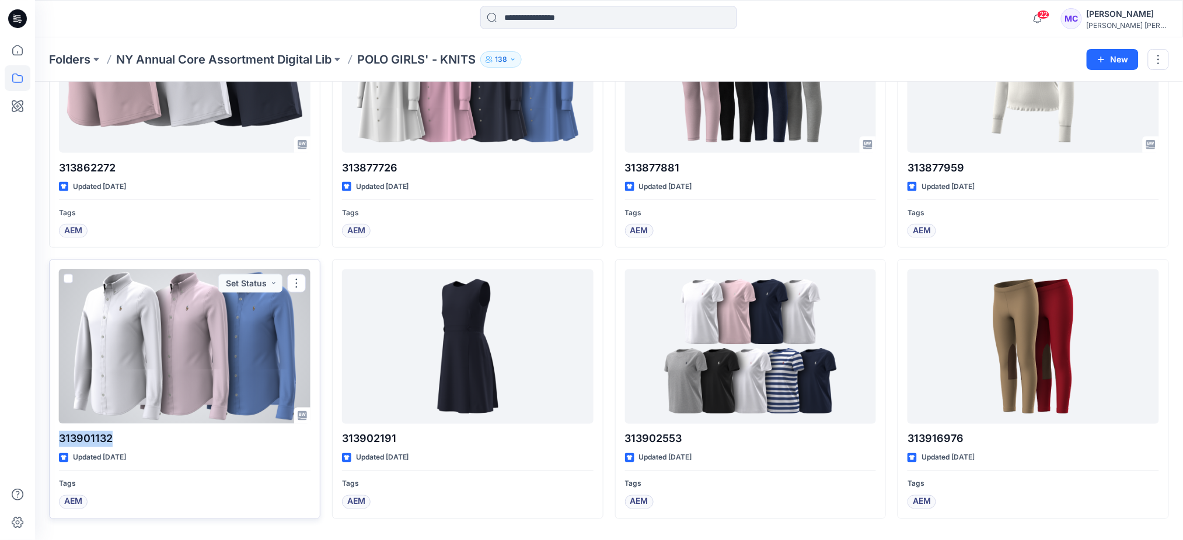
drag, startPoint x: 78, startPoint y: 445, endPoint x: 60, endPoint y: 447, distance: 18.3
click at [60, 167] on p "313901132" at bounding box center [184, 439] width 251 height 16
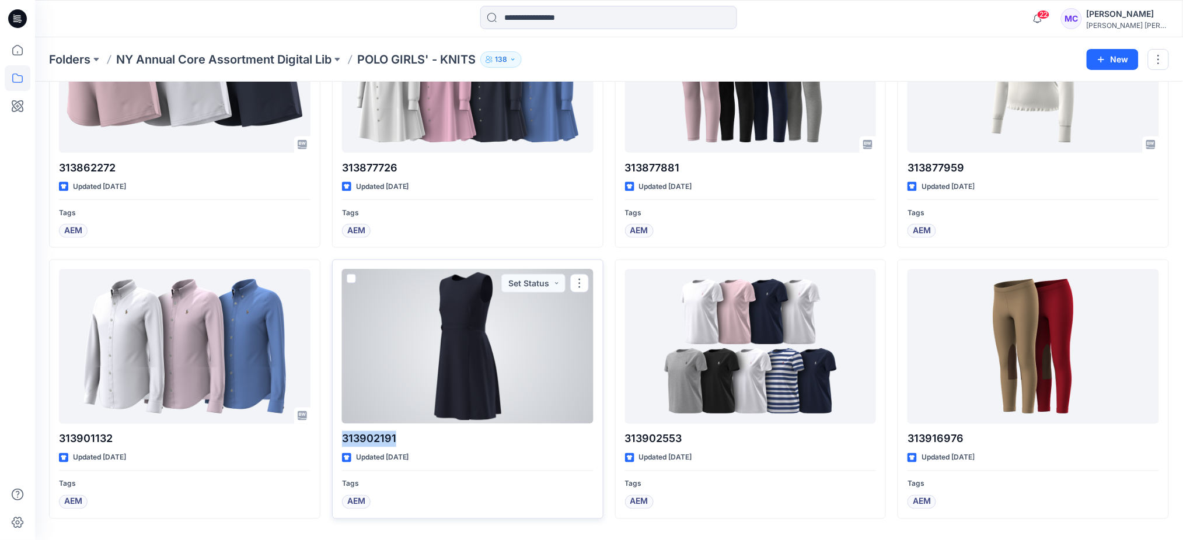
drag, startPoint x: 408, startPoint y: 445, endPoint x: 336, endPoint y: 438, distance: 72.0
click at [336, 167] on div "313902191 Updated [DATE] Tags AEM Set Status" at bounding box center [467, 390] width 271 height 260
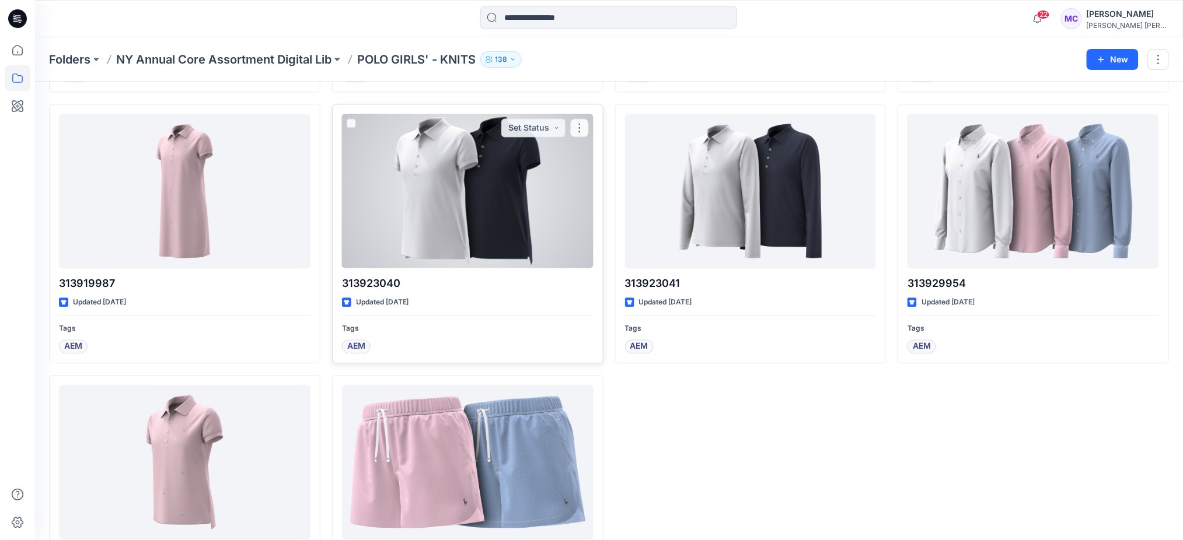
scroll to position [4206, 0]
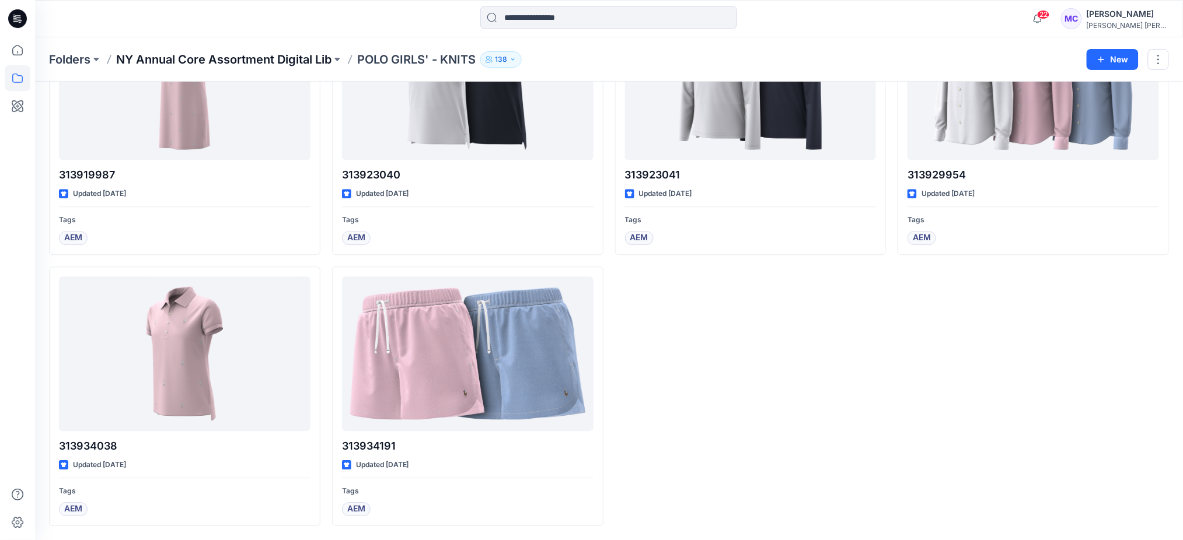
click at [331, 56] on p "NY Annual Core Assortment Digital Lib" at bounding box center [223, 59] width 215 height 16
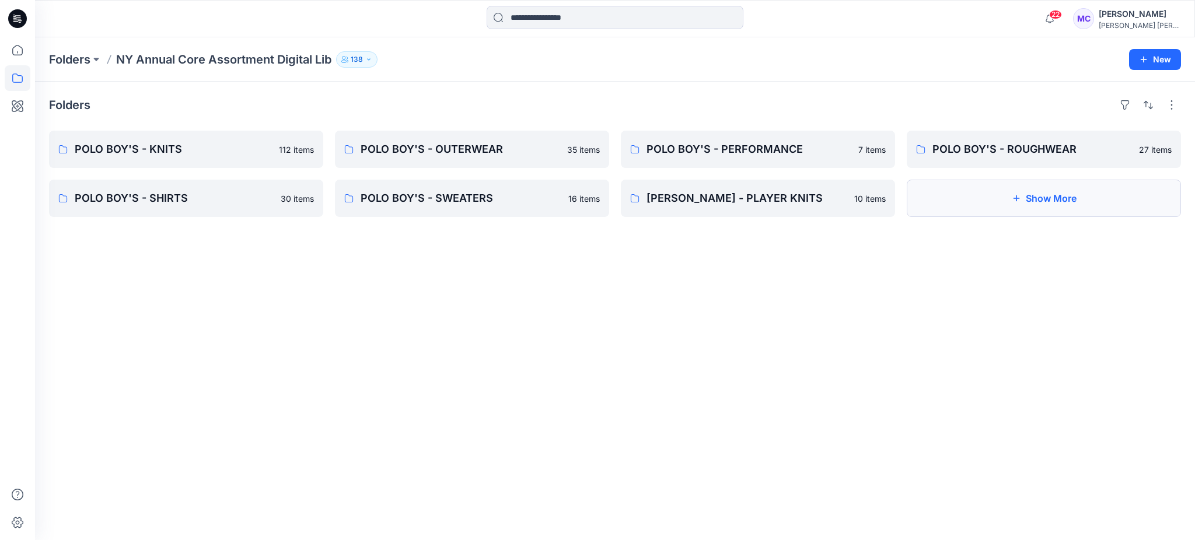
click at [465, 167] on button "Show More" at bounding box center [1044, 198] width 274 height 37
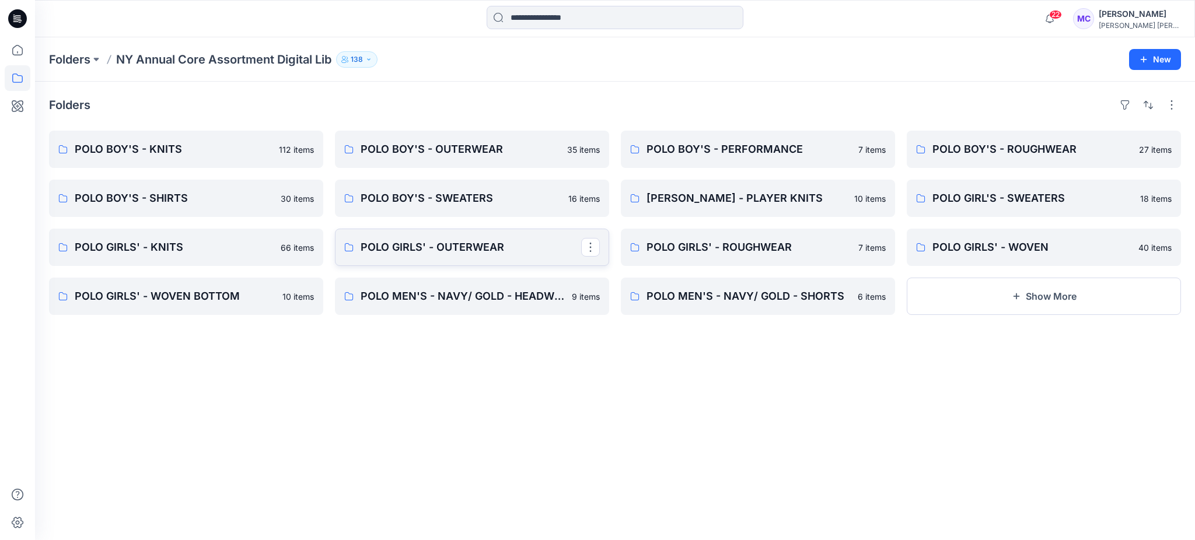
click at [465, 167] on p "POLO GIRLS' - OUTERWEAR" at bounding box center [471, 247] width 221 height 16
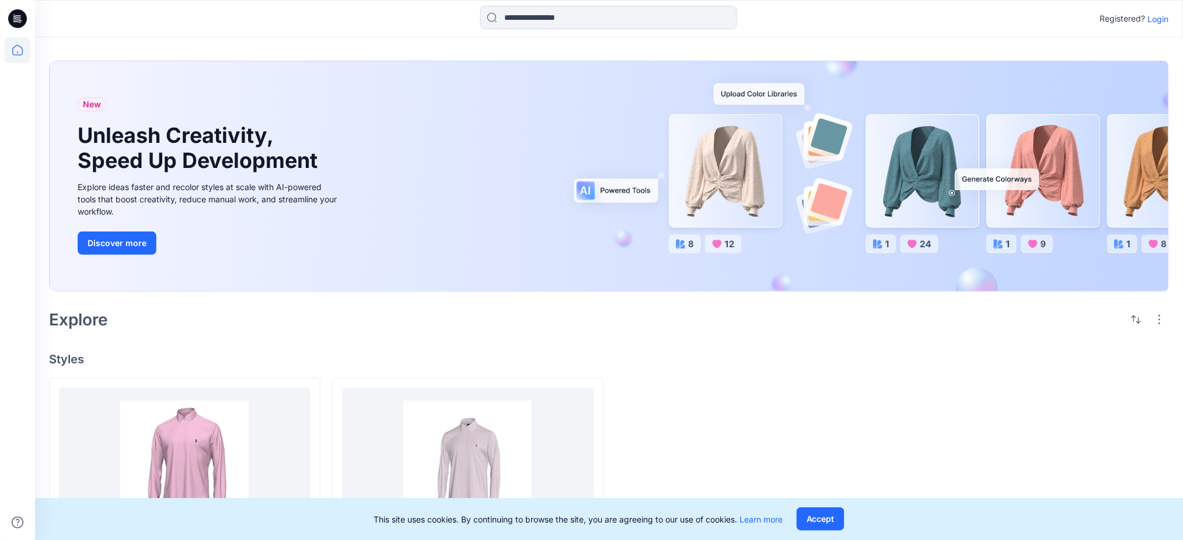
click at [473, 318] on div "Explore" at bounding box center [609, 320] width 1120 height 28
click at [1156, 15] on p "Login" at bounding box center [1158, 19] width 21 height 12
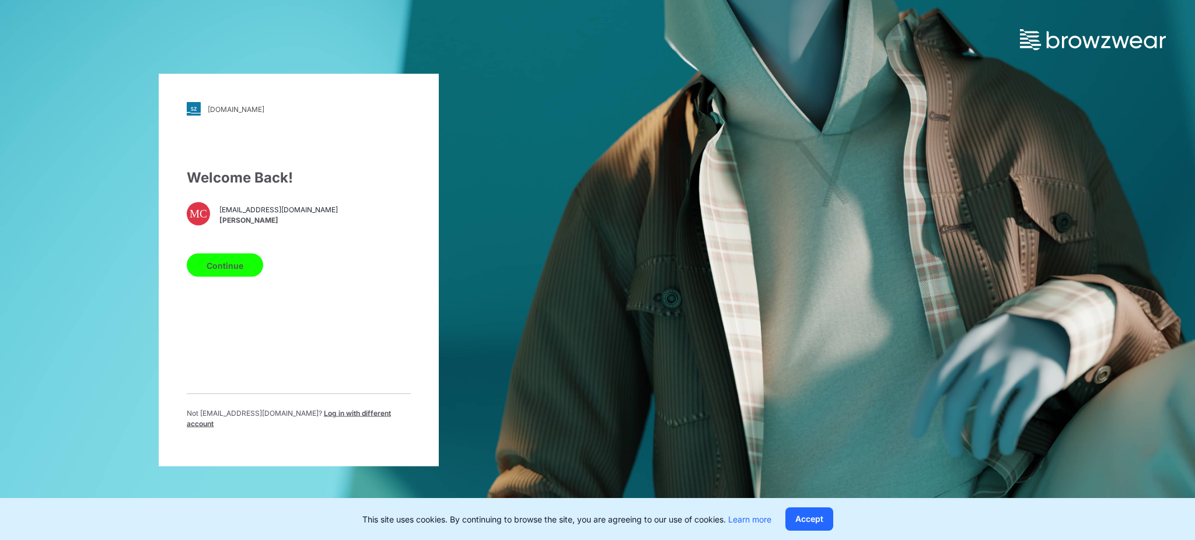
click at [205, 269] on button "Continue" at bounding box center [225, 265] width 76 height 23
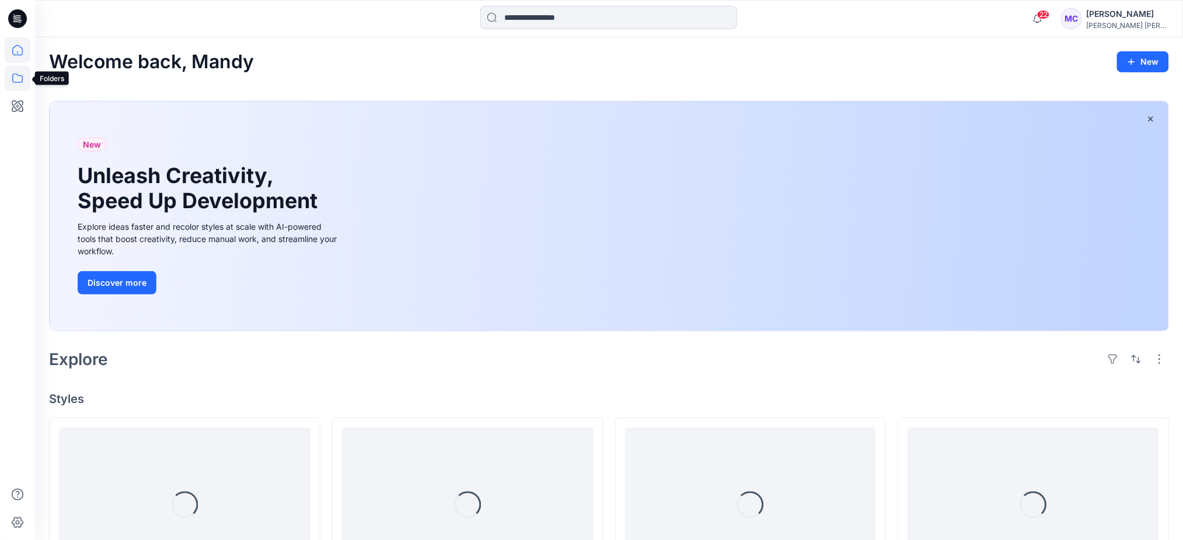
click at [8, 78] on icon at bounding box center [18, 78] width 26 height 26
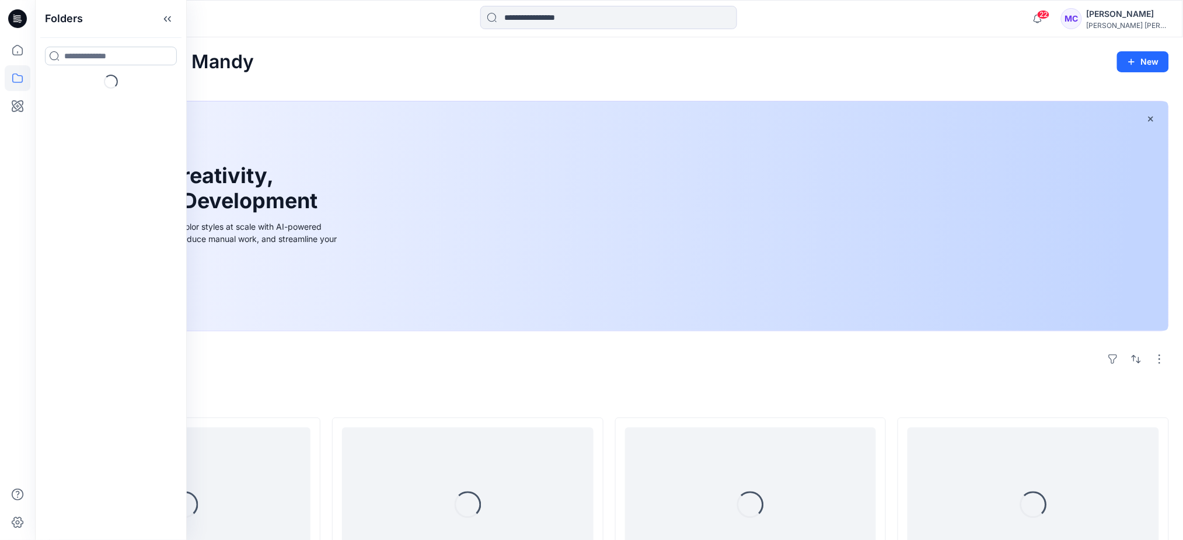
click at [103, 58] on input at bounding box center [111, 56] width 132 height 19
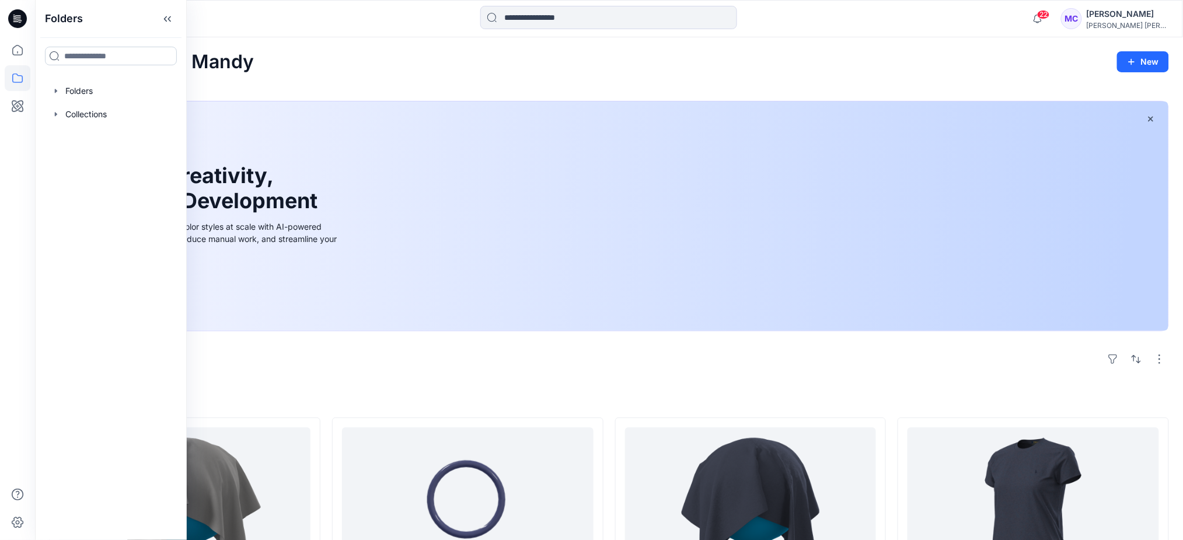
type input "*********"
click at [124, 91] on div "Folders" at bounding box center [111, 95] width 123 height 12
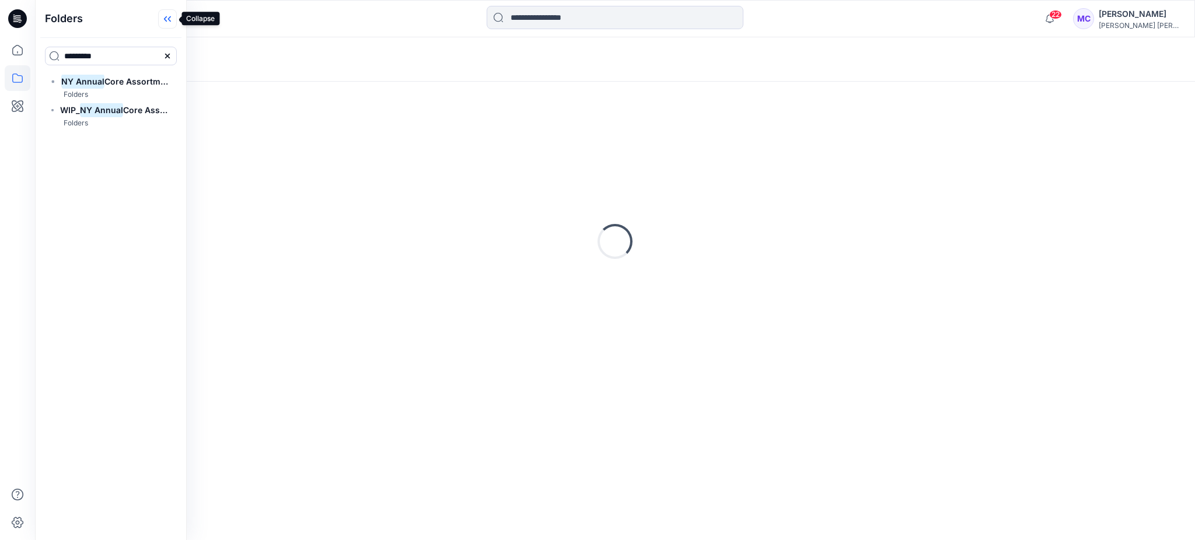
click at [167, 16] on icon at bounding box center [167, 18] width 19 height 19
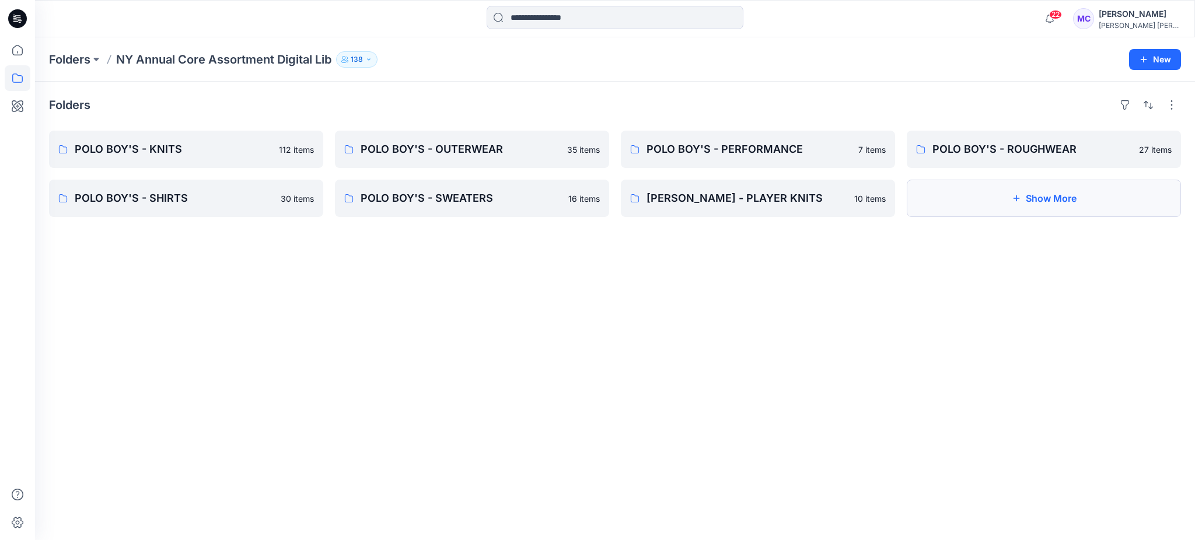
click at [1073, 210] on button "Show More" at bounding box center [1044, 198] width 274 height 37
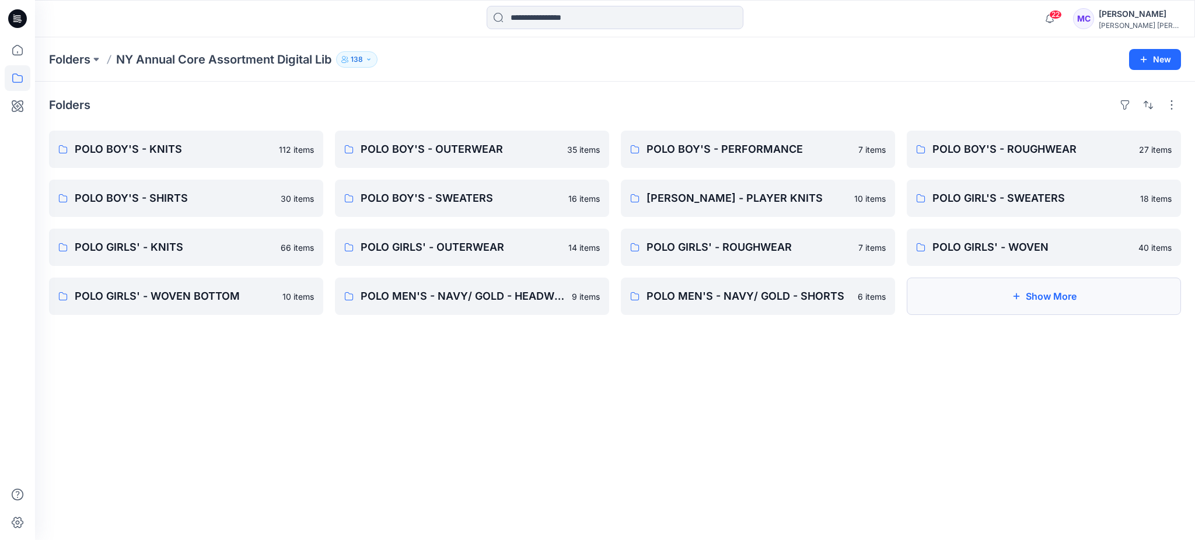
click at [1055, 297] on button "Show More" at bounding box center [1044, 296] width 274 height 37
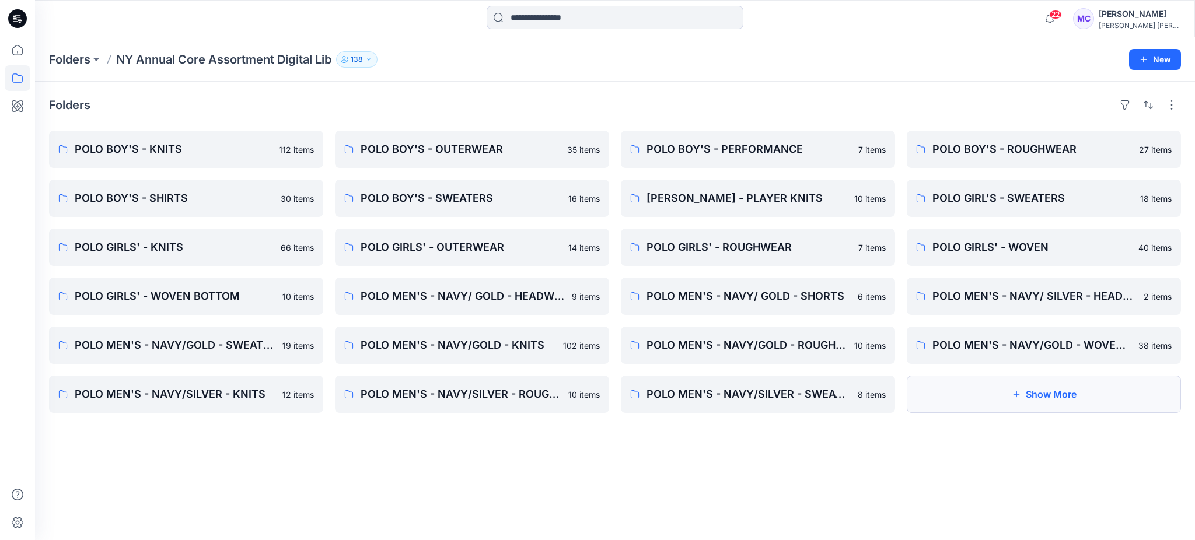
click at [1043, 400] on button "Show More" at bounding box center [1044, 394] width 274 height 37
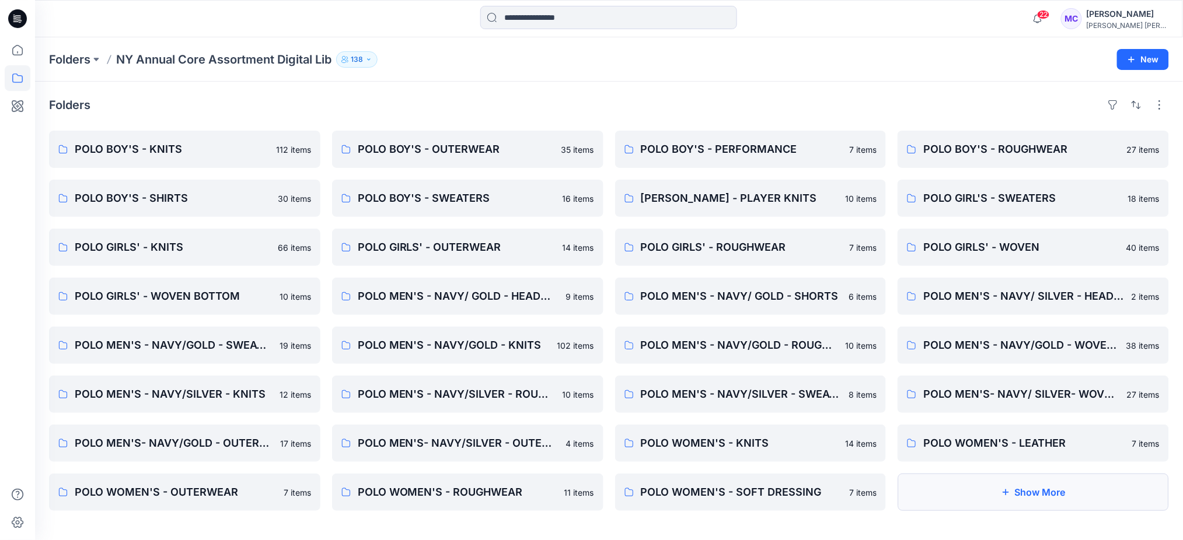
click at [1060, 499] on button "Show More" at bounding box center [1032, 492] width 271 height 37
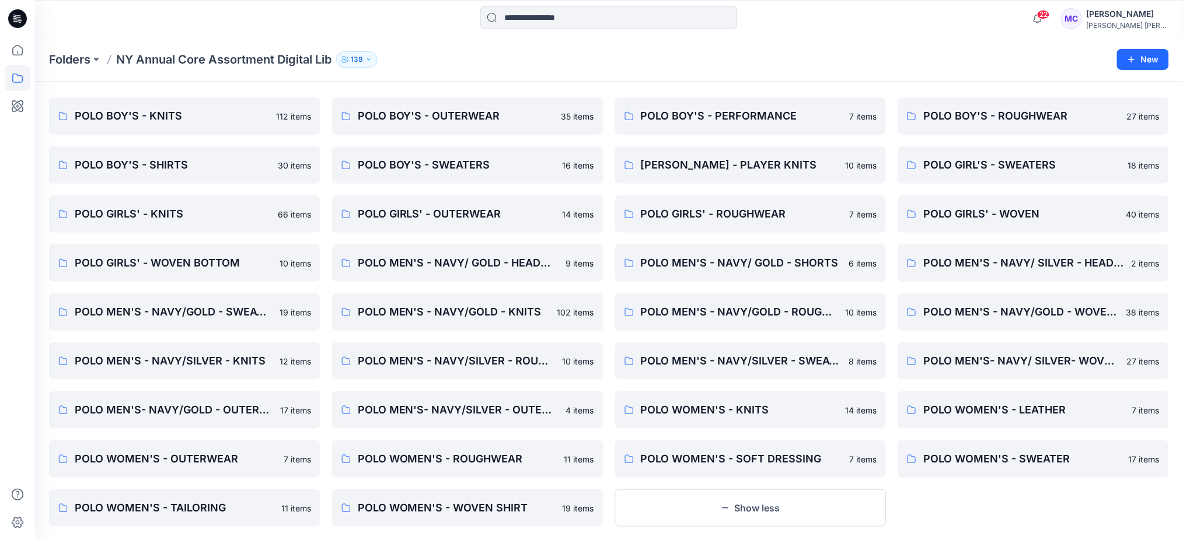
scroll to position [52, 0]
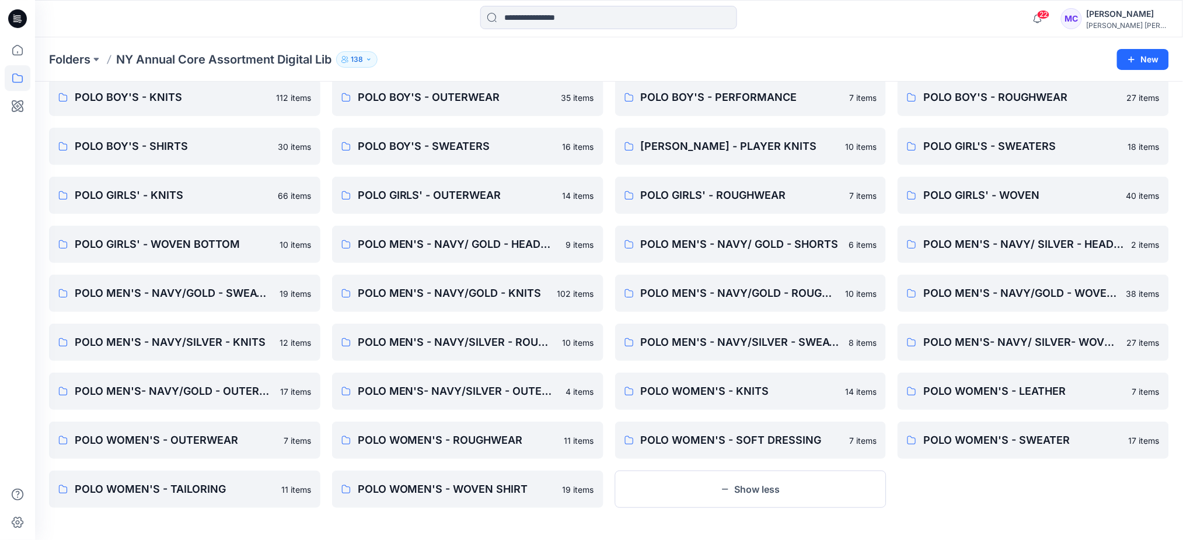
click at [456, 19] on div at bounding box center [608, 19] width 573 height 26
